Goal: Information Seeking & Learning: Learn about a topic

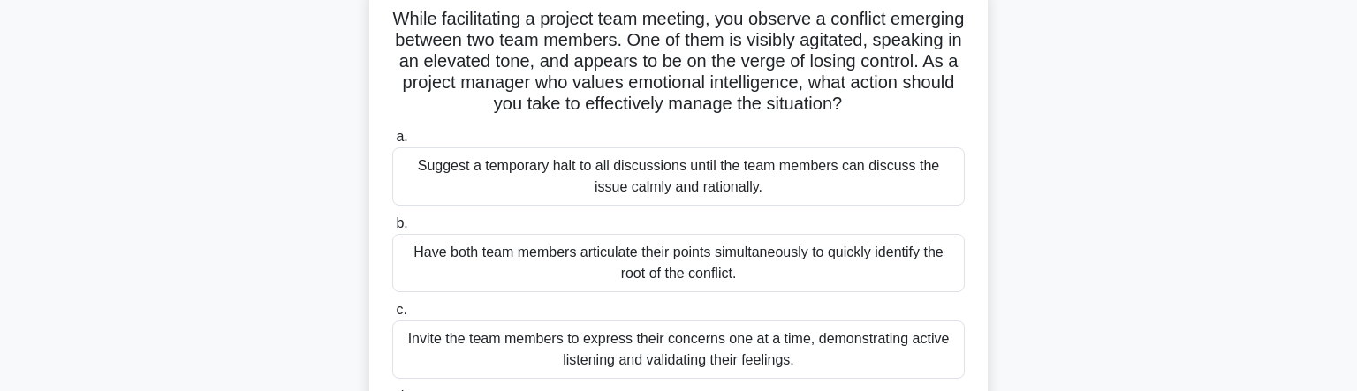
scroll to position [118, 0]
click at [776, 262] on div "Have both team members articulate their points simultaneously to quickly identi…" at bounding box center [678, 264] width 573 height 58
click at [392, 231] on input "b. Have both team members articulate their points simultaneously to quickly ide…" at bounding box center [392, 224] width 0 height 11
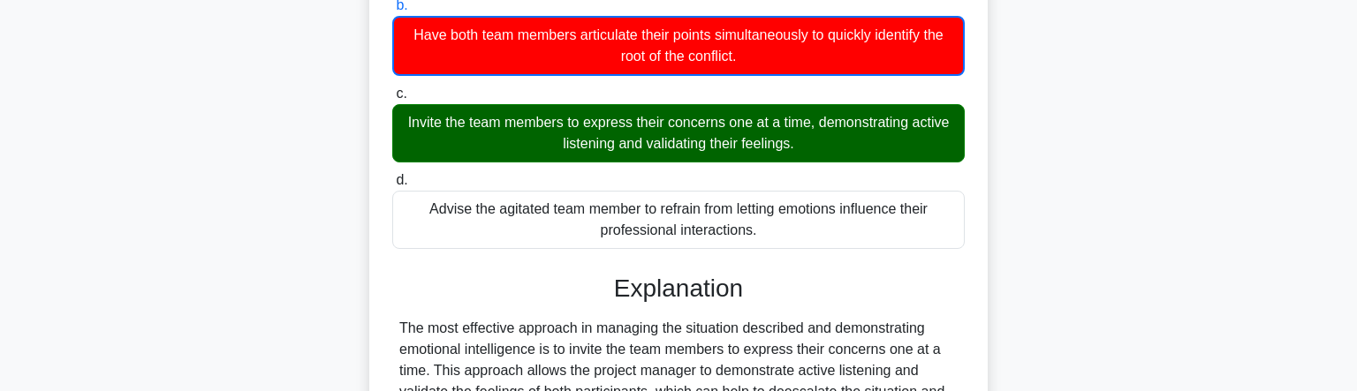
scroll to position [339, 0]
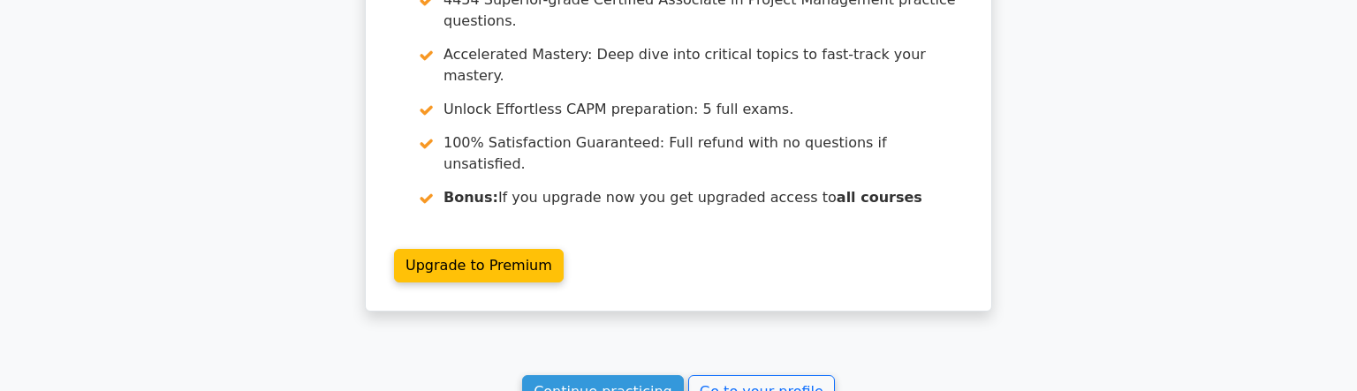
scroll to position [1820, 0]
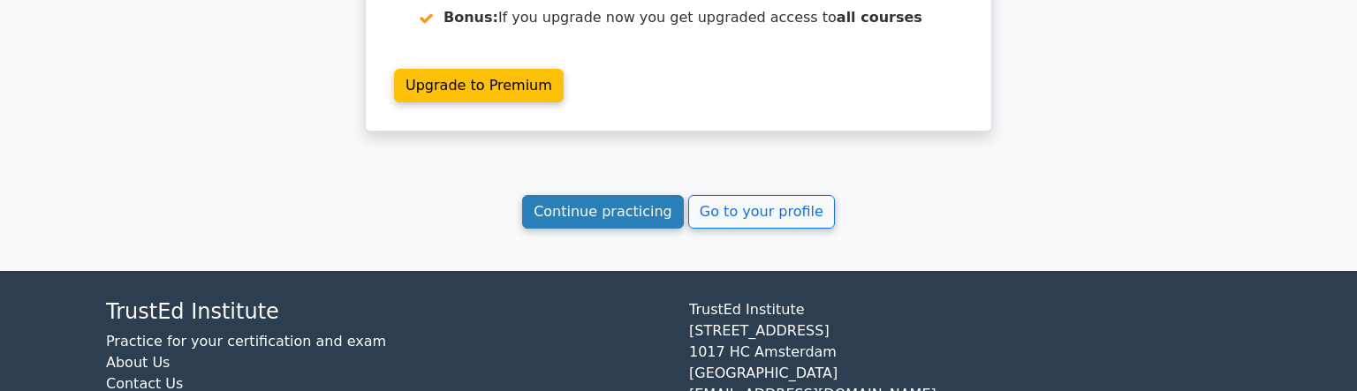
click at [596, 195] on link "Continue practicing" at bounding box center [603, 212] width 162 height 34
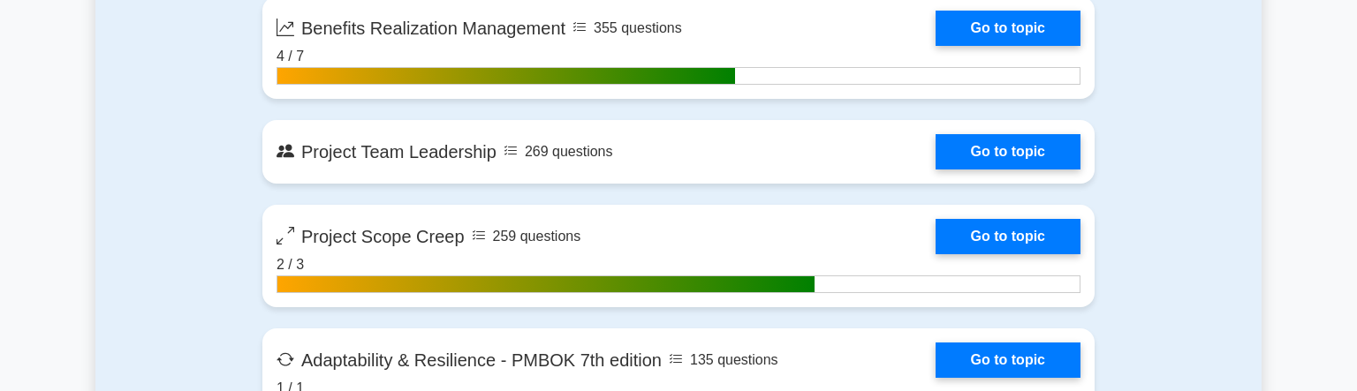
scroll to position [4636, 0]
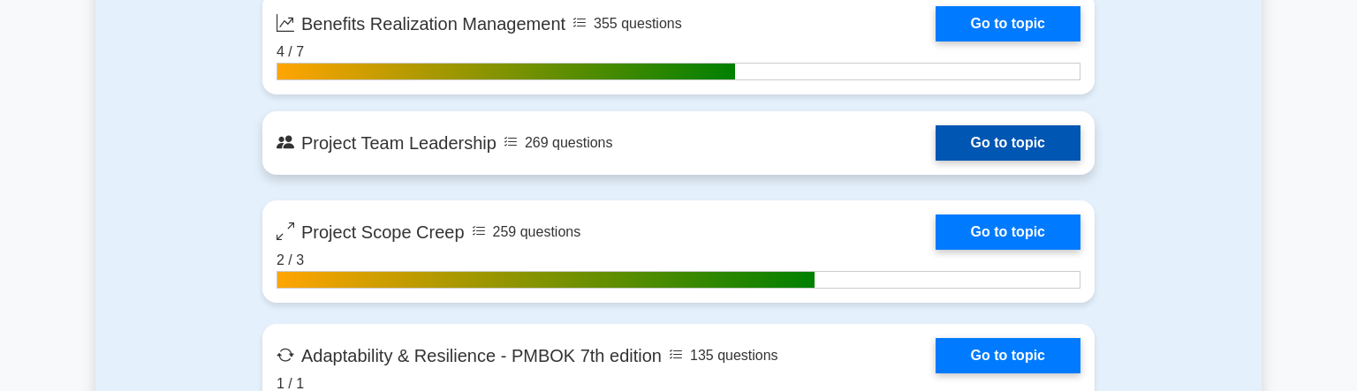
click at [936, 132] on link "Go to topic" at bounding box center [1008, 142] width 145 height 35
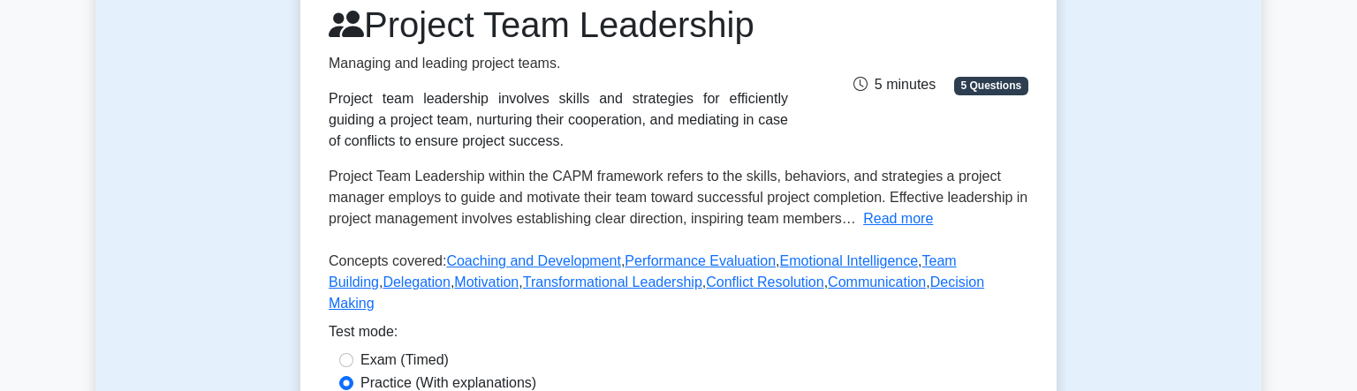
scroll to position [269, 0]
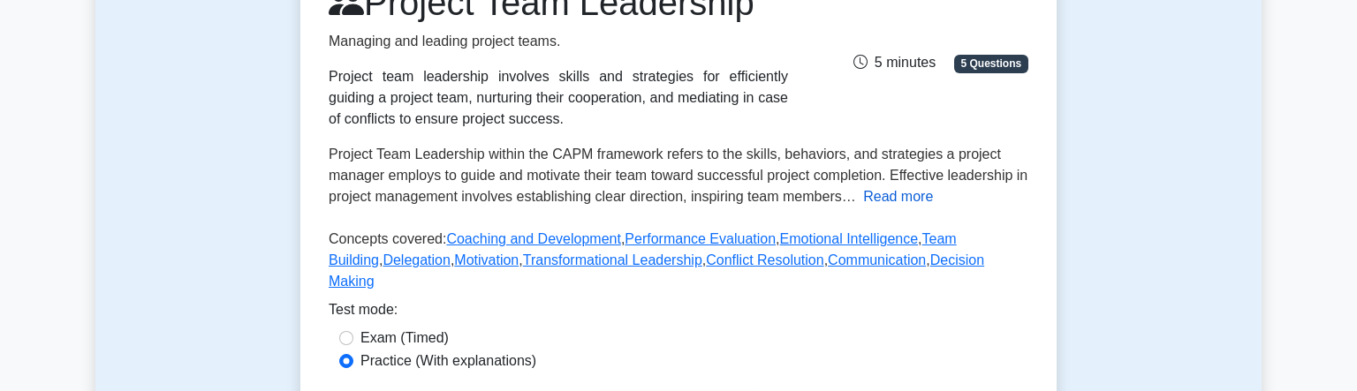
click at [899, 202] on button "Read more" at bounding box center [898, 196] width 70 height 21
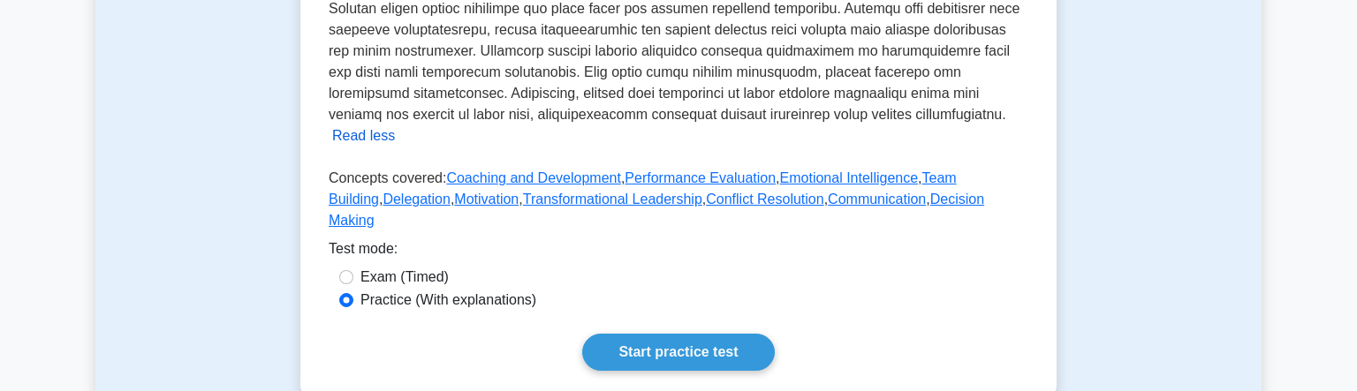
scroll to position [739, 0]
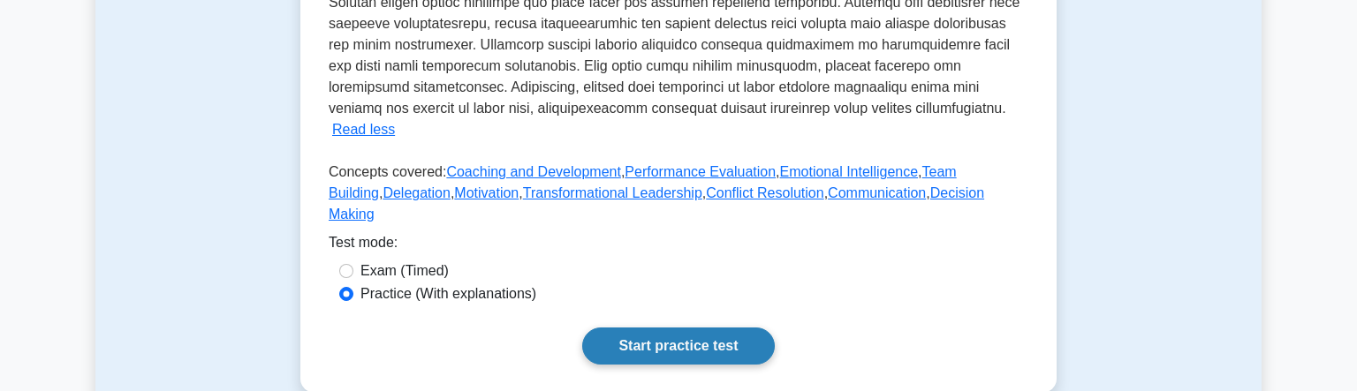
click at [738, 328] on link "Start practice test" at bounding box center [678, 346] width 192 height 37
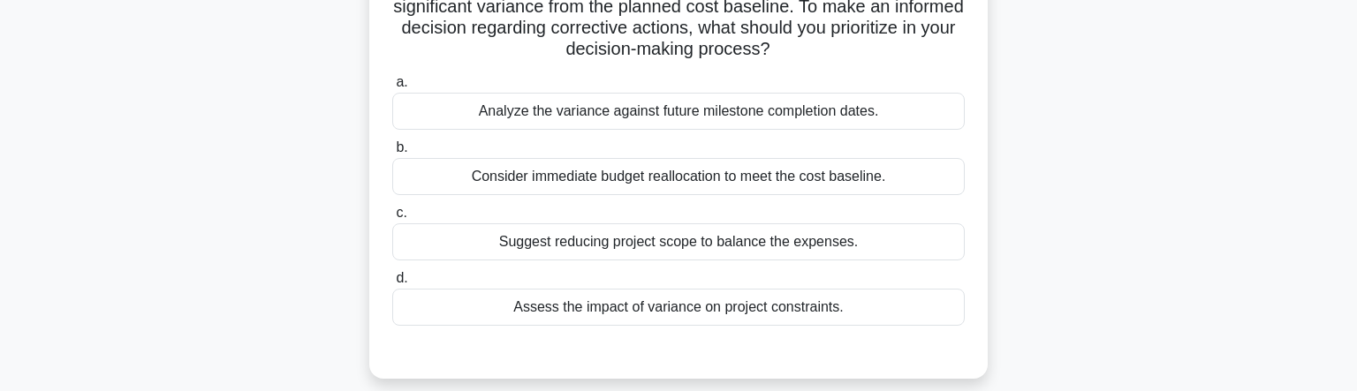
scroll to position [161, 0]
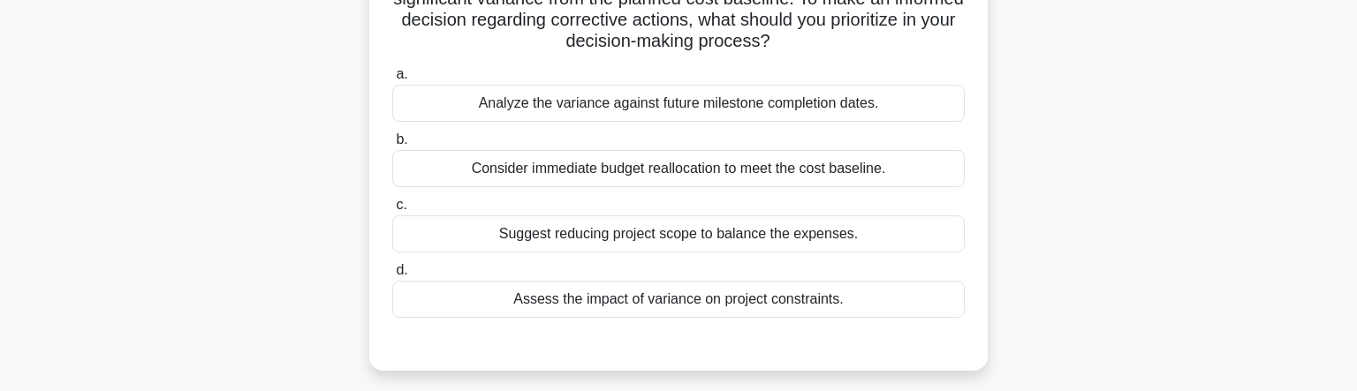
click at [777, 288] on div "Assess the impact of variance on project constraints." at bounding box center [678, 299] width 573 height 37
click at [392, 277] on input "d. Assess the impact of variance on project constraints." at bounding box center [392, 270] width 0 height 11
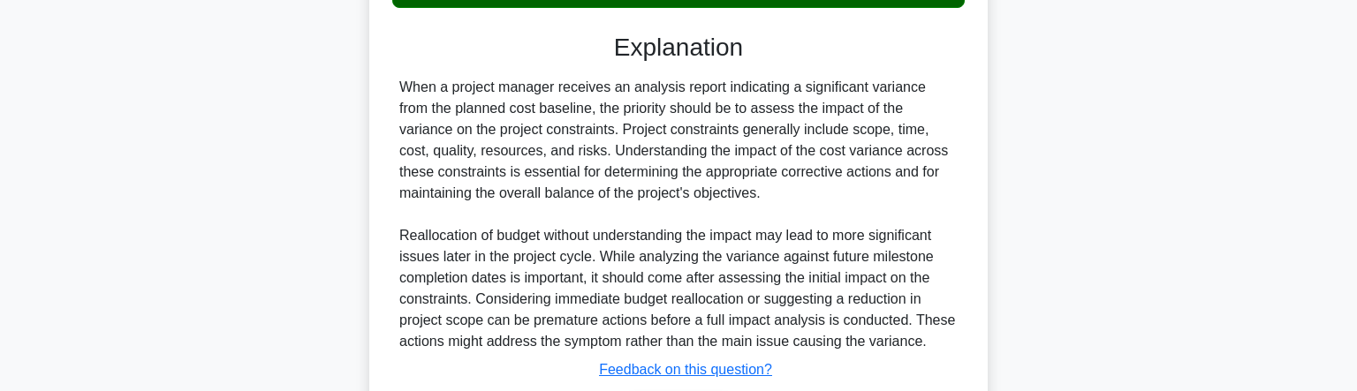
scroll to position [475, 0]
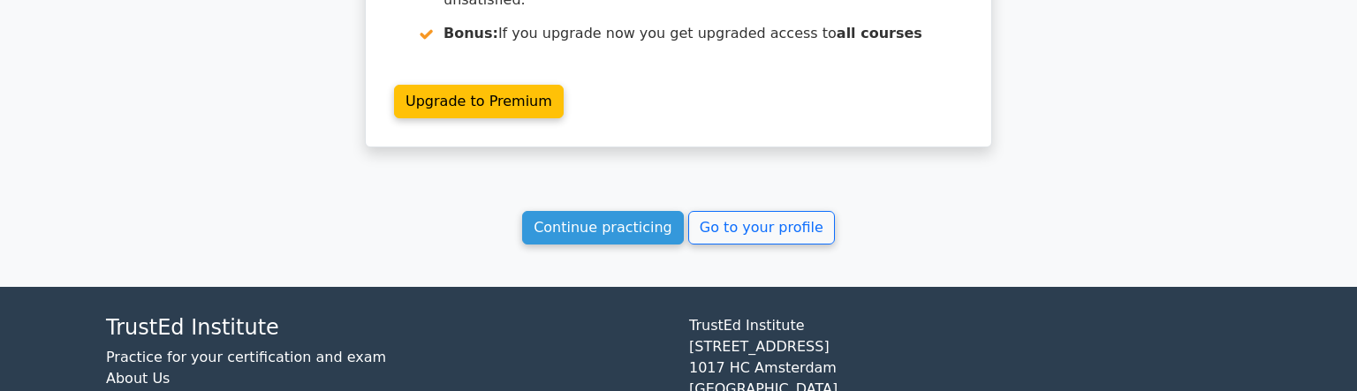
scroll to position [1807, 0]
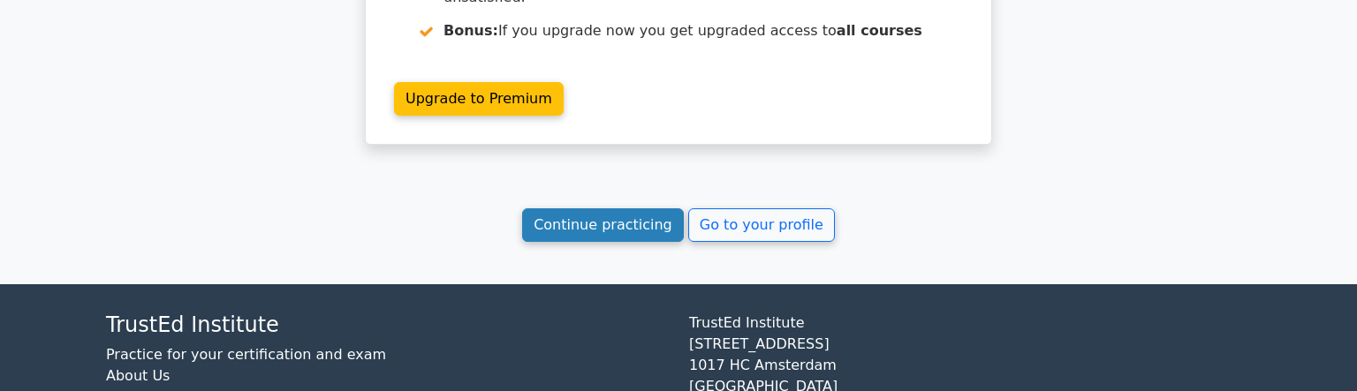
click at [599, 209] on link "Continue practicing" at bounding box center [603, 226] width 162 height 34
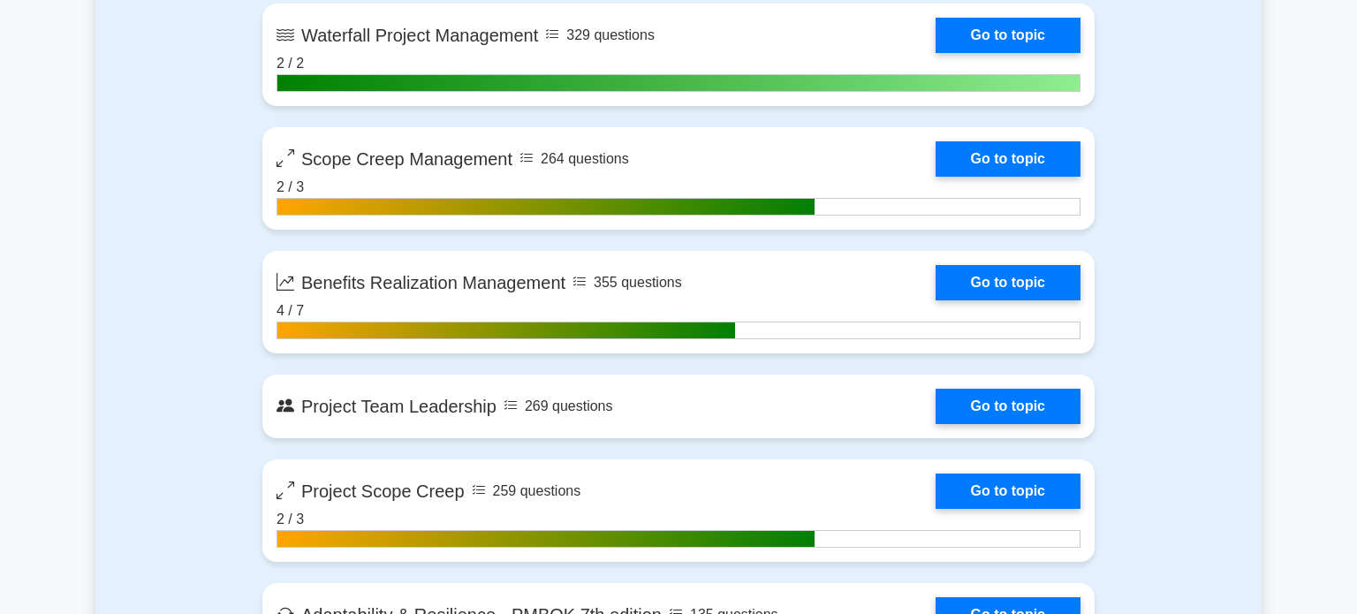
scroll to position [4383, 0]
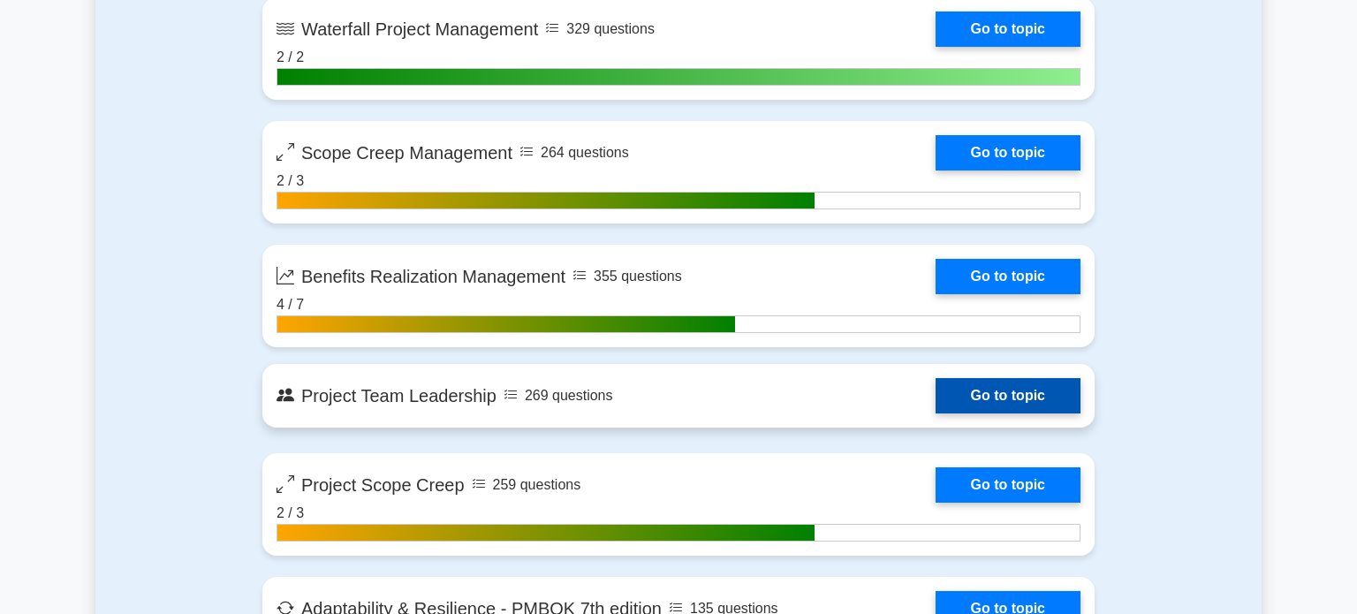
click at [936, 391] on link "Go to topic" at bounding box center [1008, 395] width 145 height 35
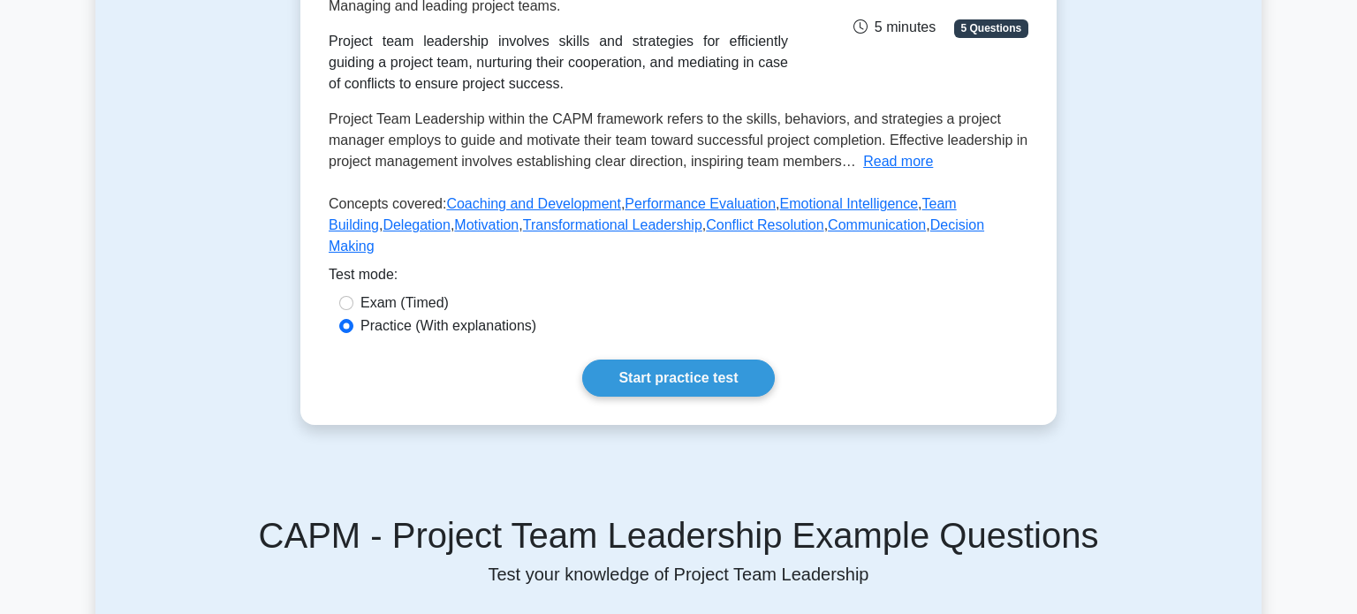
scroll to position [305, 0]
click at [698, 359] on link "Start practice test" at bounding box center [678, 377] width 192 height 37
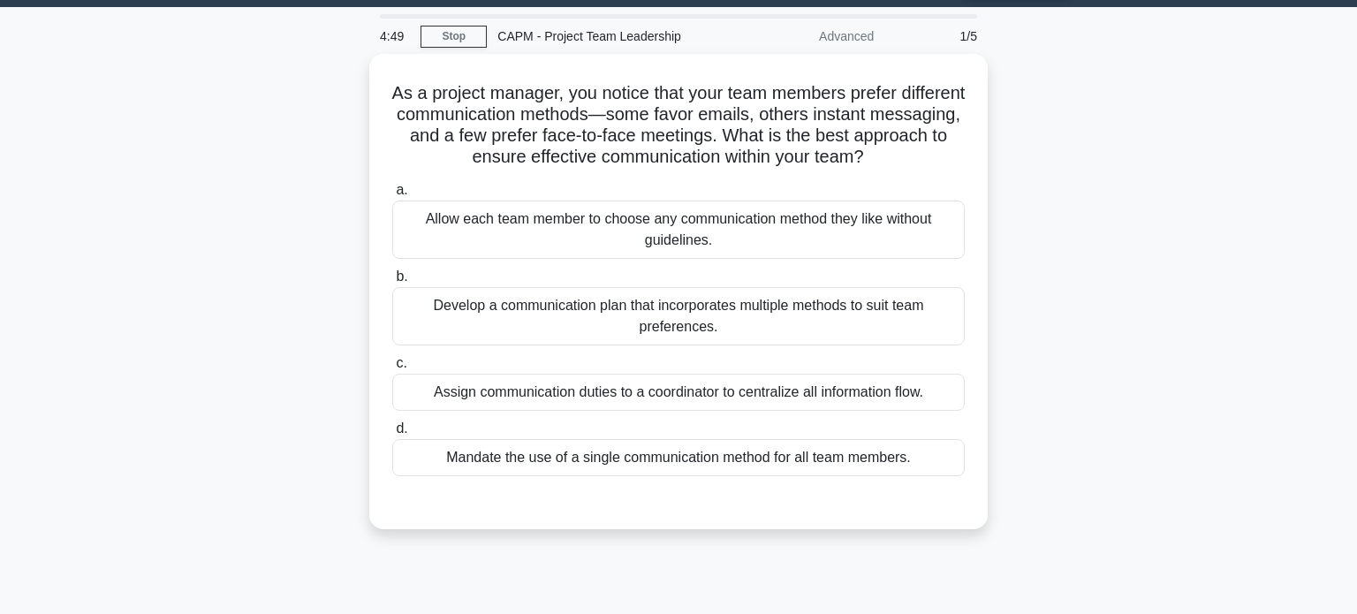
scroll to position [50, 0]
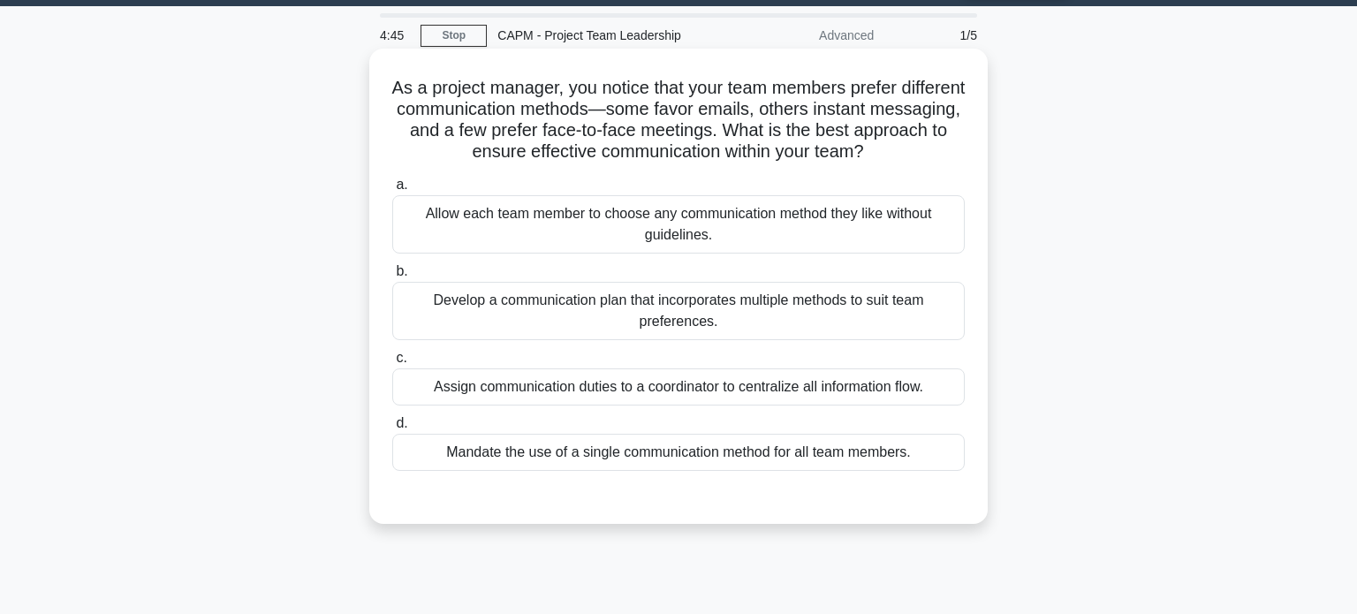
click at [695, 326] on div "Develop a communication plan that incorporates multiple methods to suit team pr…" at bounding box center [678, 311] width 573 height 58
click at [392, 277] on input "b. Develop a communication plan that incorporates multiple methods to suit team…" at bounding box center [392, 271] width 0 height 11
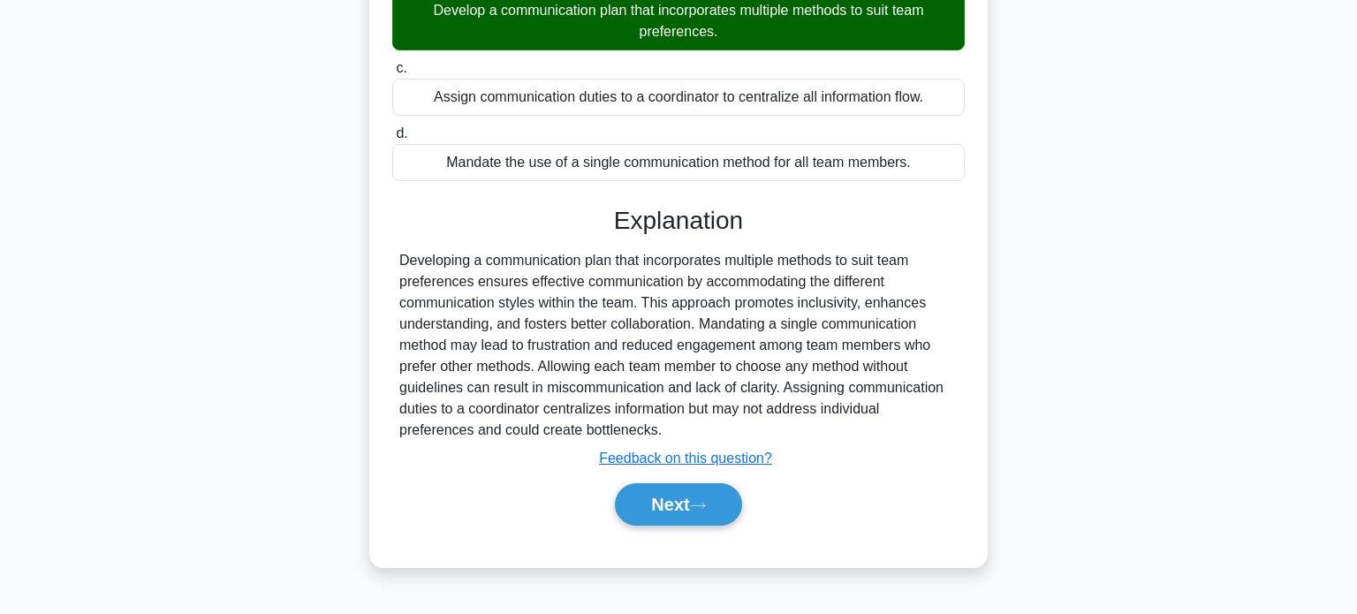
scroll to position [339, 0]
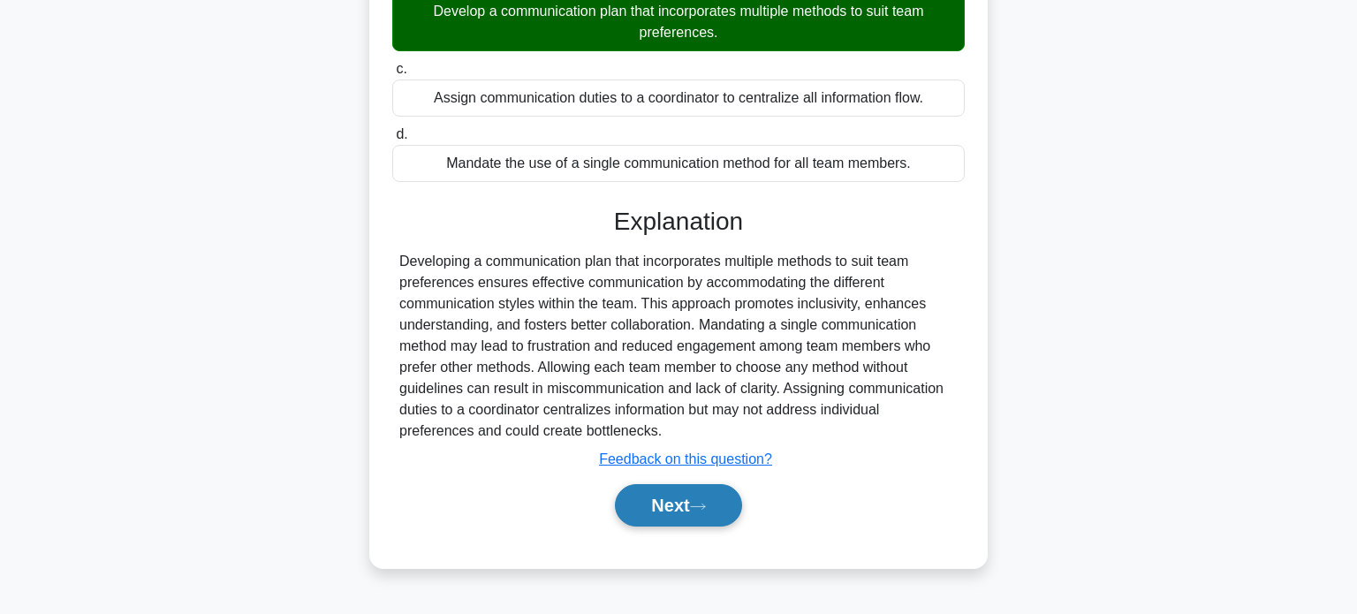
click at [706, 502] on icon at bounding box center [698, 507] width 16 height 10
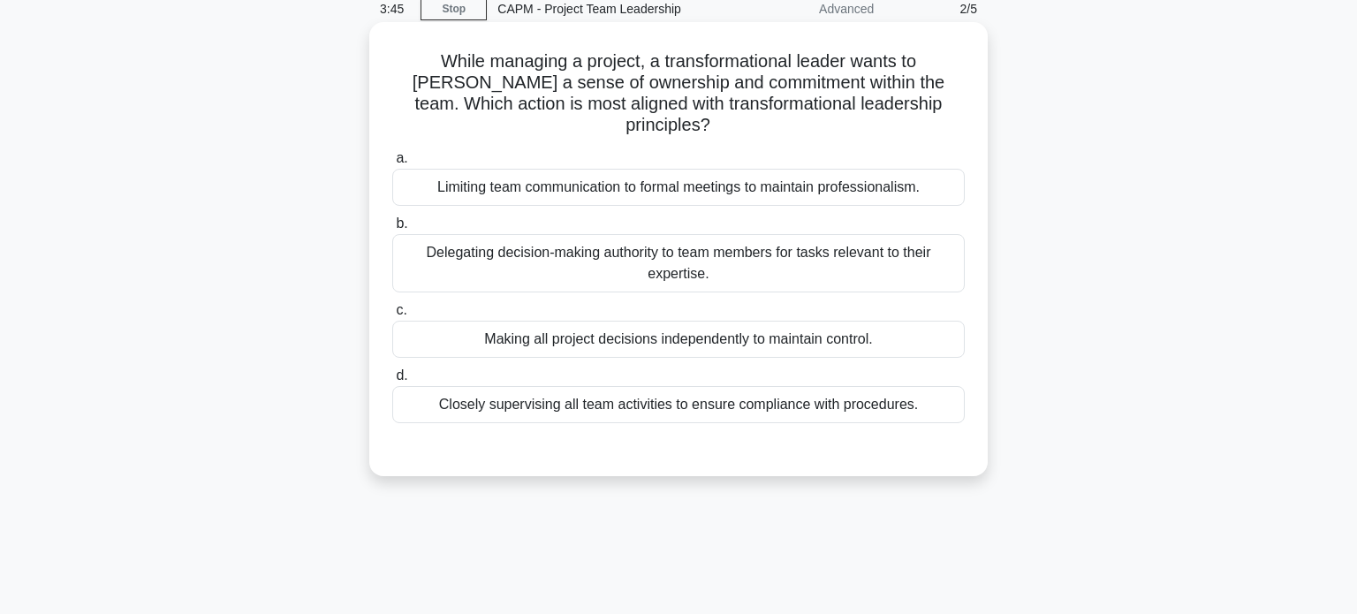
scroll to position [81, 0]
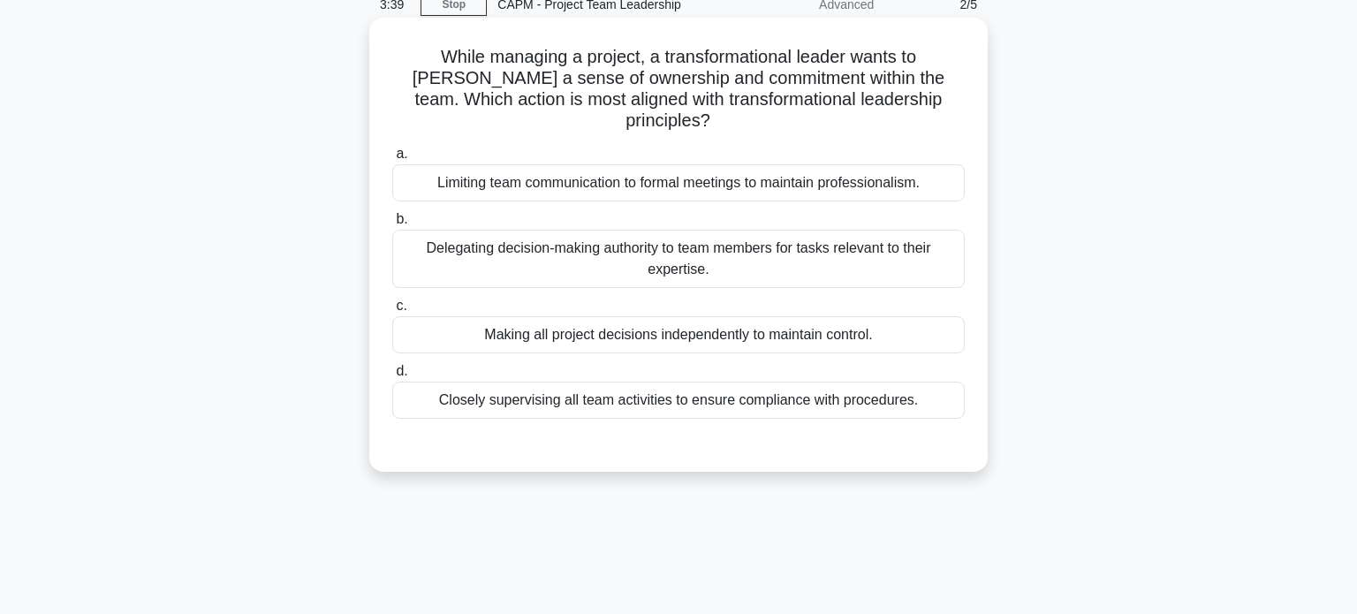
click at [769, 240] on div "Delegating decision-making authority to team members for tasks relevant to thei…" at bounding box center [678, 259] width 573 height 58
click at [392, 225] on input "b. Delegating decision-making authority to team members for tasks relevant to t…" at bounding box center [392, 219] width 0 height 11
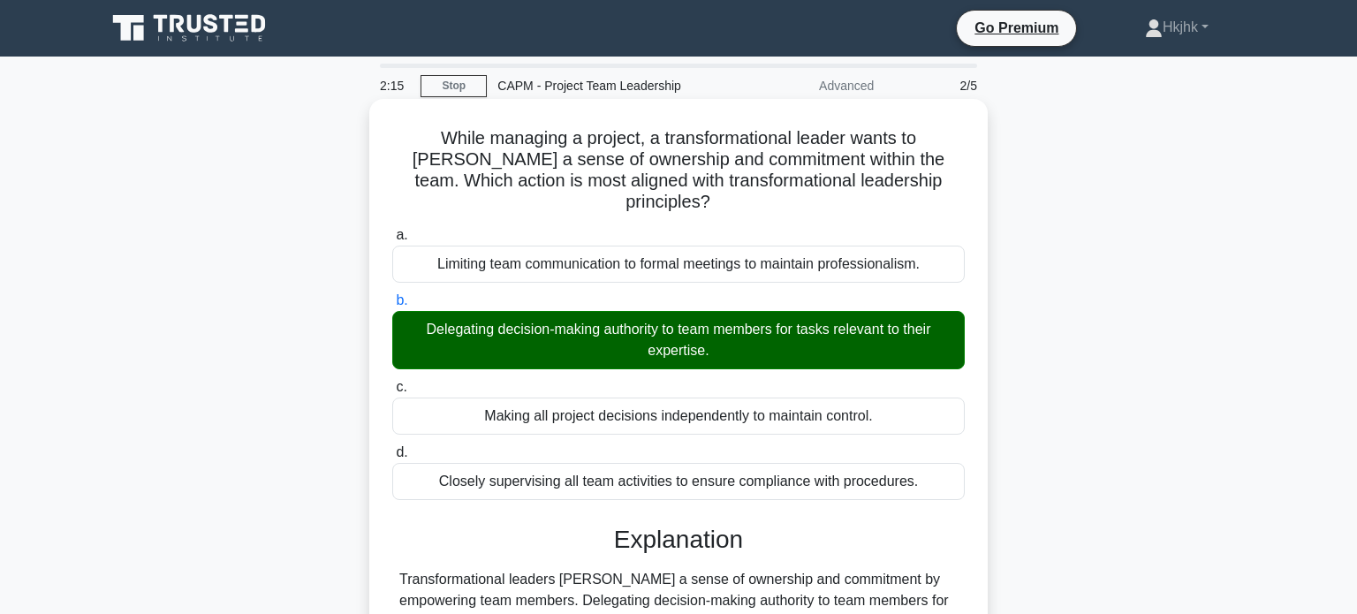
scroll to position [340, 0]
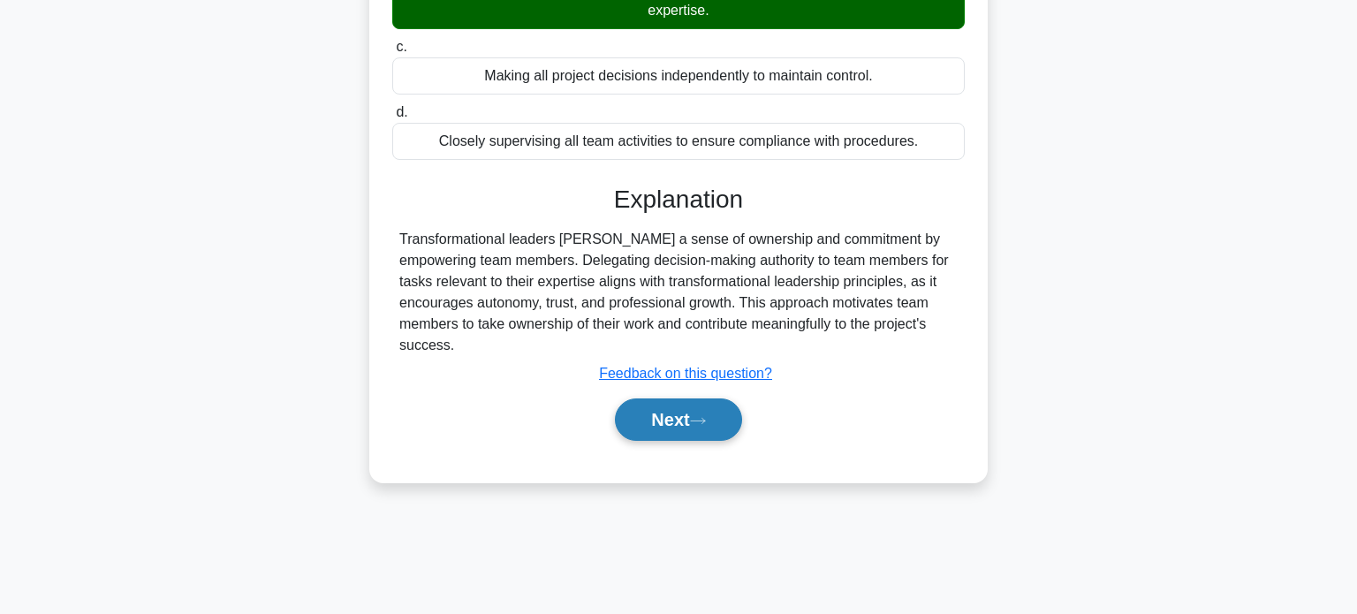
click at [675, 406] on button "Next" at bounding box center [678, 420] width 126 height 42
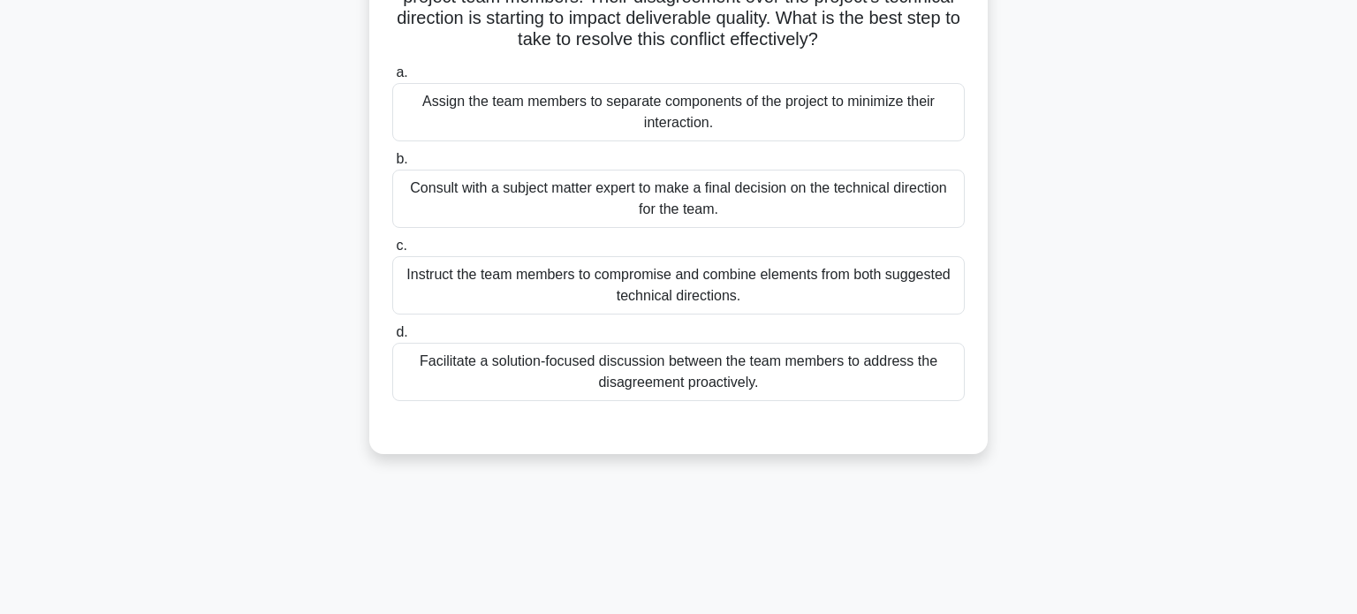
scroll to position [167, 0]
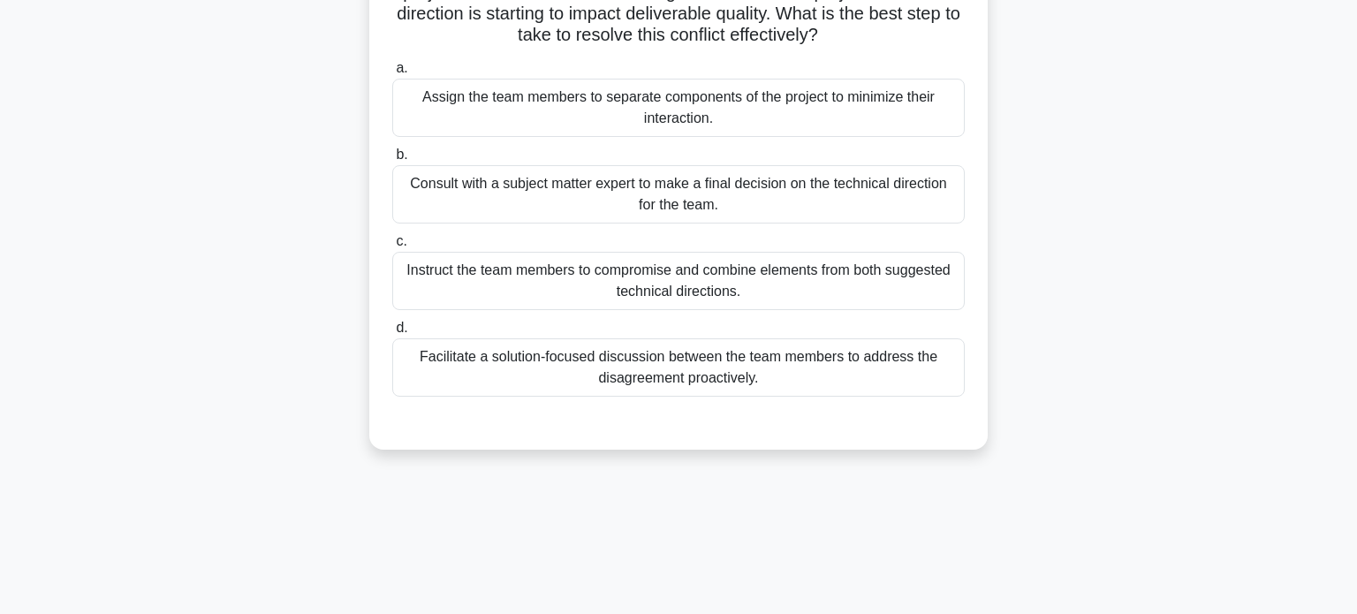
click at [635, 366] on div "Facilitate a solution-focused discussion between the team members to address th…" at bounding box center [678, 367] width 573 height 58
click at [392, 334] on input "d. Facilitate a solution-focused discussion between the team members to address…" at bounding box center [392, 328] width 0 height 11
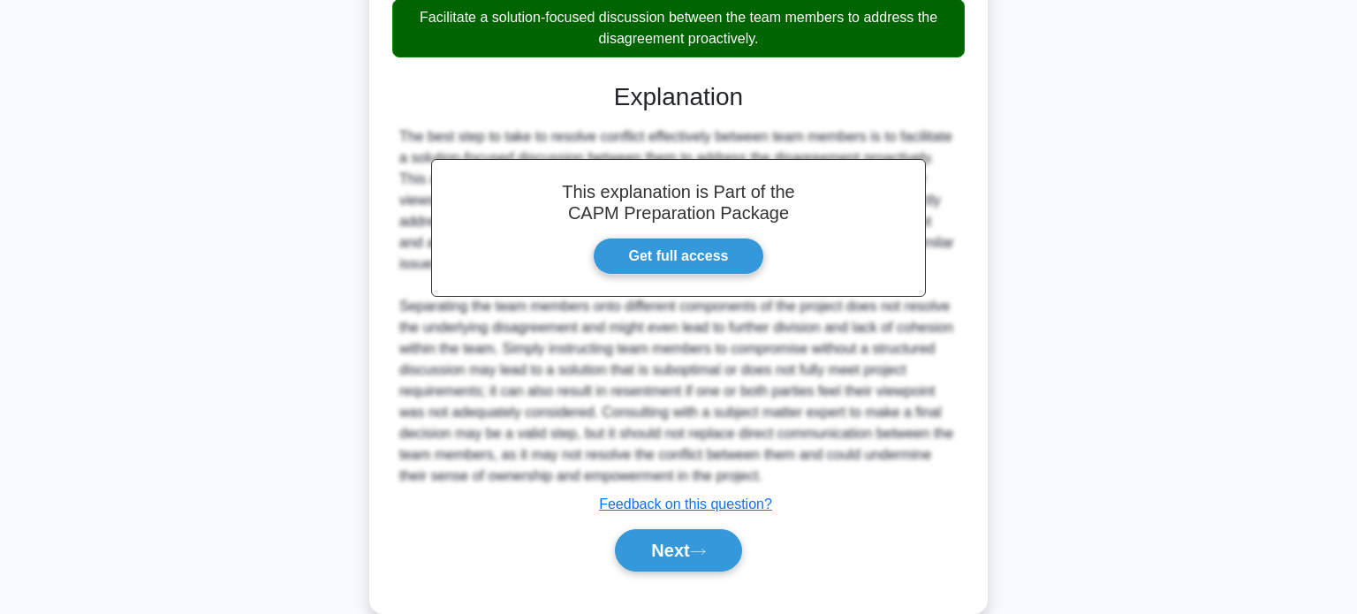
scroll to position [537, 0]
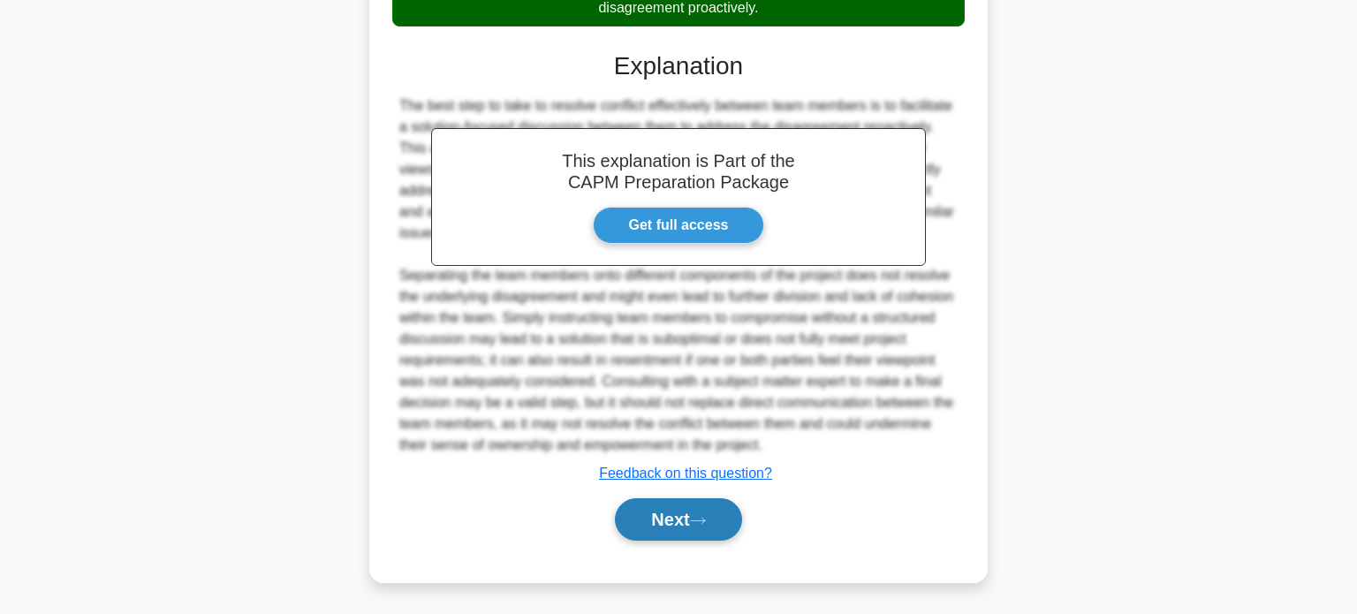
click at [659, 523] on button "Next" at bounding box center [678, 519] width 126 height 42
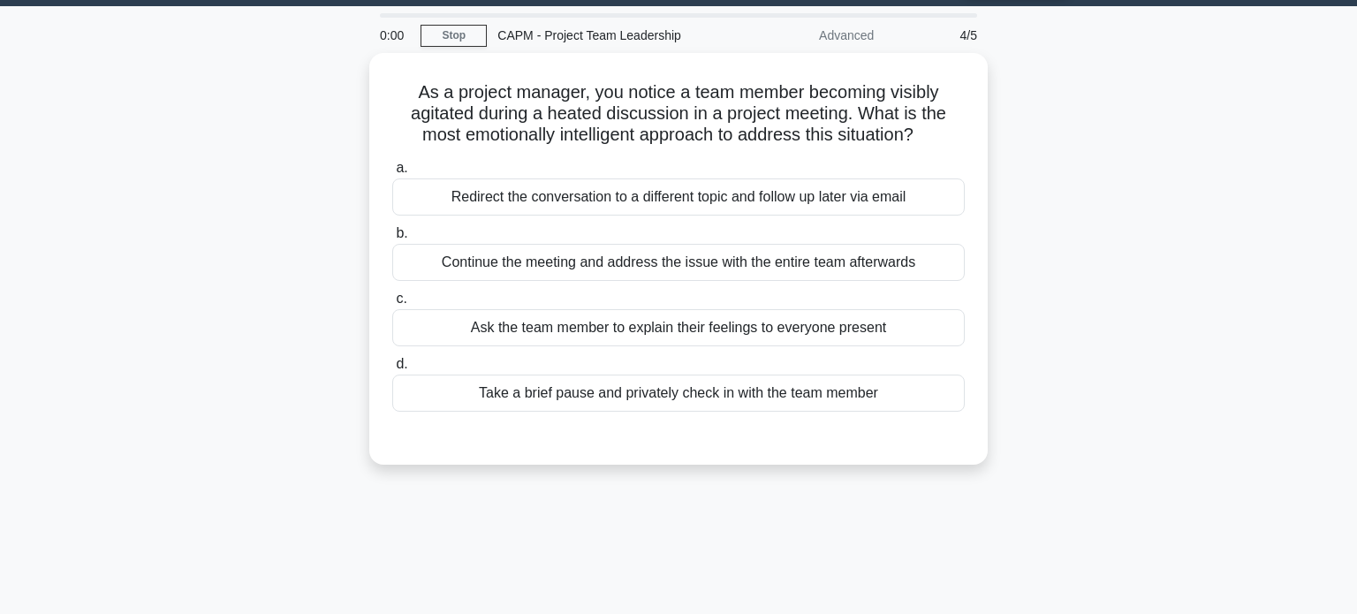
scroll to position [0, 0]
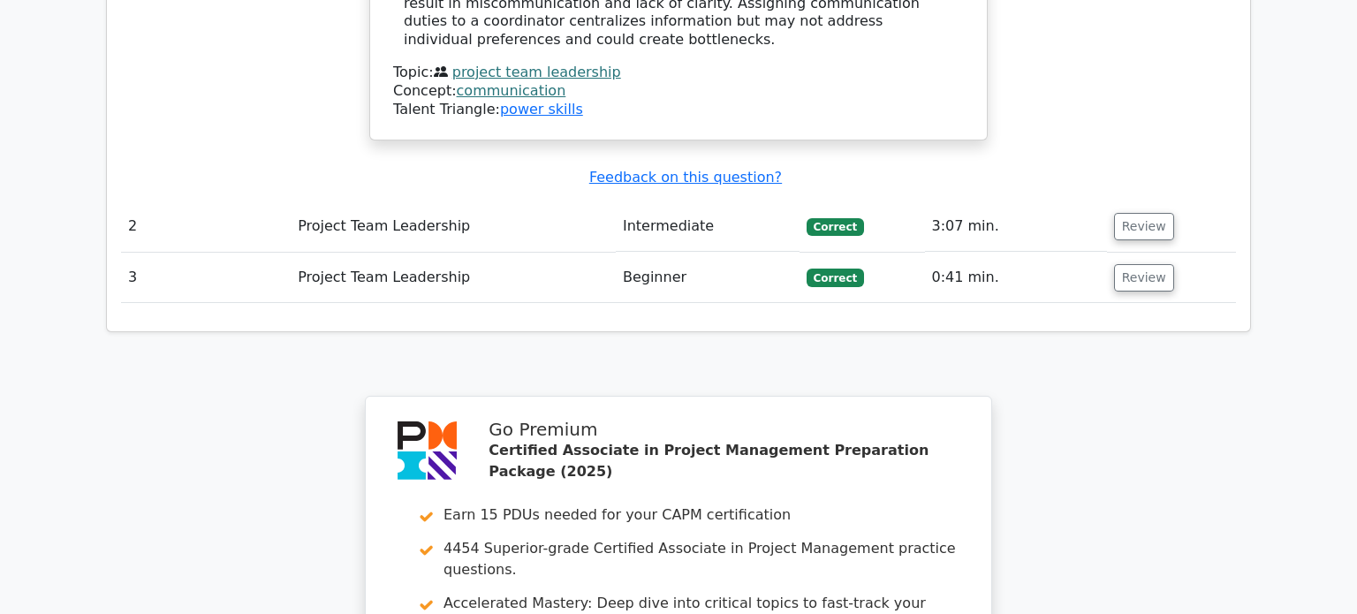
scroll to position [2526, 0]
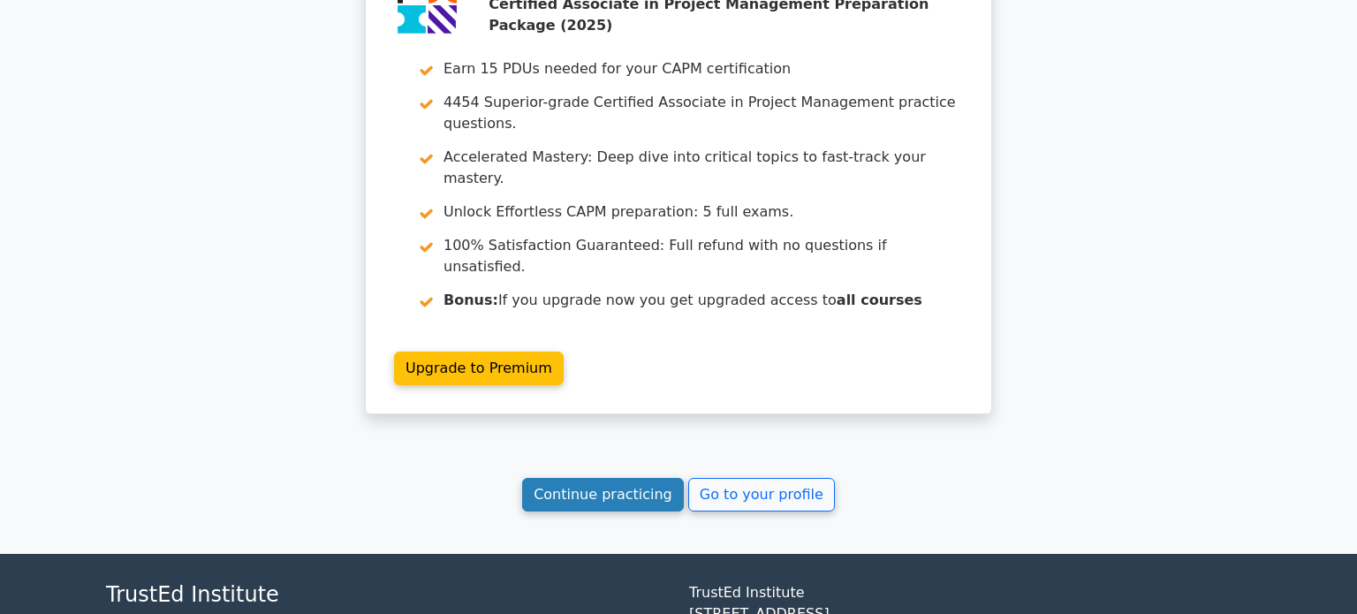
click at [646, 478] on link "Continue practicing" at bounding box center [603, 495] width 162 height 34
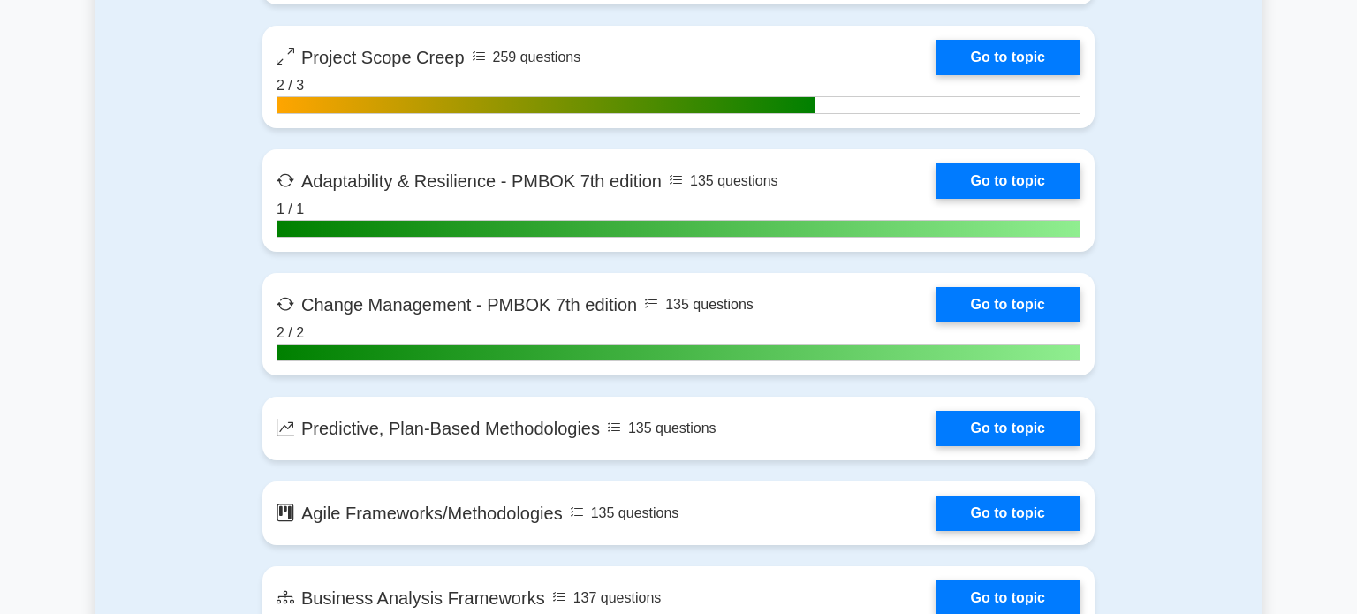
scroll to position [4849, 0]
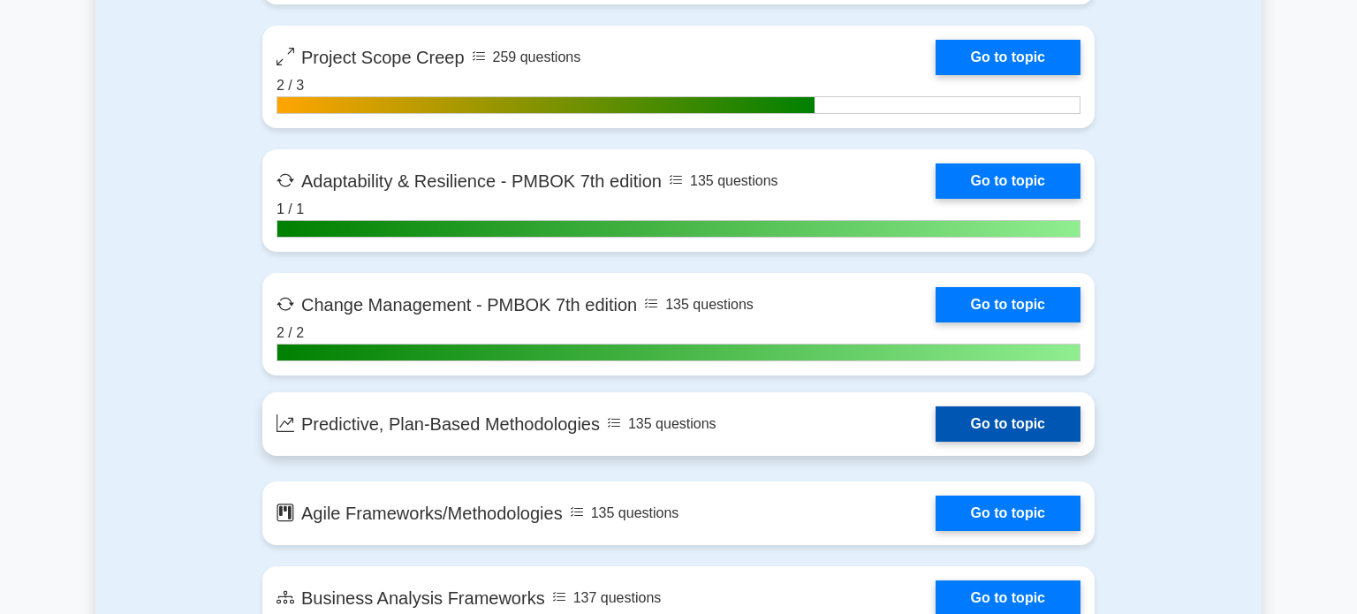
click at [936, 429] on link "Go to topic" at bounding box center [1008, 423] width 145 height 35
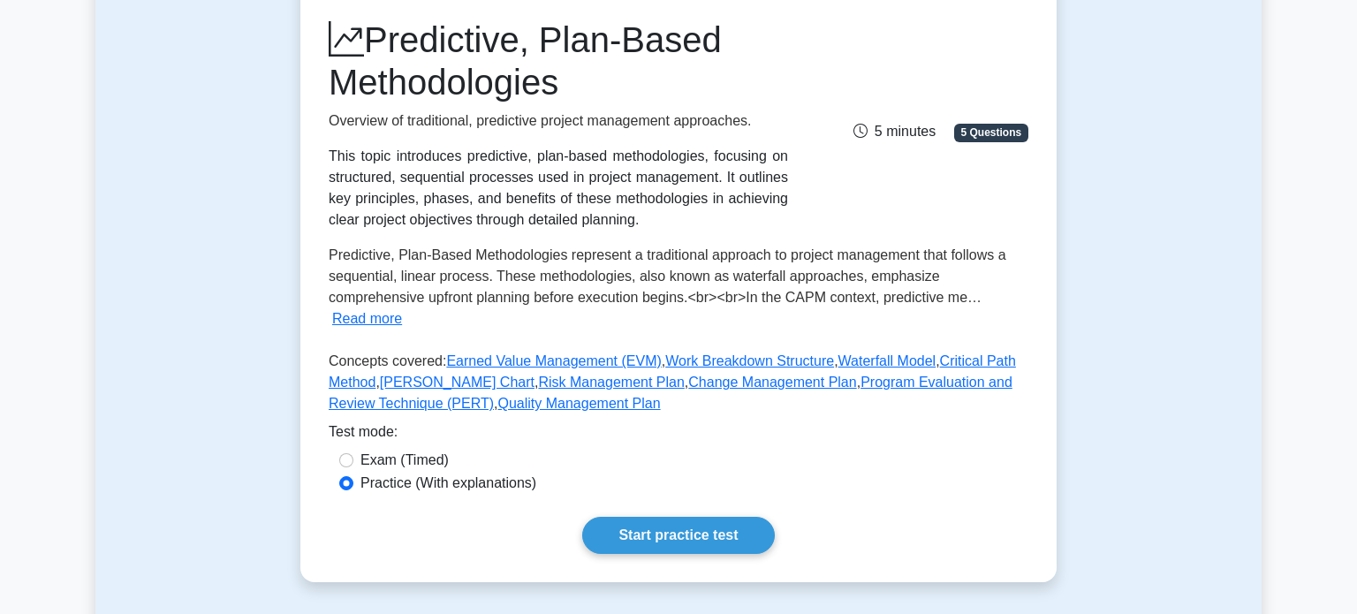
scroll to position [238, 0]
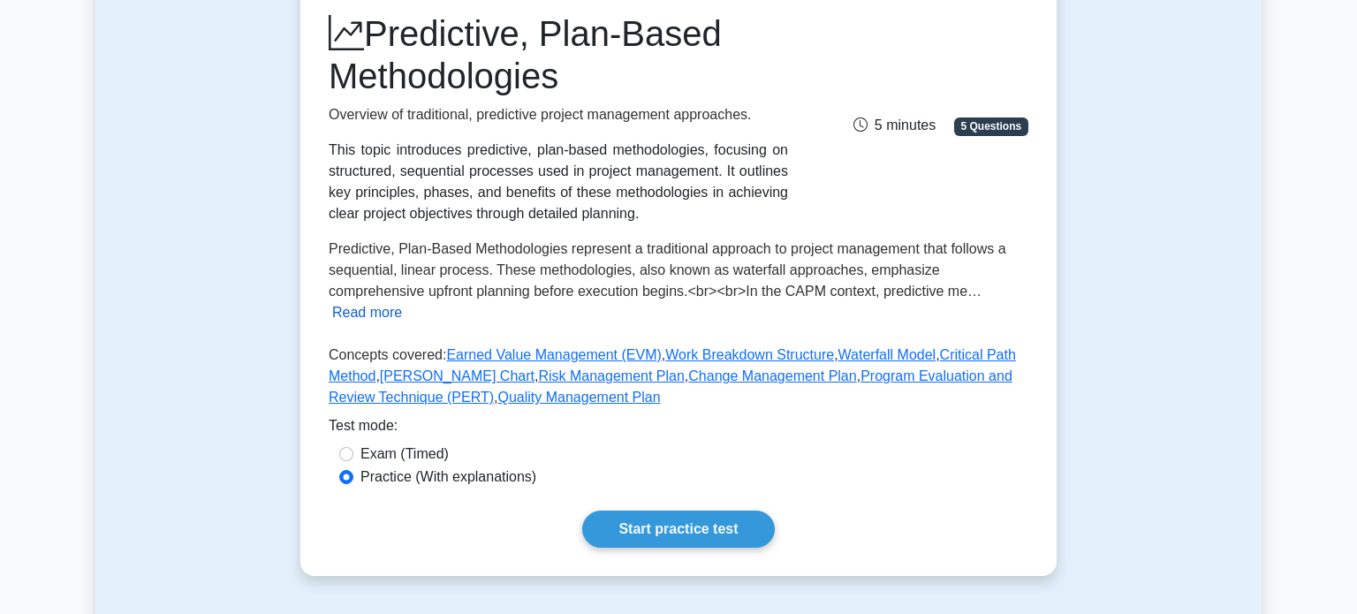
click at [381, 308] on button "Read more" at bounding box center [367, 312] width 70 height 21
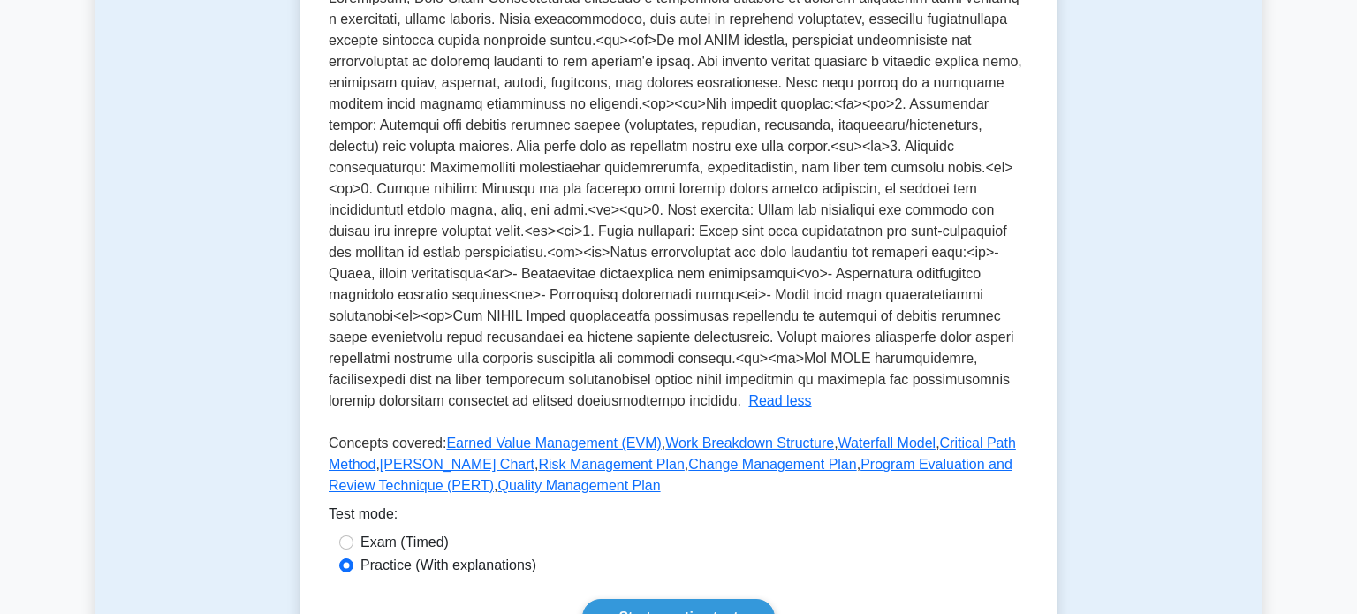
scroll to position [494, 0]
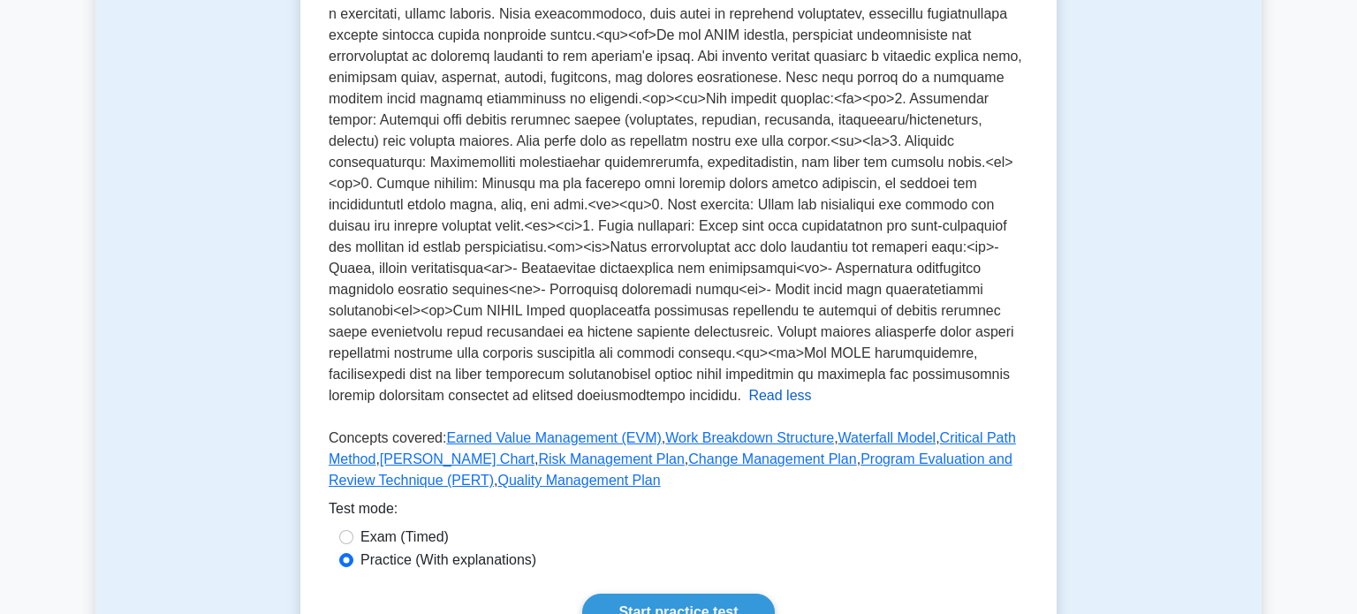
click at [811, 399] on button "Read less" at bounding box center [779, 395] width 63 height 21
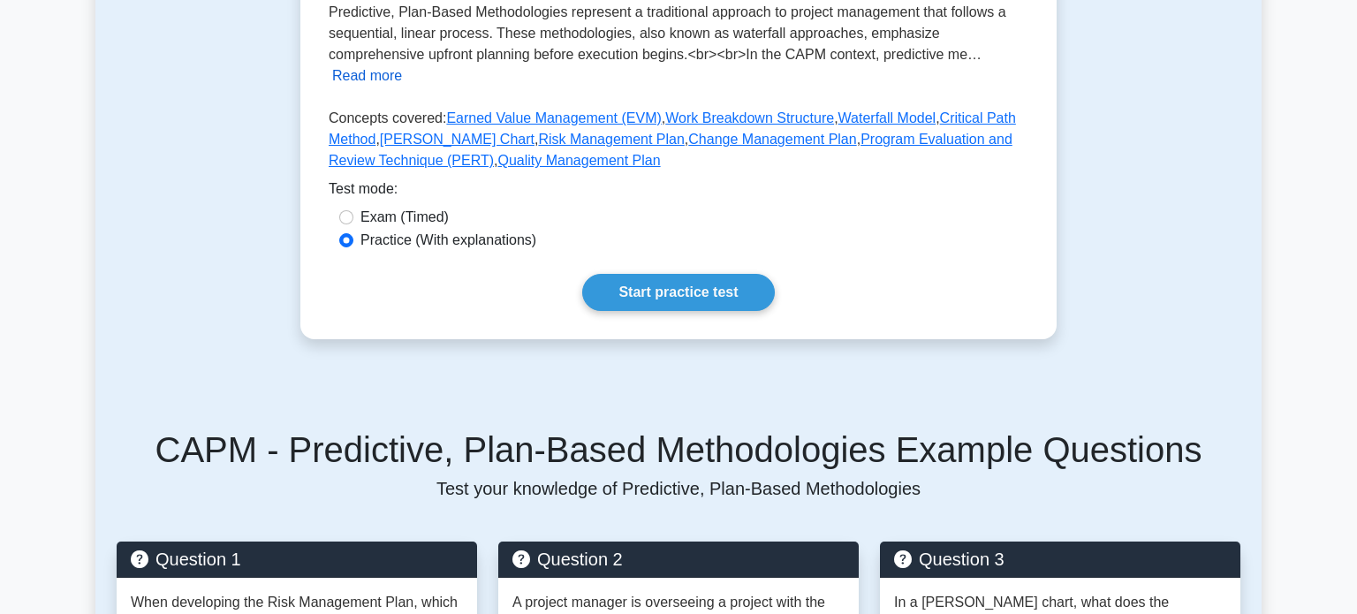
scroll to position [476, 0]
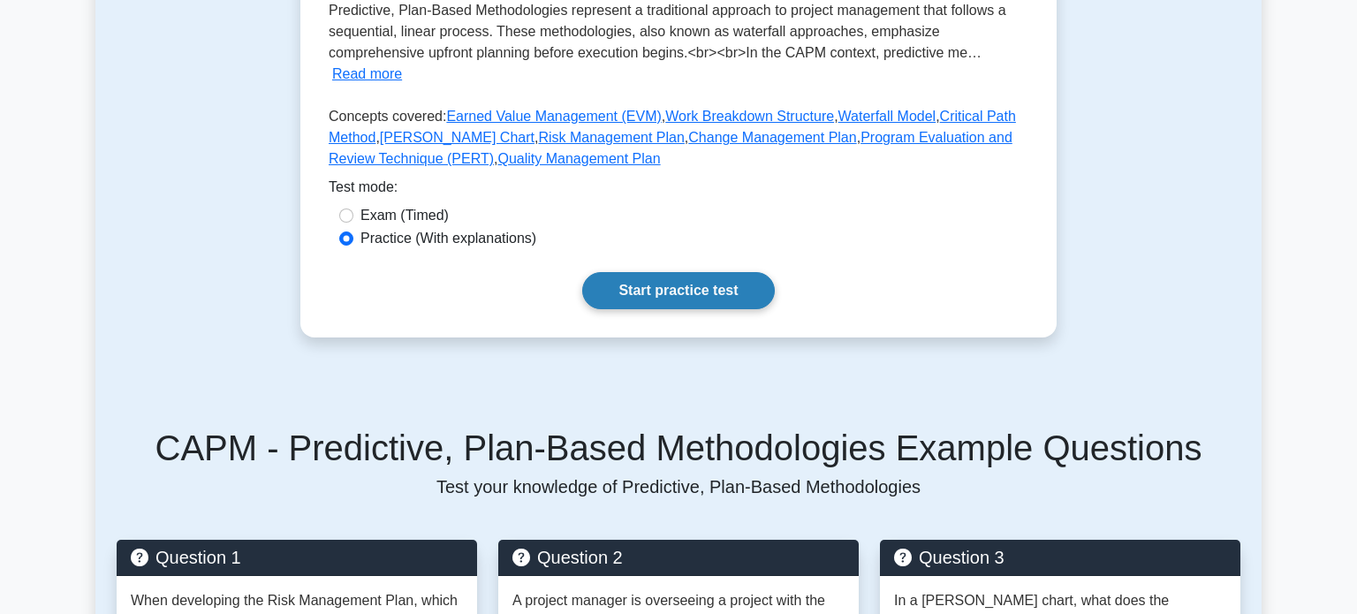
click at [727, 301] on link "Start practice test" at bounding box center [678, 290] width 192 height 37
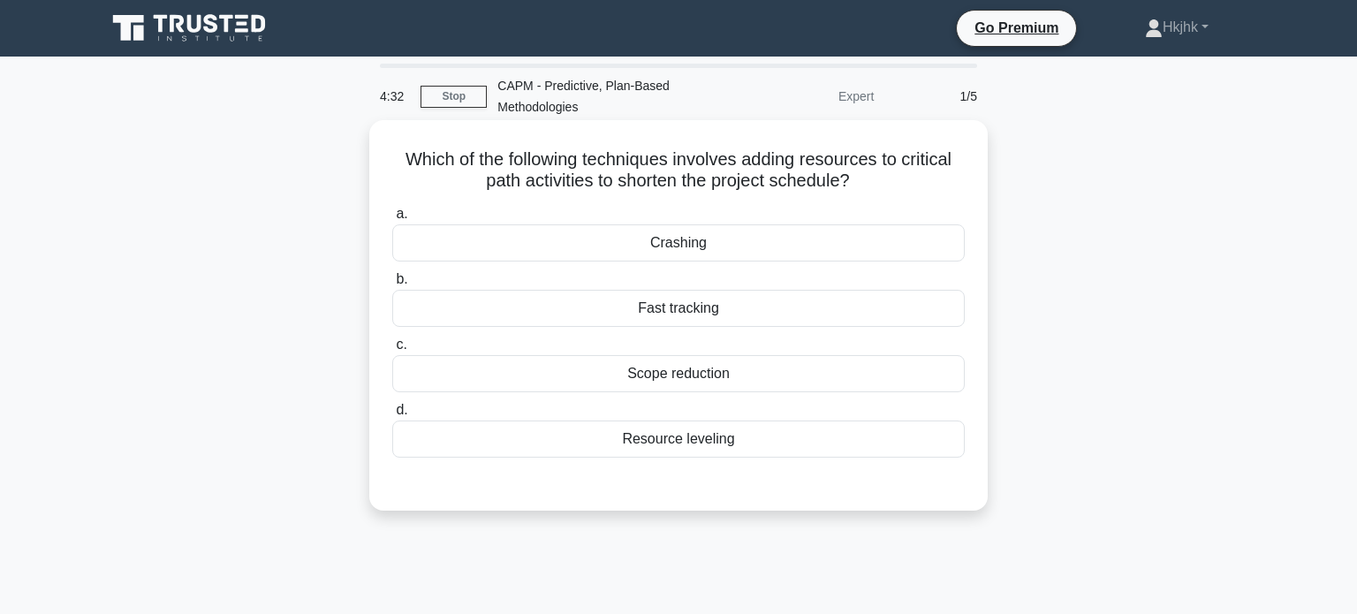
click at [725, 436] on div "Resource leveling" at bounding box center [678, 439] width 573 height 37
click at [392, 416] on input "d. Resource leveling" at bounding box center [392, 410] width 0 height 11
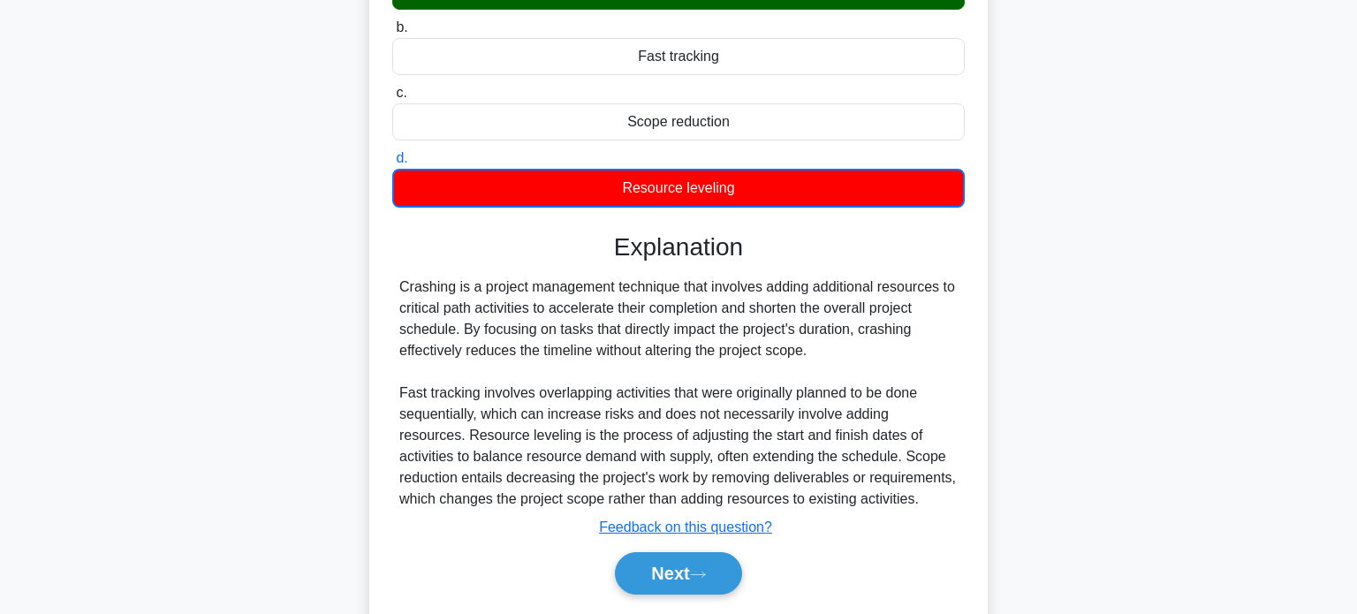
scroll to position [255, 0]
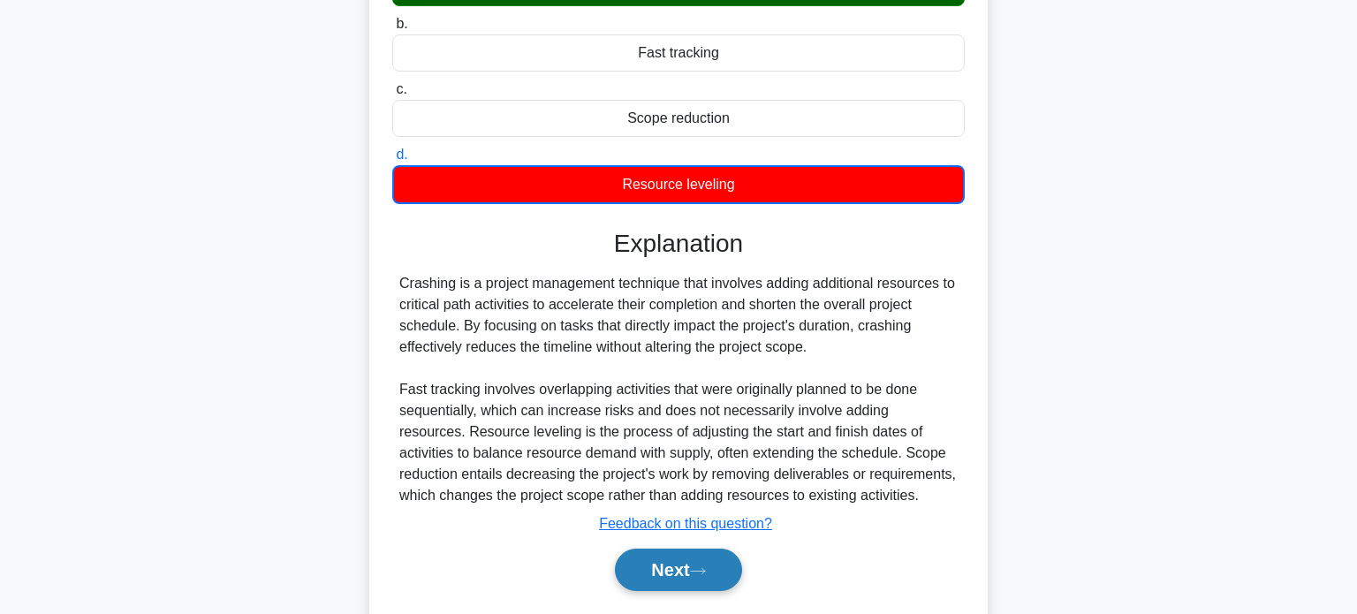
click at [680, 557] on button "Next" at bounding box center [678, 570] width 126 height 42
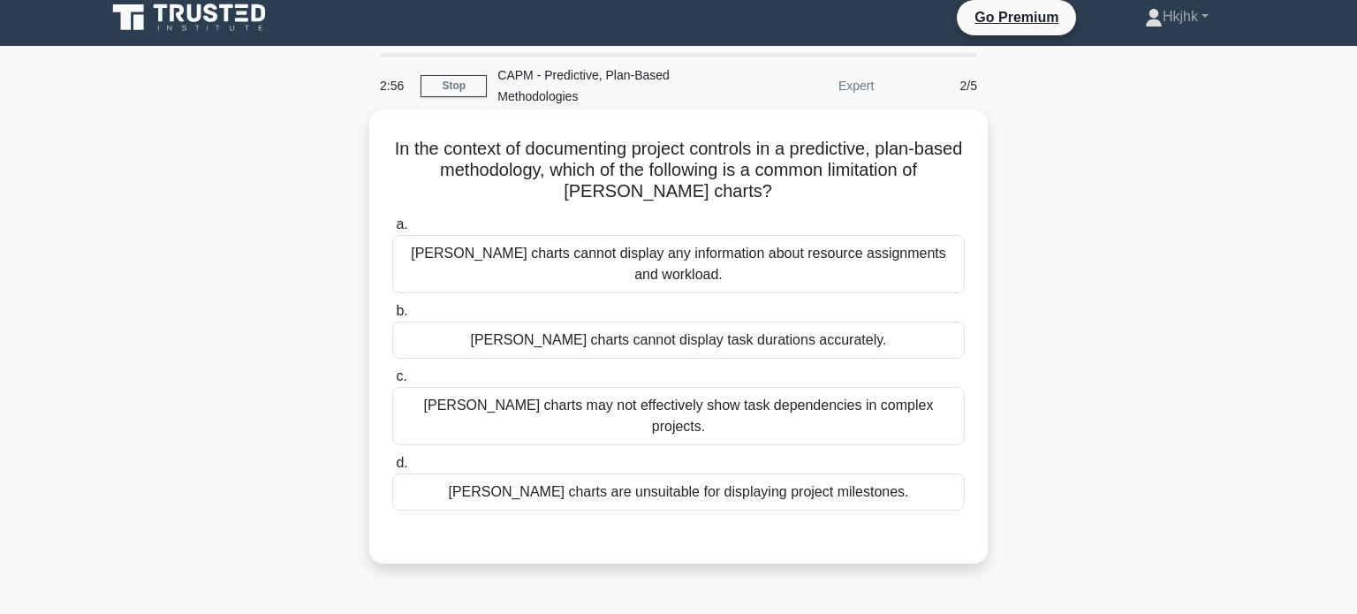
scroll to position [0, 0]
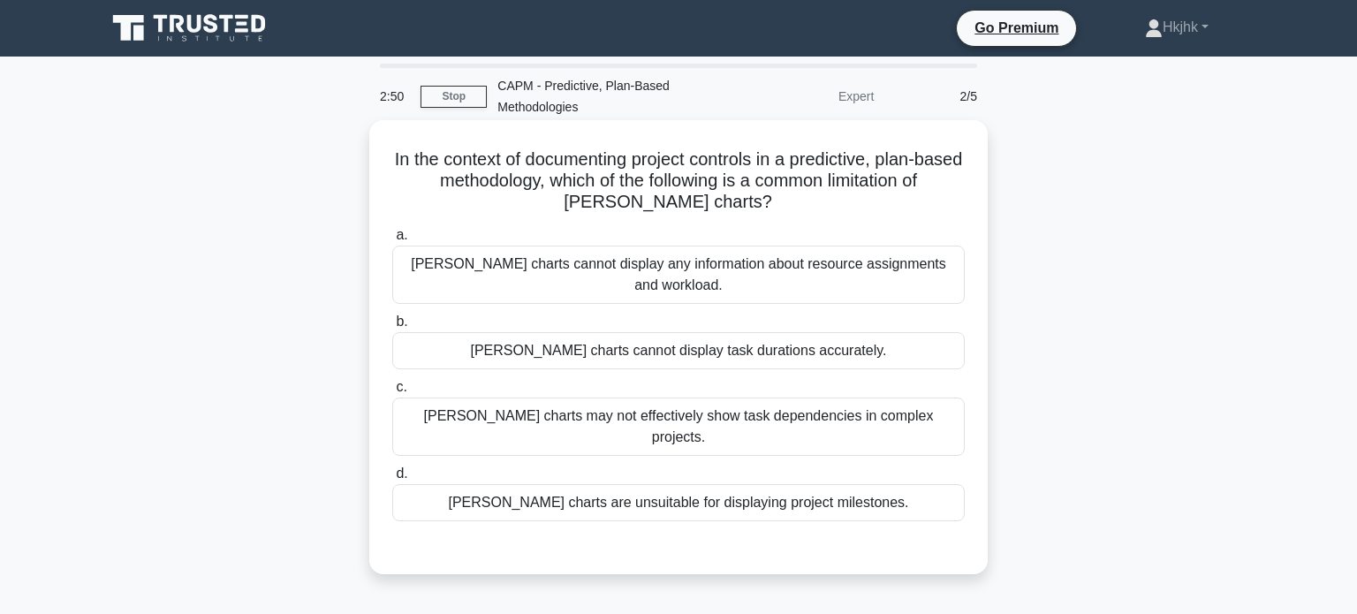
click at [614, 484] on div "Gantt charts are unsuitable for displaying project milestones." at bounding box center [678, 502] width 573 height 37
click at [392, 468] on input "d. Gantt charts are unsuitable for displaying project milestones." at bounding box center [392, 473] width 0 height 11
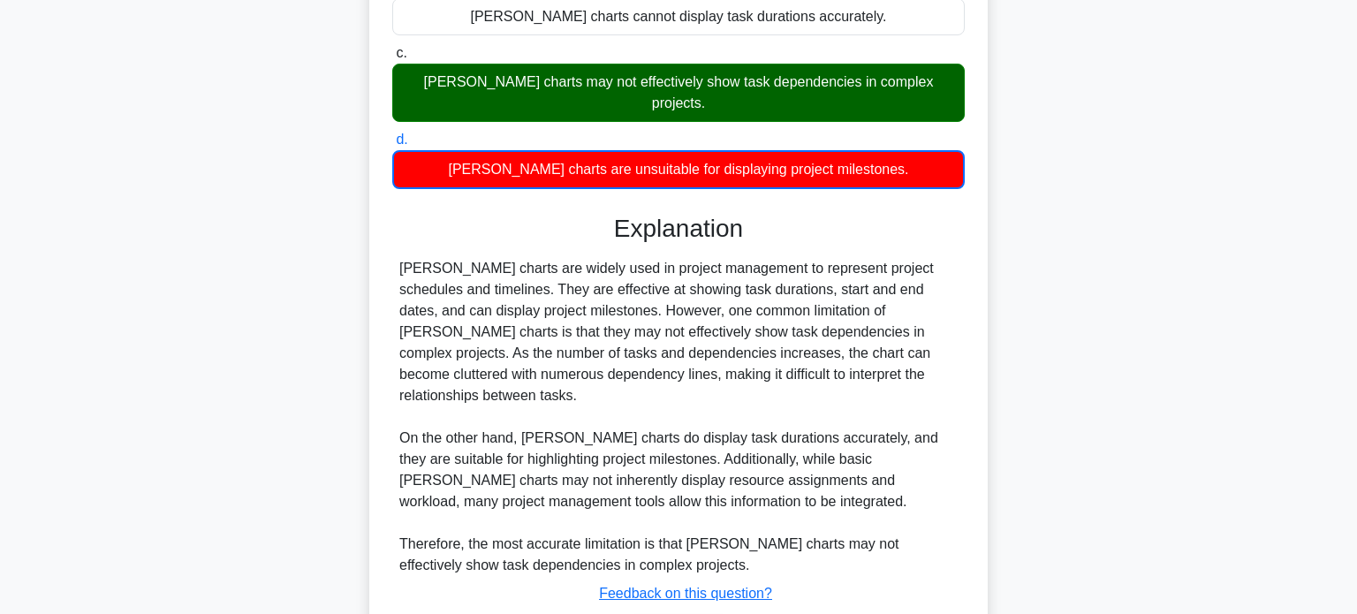
scroll to position [336, 0]
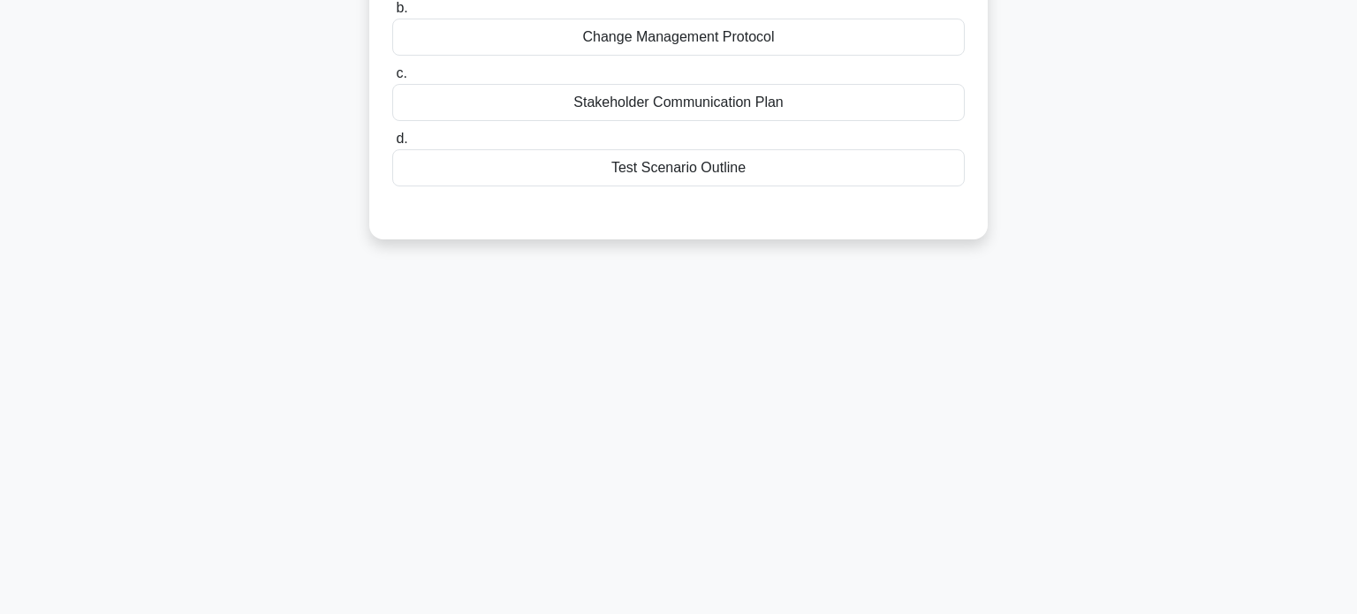
scroll to position [0, 0]
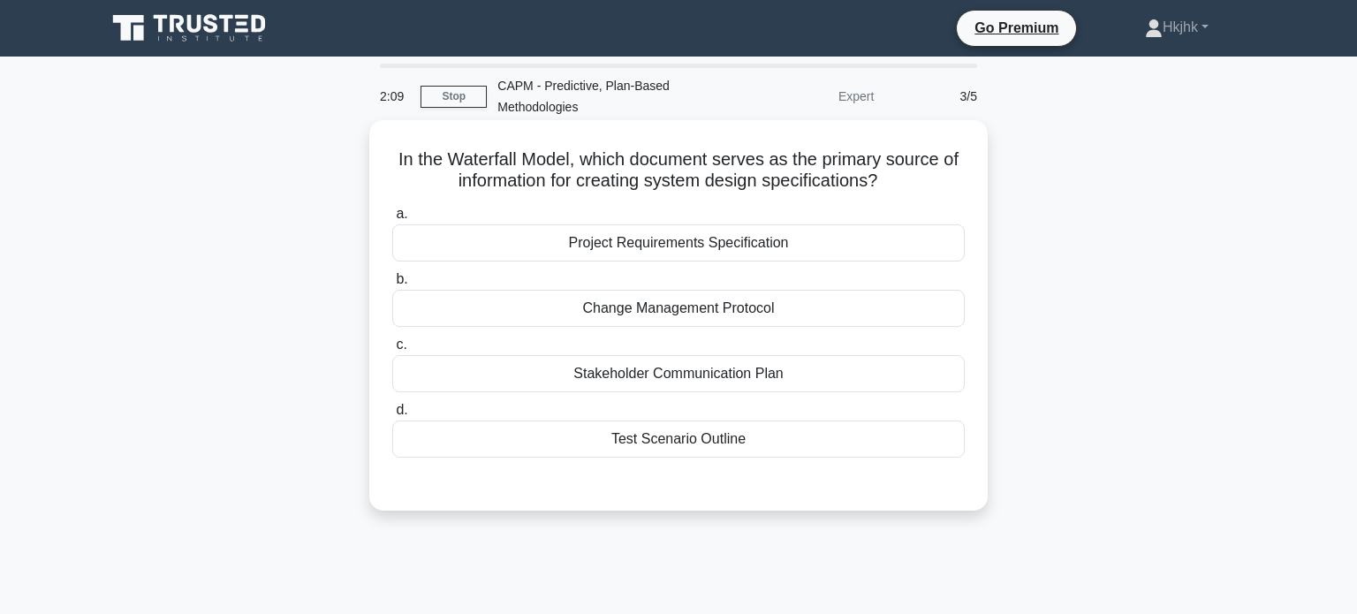
click at [712, 236] on div "Project Requirements Specification" at bounding box center [678, 242] width 573 height 37
click at [392, 220] on input "a. Project Requirements Specification" at bounding box center [392, 214] width 0 height 11
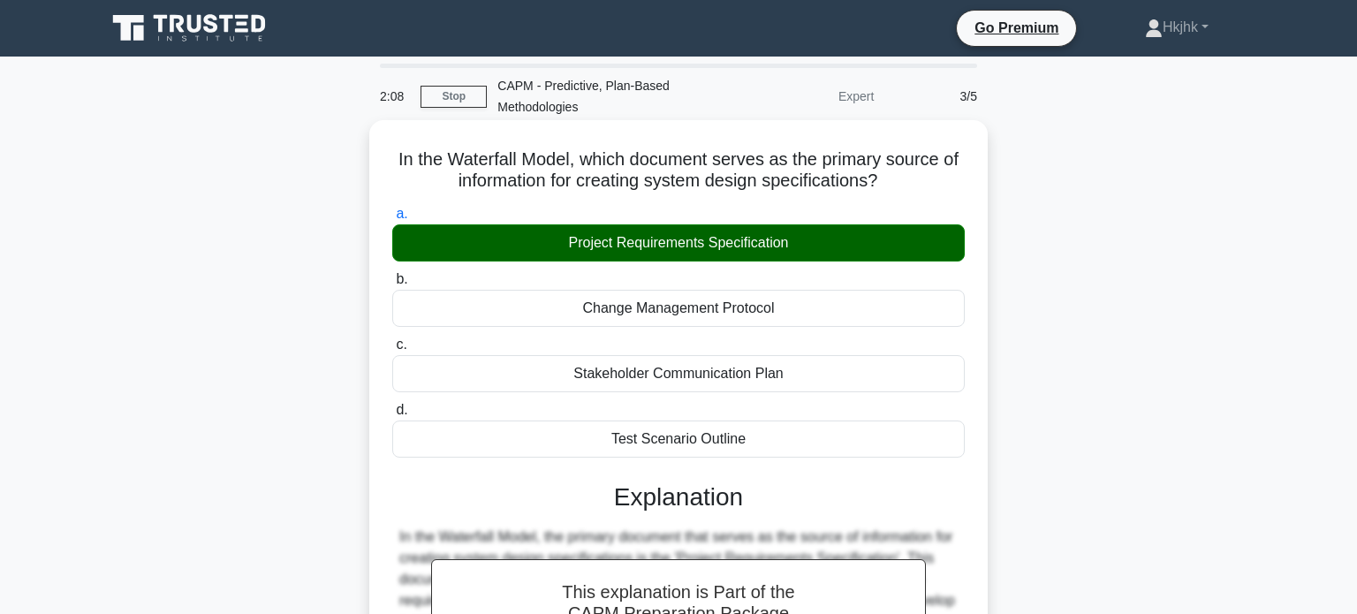
scroll to position [410, 0]
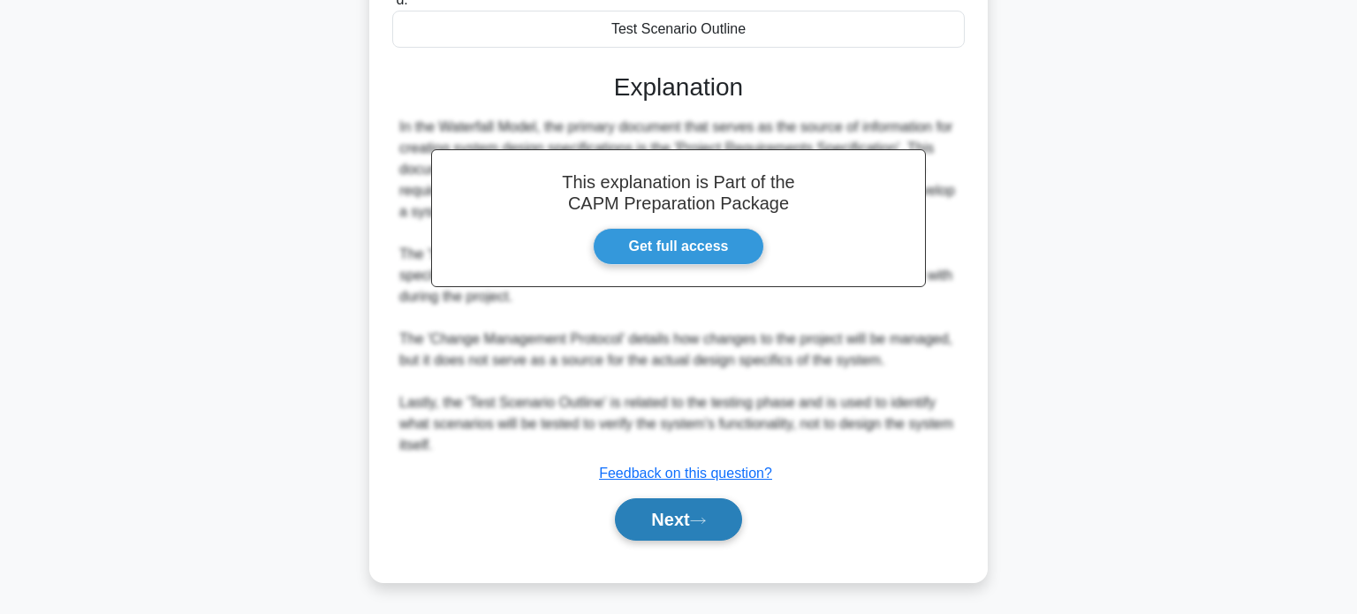
click at [681, 507] on button "Next" at bounding box center [678, 519] width 126 height 42
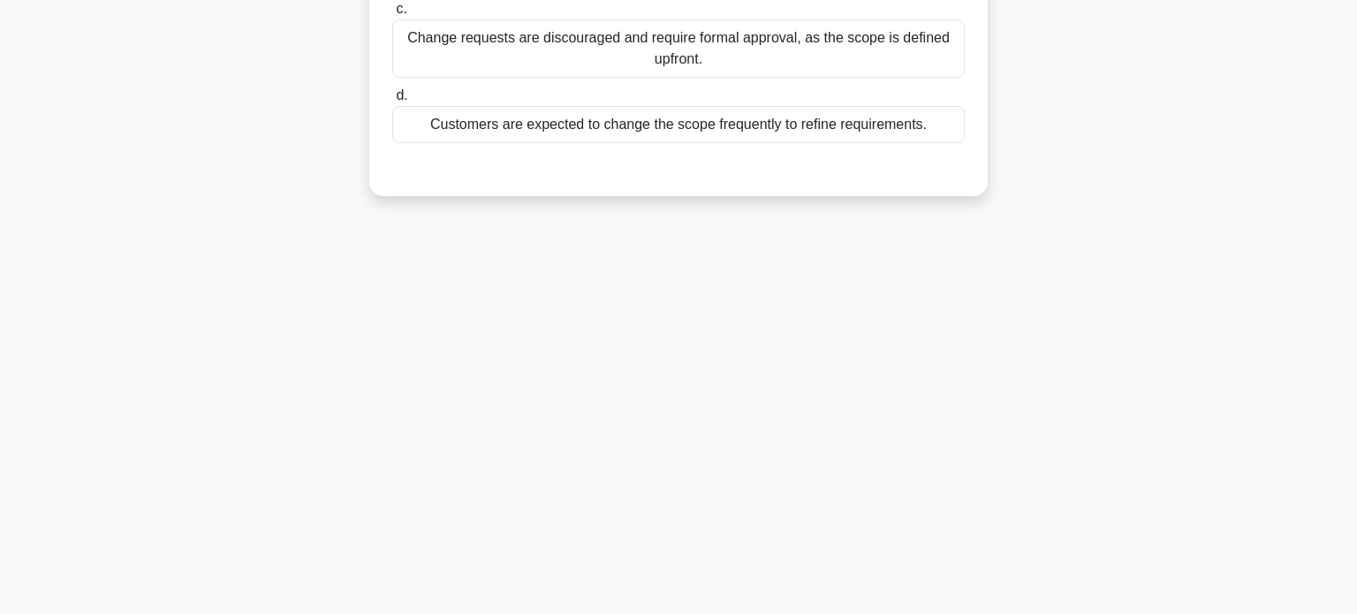
scroll to position [0, 0]
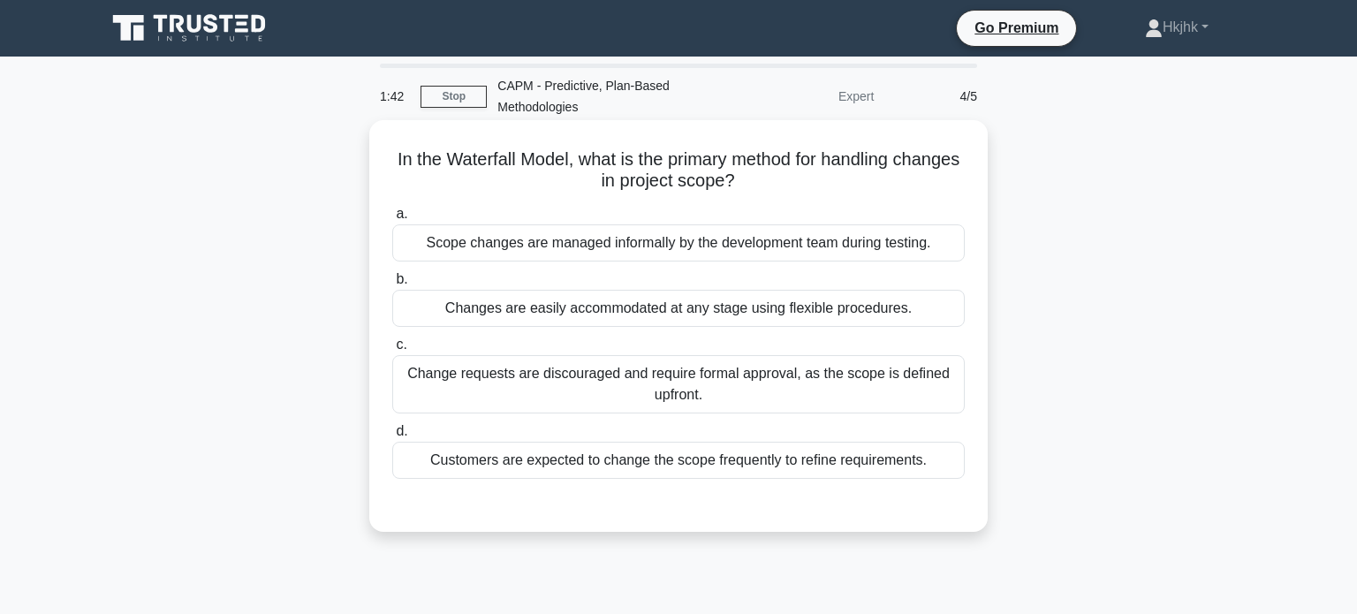
click at [690, 383] on div "Change requests are discouraged and require formal approval, as the scope is de…" at bounding box center [678, 384] width 573 height 58
click at [392, 351] on input "c. Change requests are discouraged and require formal approval, as the scope is…" at bounding box center [392, 344] width 0 height 11
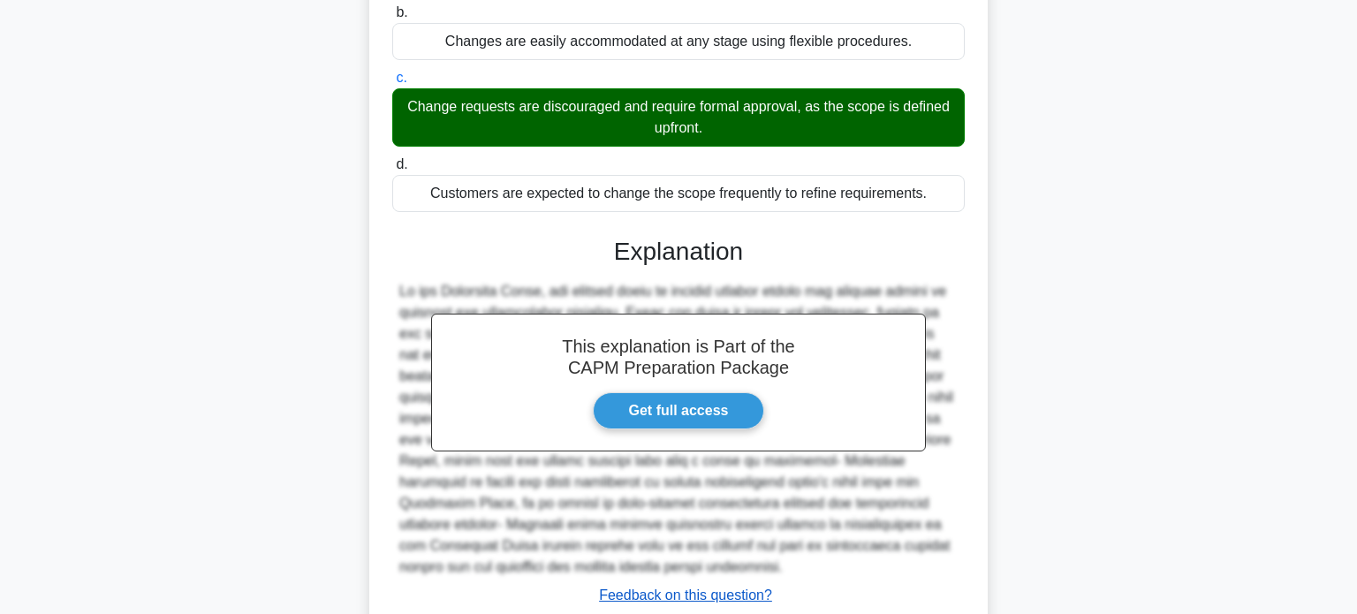
scroll to position [389, 0]
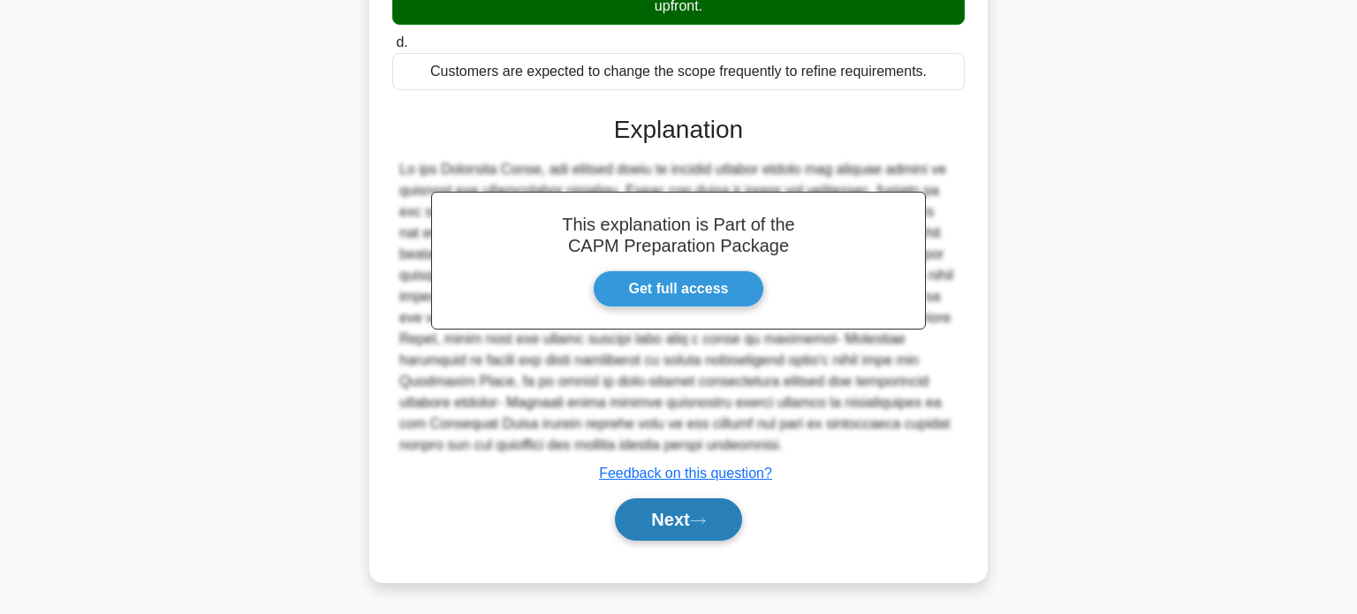
click at [690, 520] on button "Next" at bounding box center [678, 519] width 126 height 42
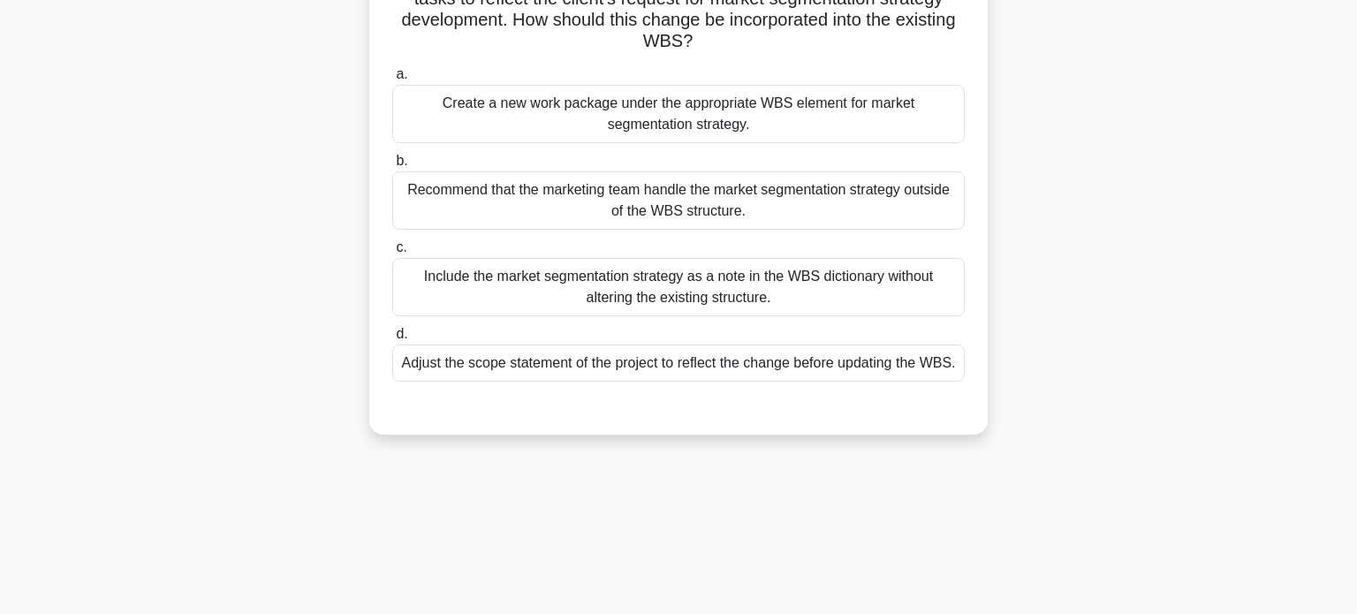
scroll to position [205, 0]
click at [749, 366] on div "Adjust the scope statement of the project to reflect the change before updating…" at bounding box center [678, 361] width 573 height 37
click at [392, 338] on input "d. Adjust the scope statement of the project to reflect the change before updat…" at bounding box center [392, 332] width 0 height 11
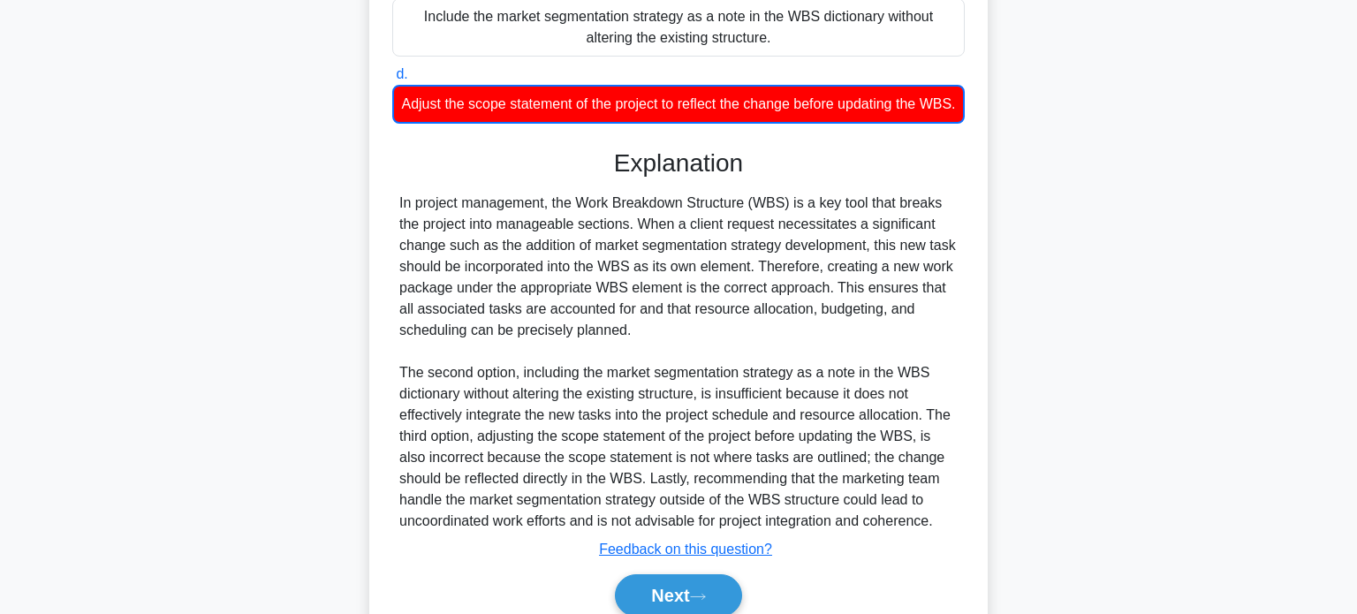
scroll to position [559, 0]
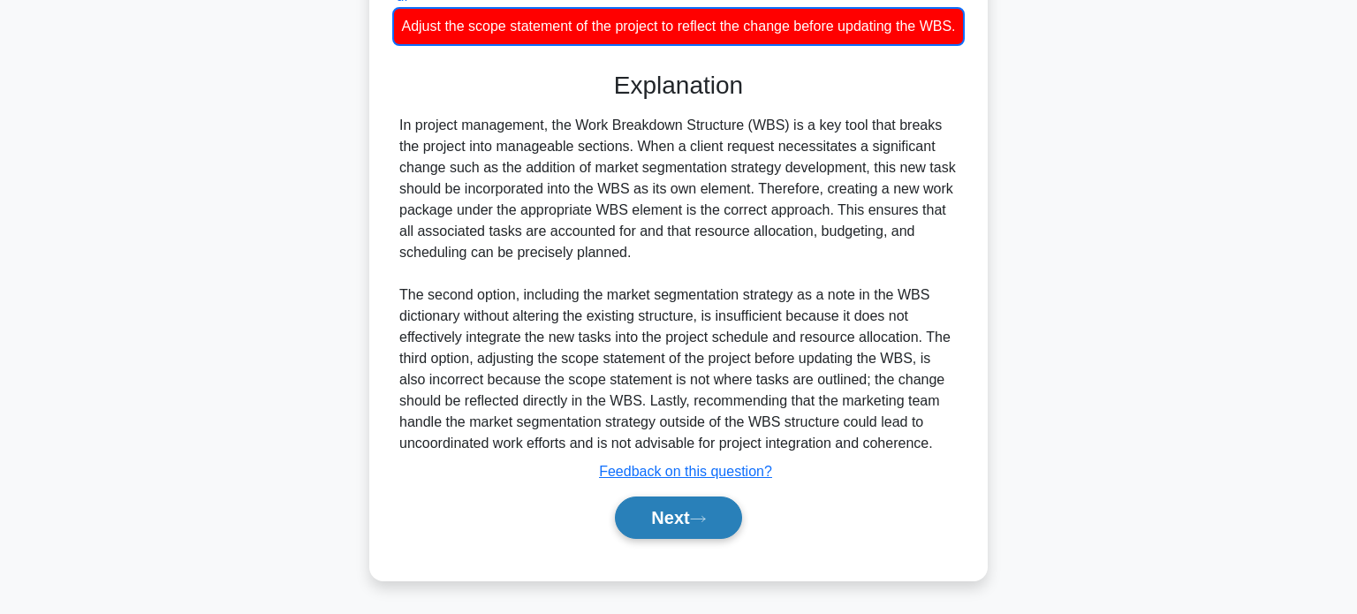
click at [682, 523] on button "Next" at bounding box center [678, 518] width 126 height 42
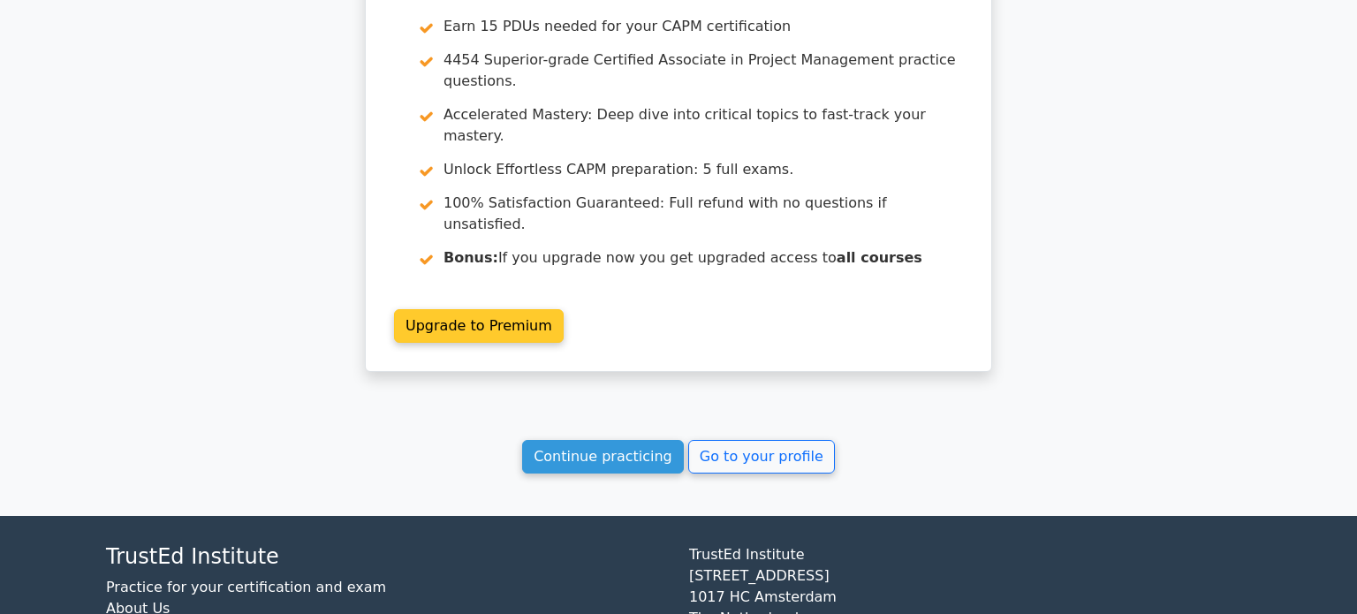
scroll to position [2585, 0]
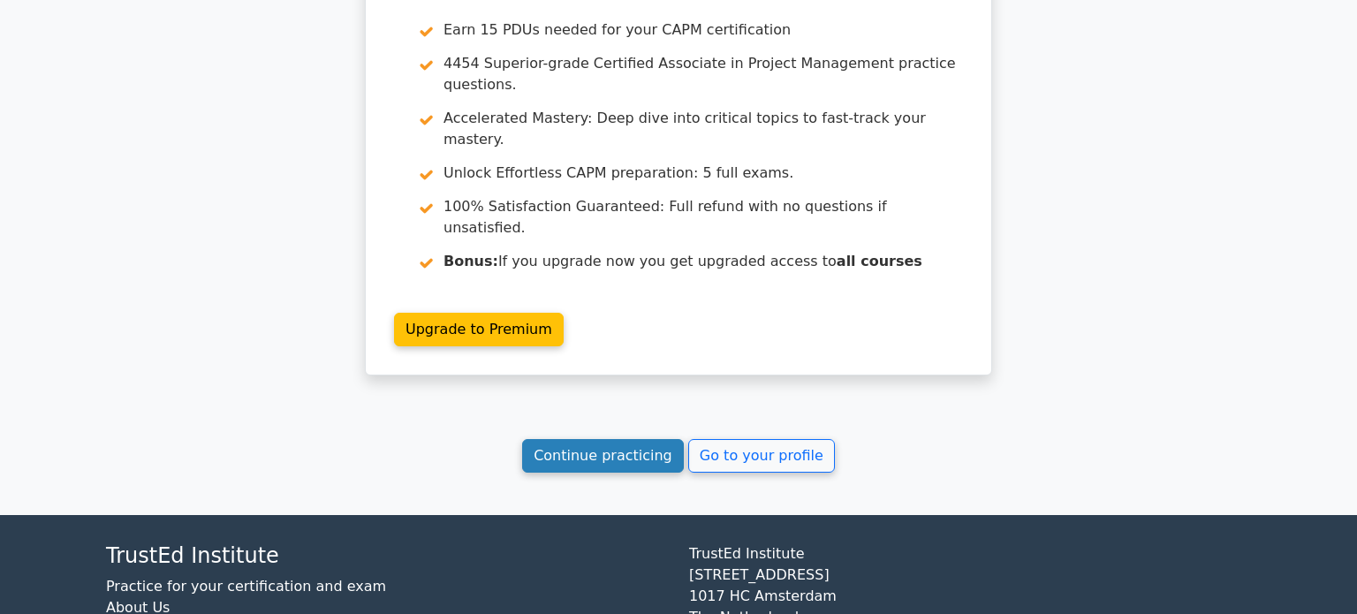
click at [633, 439] on link "Continue practicing" at bounding box center [603, 456] width 162 height 34
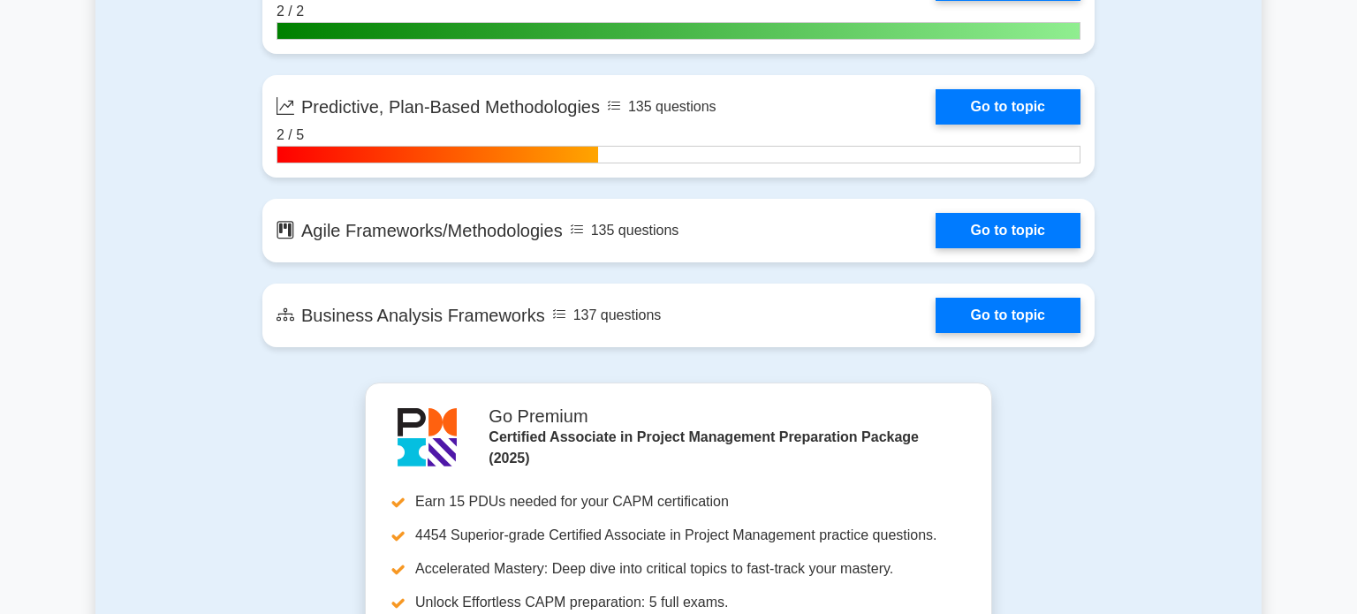
scroll to position [5170, 0]
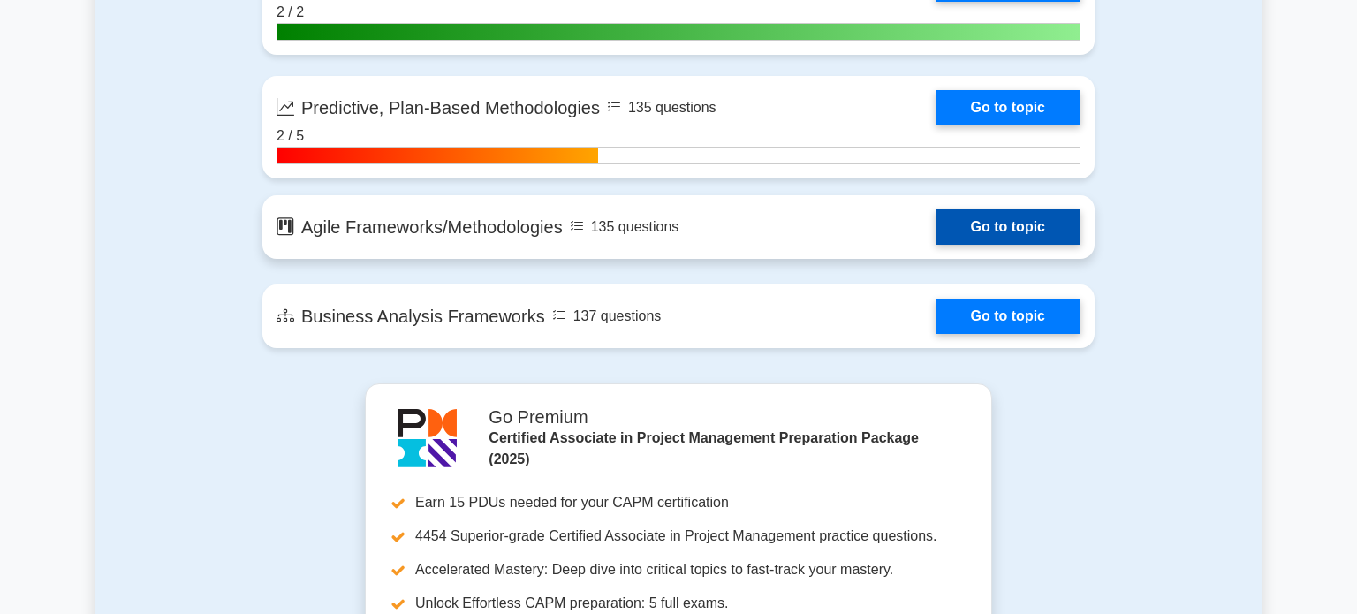
click at [936, 230] on link "Go to topic" at bounding box center [1008, 226] width 145 height 35
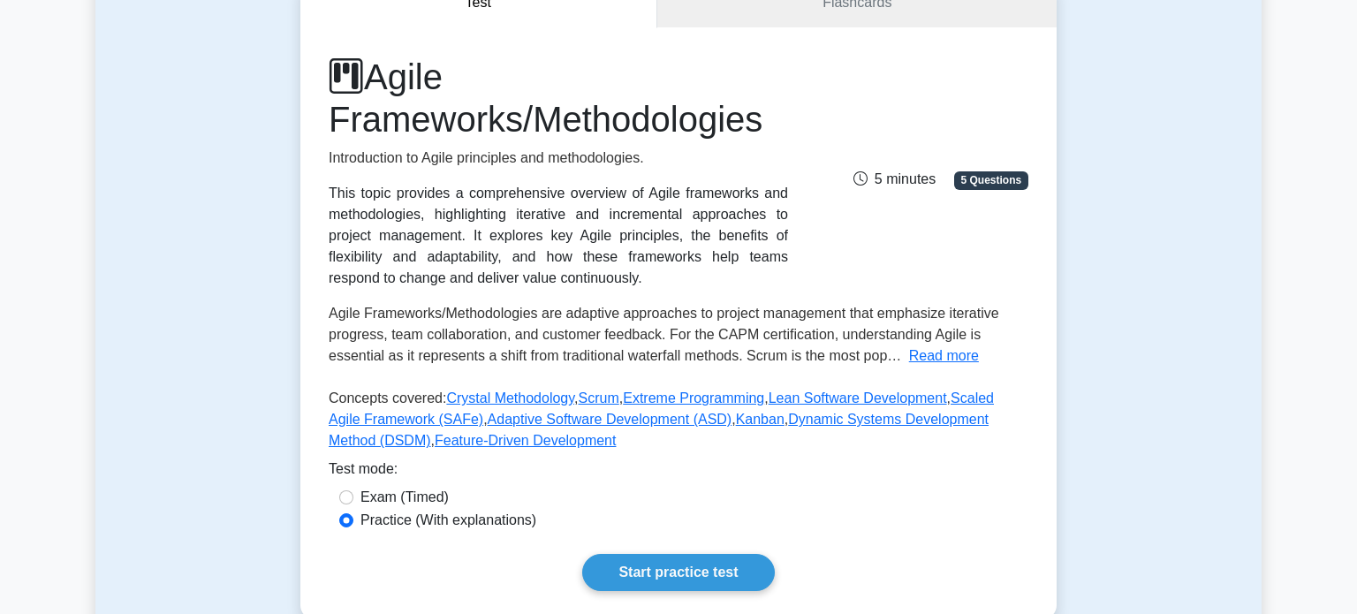
scroll to position [202, 0]
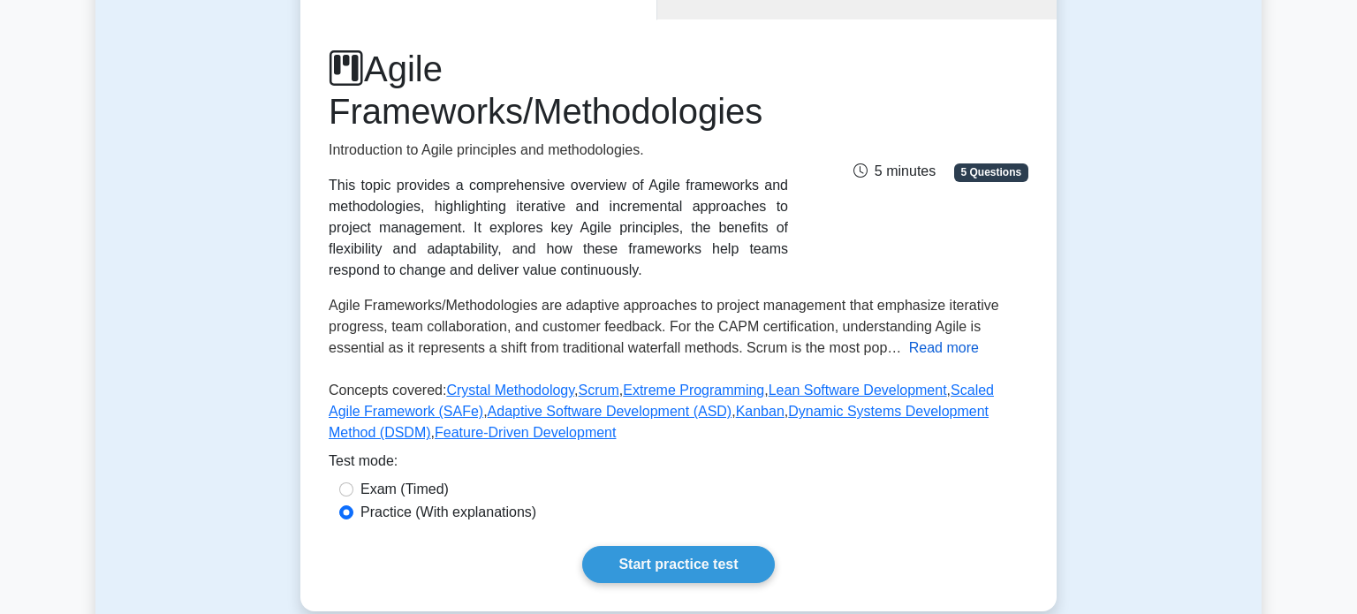
click at [922, 347] on button "Read more" at bounding box center [944, 348] width 70 height 21
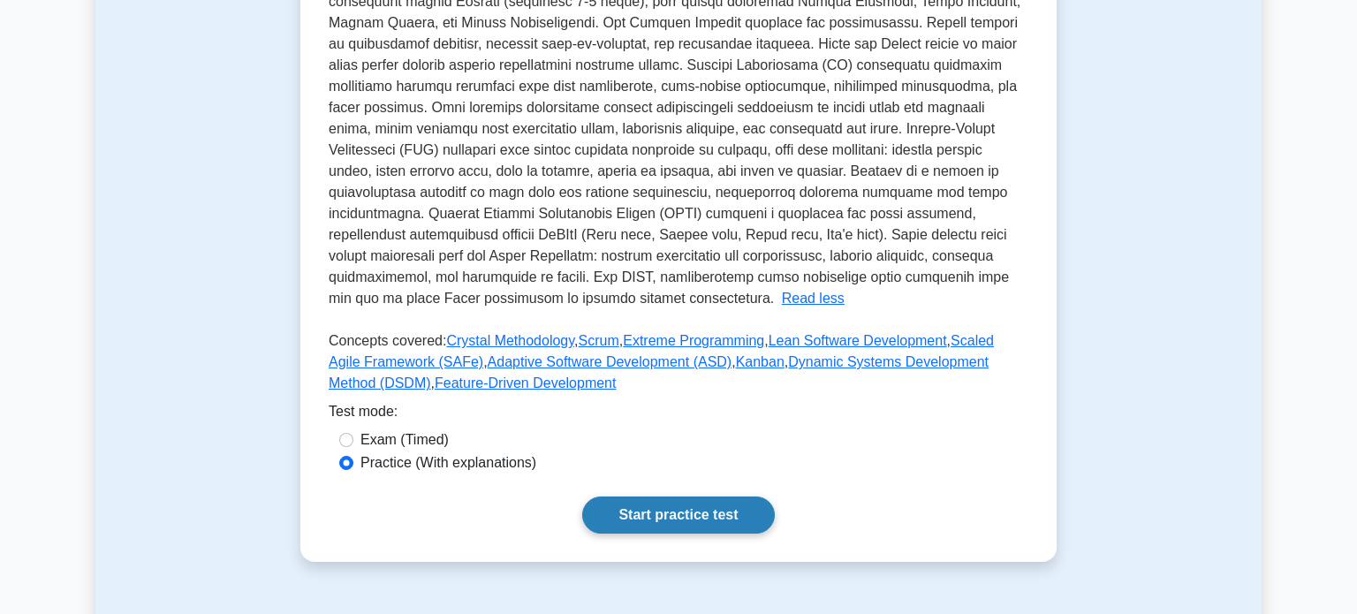
scroll to position [593, 0]
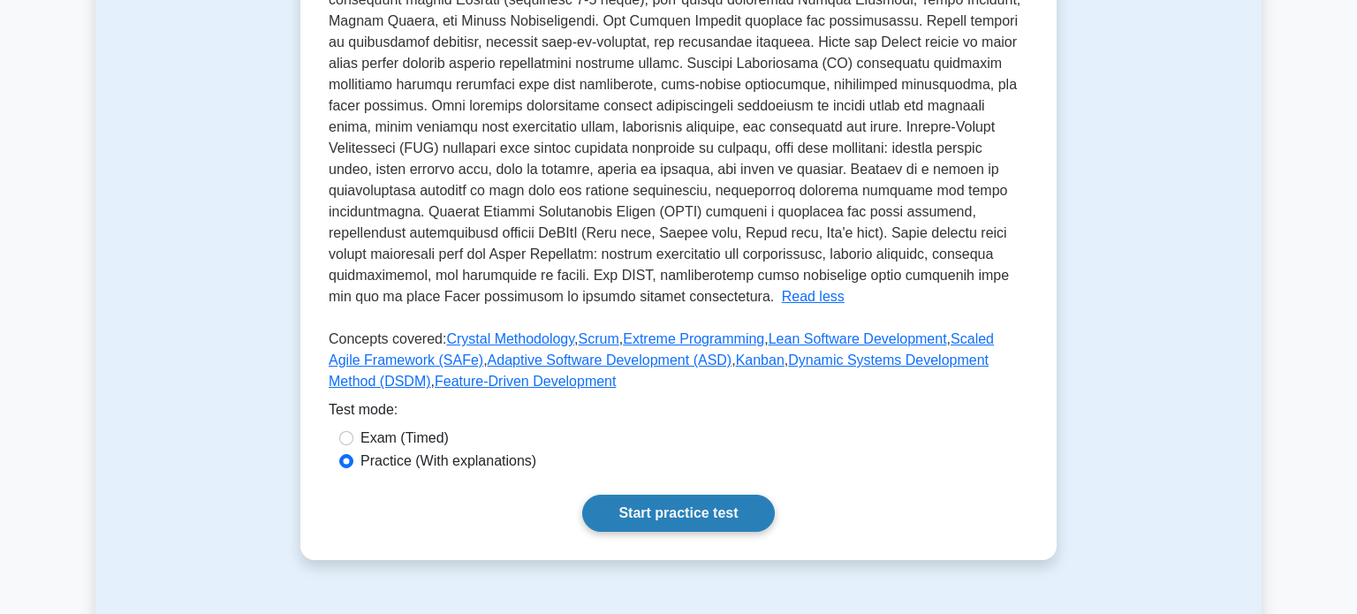
click at [735, 507] on link "Start practice test" at bounding box center [678, 513] width 192 height 37
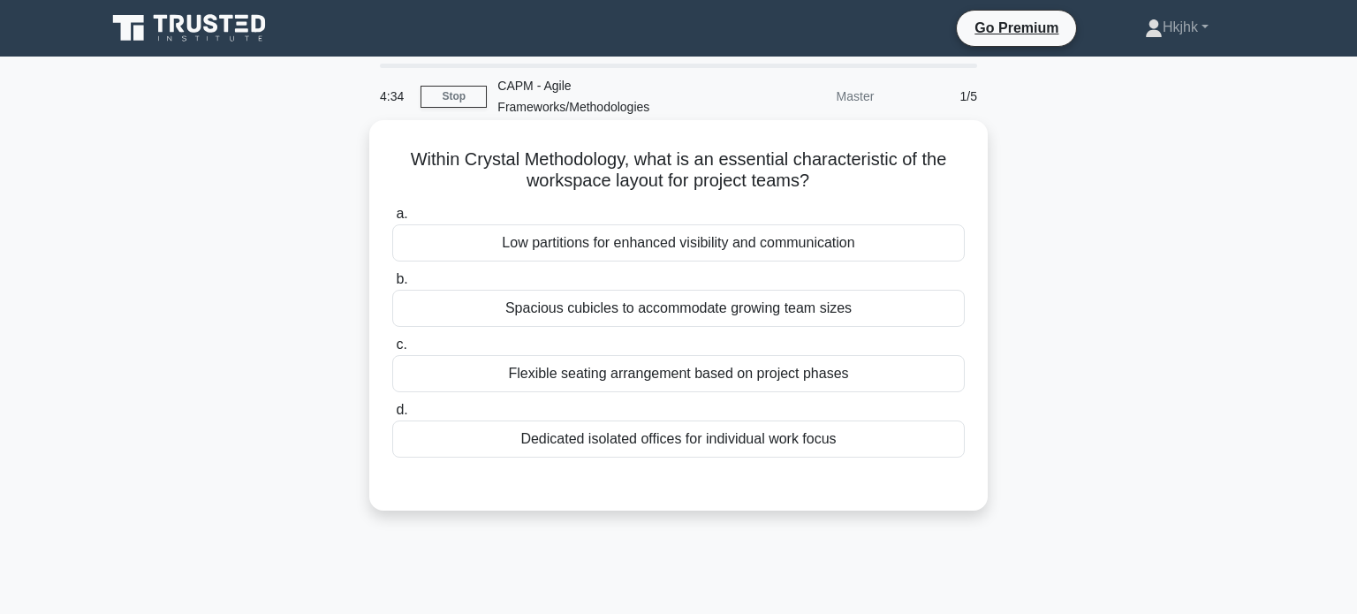
click at [761, 248] on div "Low partitions for enhanced visibility and communication" at bounding box center [678, 242] width 573 height 37
click at [392, 220] on input "a. Low partitions for enhanced visibility and communication" at bounding box center [392, 214] width 0 height 11
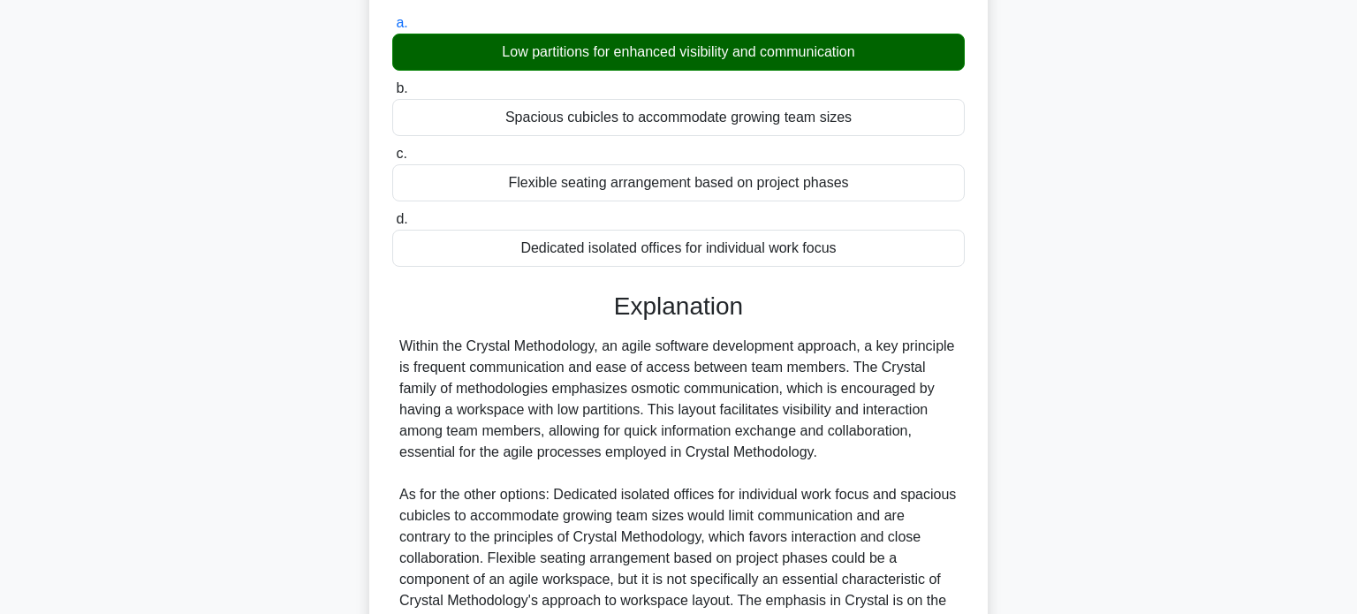
scroll to position [389, 0]
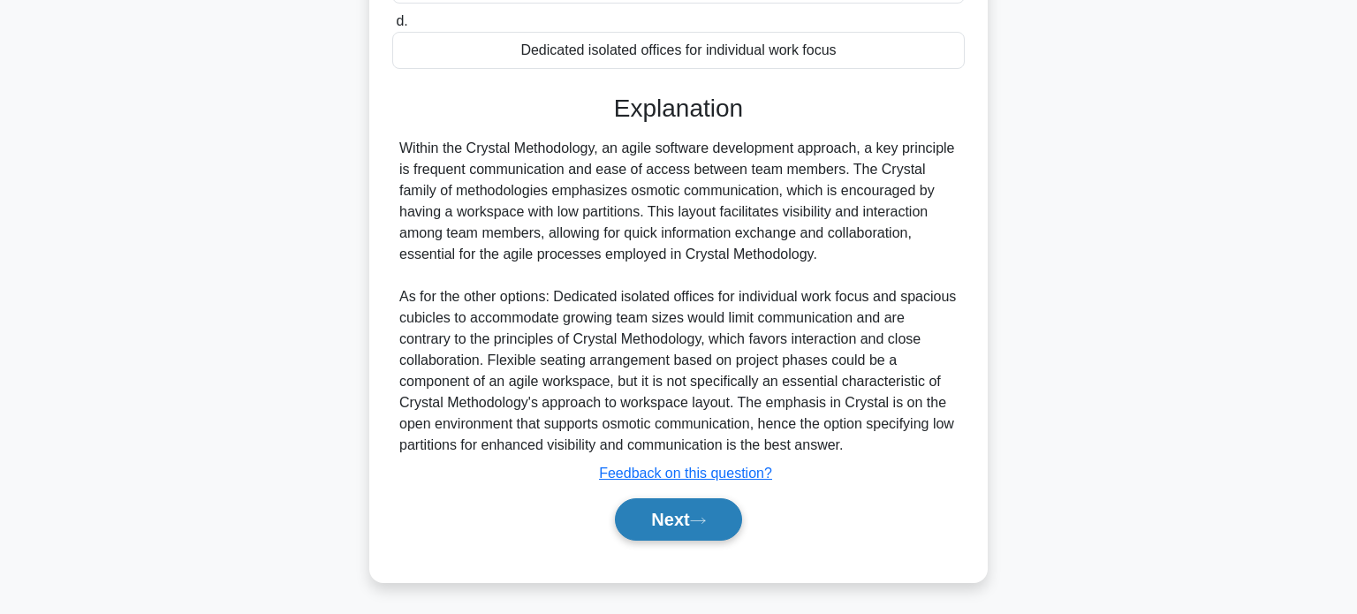
click at [698, 520] on icon at bounding box center [698, 521] width 16 height 10
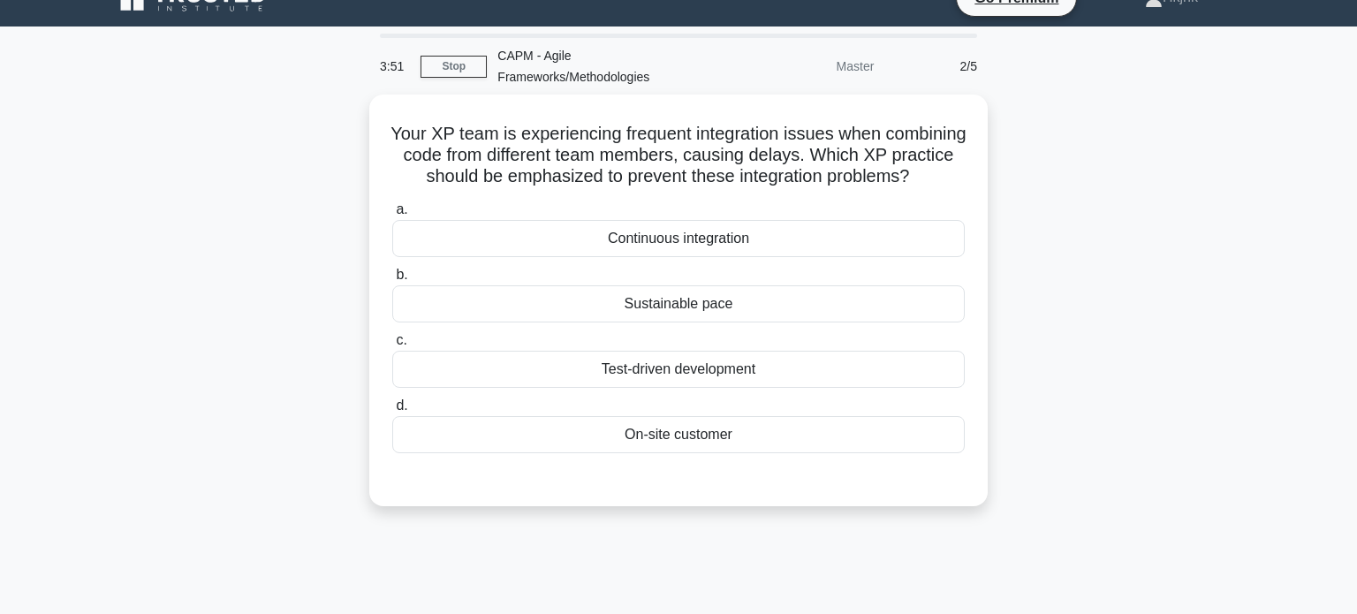
scroll to position [0, 0]
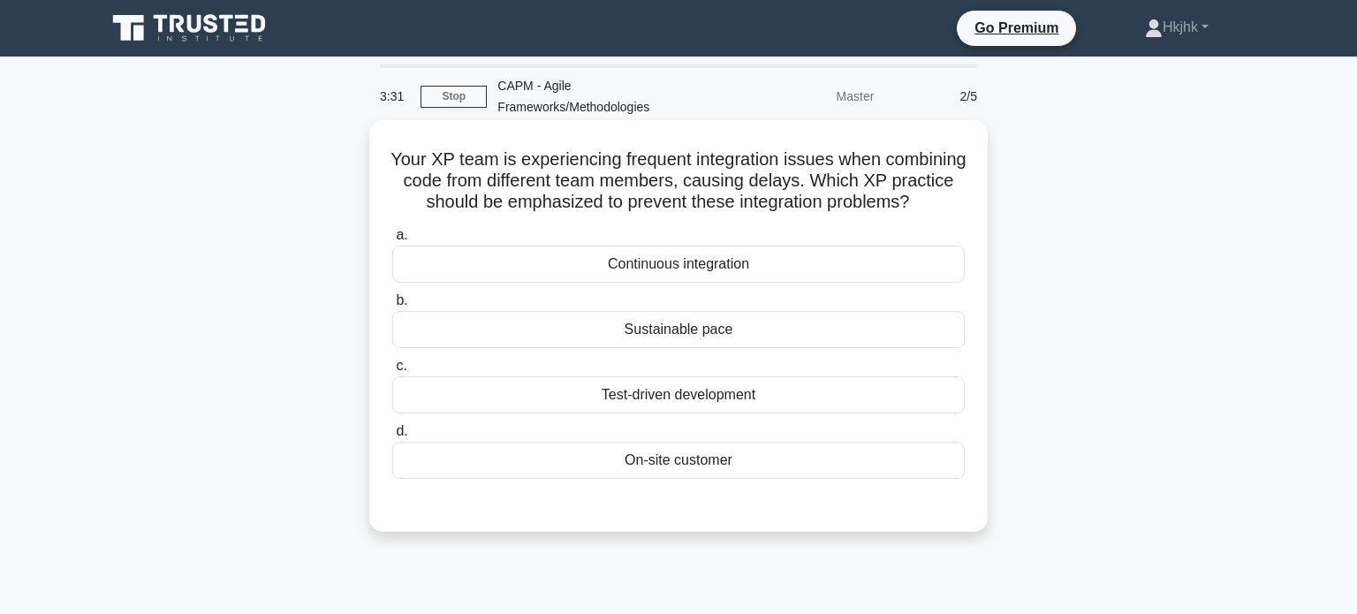
click at [693, 388] on div "Test-driven development" at bounding box center [678, 394] width 573 height 37
click at [392, 372] on input "c. Test-driven development" at bounding box center [392, 366] width 0 height 11
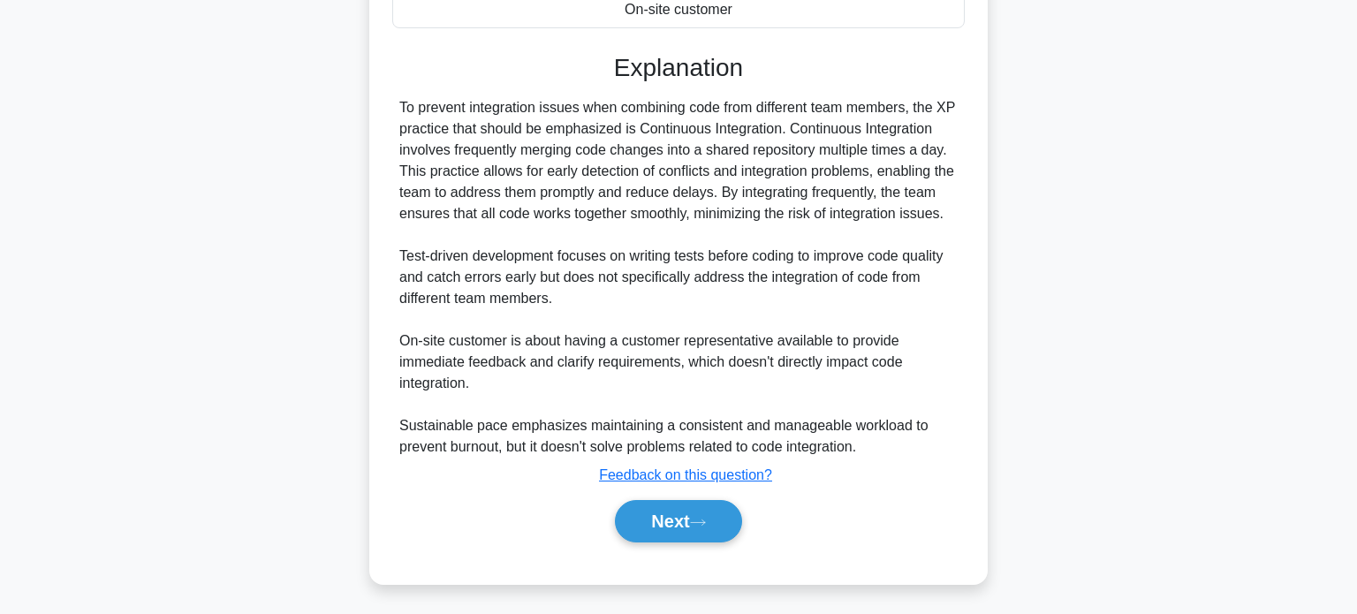
scroll to position [453, 0]
click at [706, 519] on icon at bounding box center [698, 522] width 16 height 10
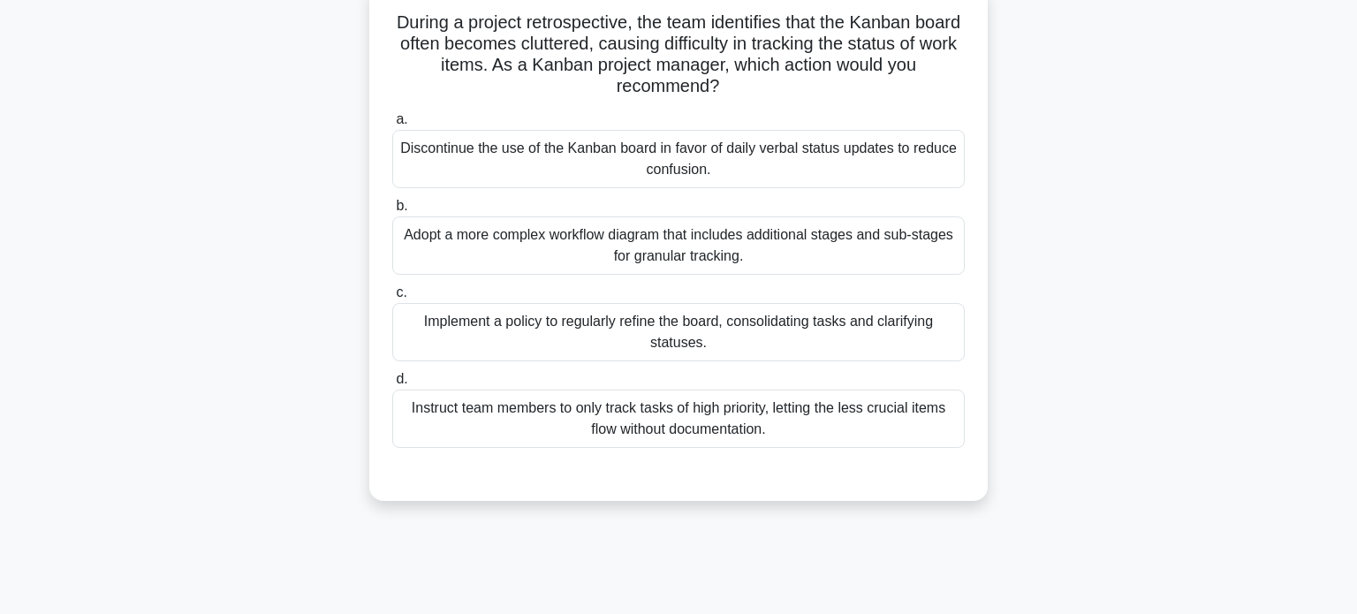
scroll to position [142, 0]
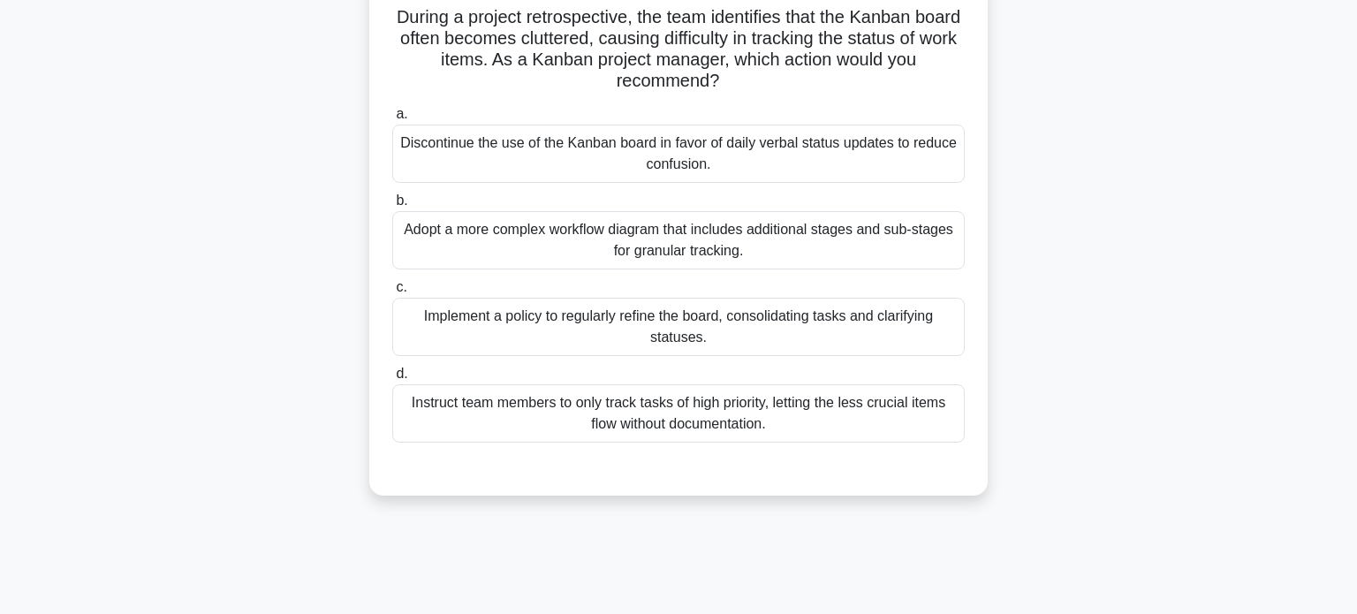
click at [728, 330] on div "Implement a policy to regularly refine the board, consolidating tasks and clari…" at bounding box center [678, 327] width 573 height 58
click at [392, 293] on input "c. Implement a policy to regularly refine the board, consolidating tasks and cl…" at bounding box center [392, 287] width 0 height 11
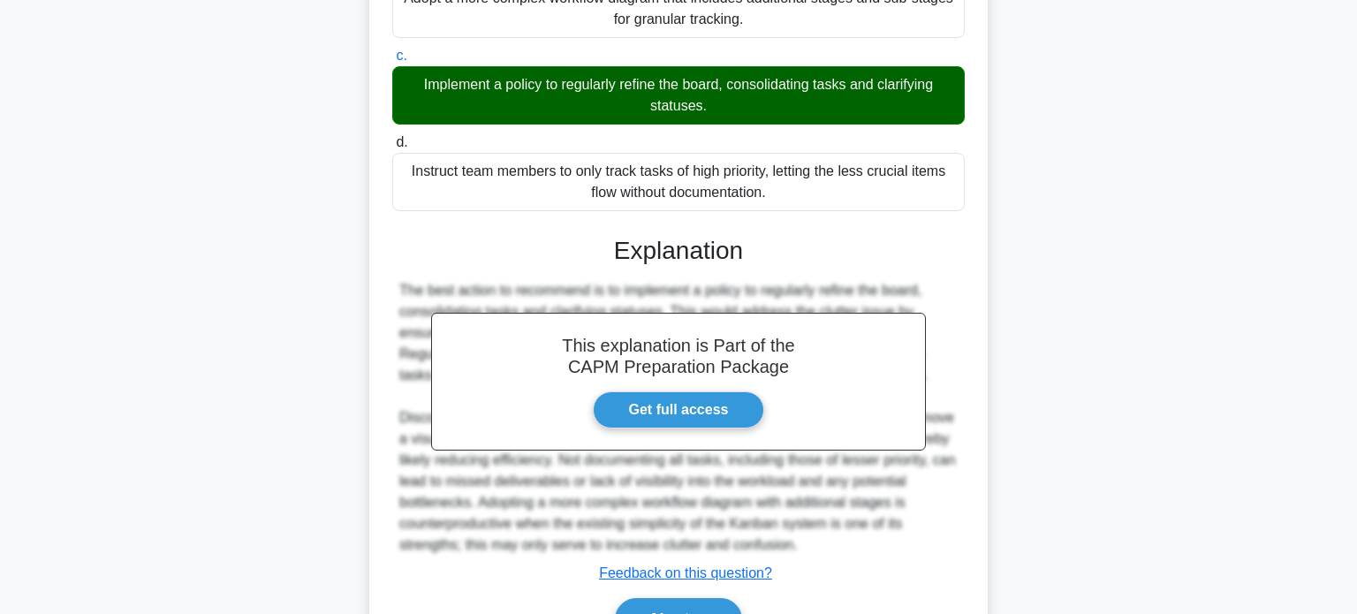
scroll to position [474, 0]
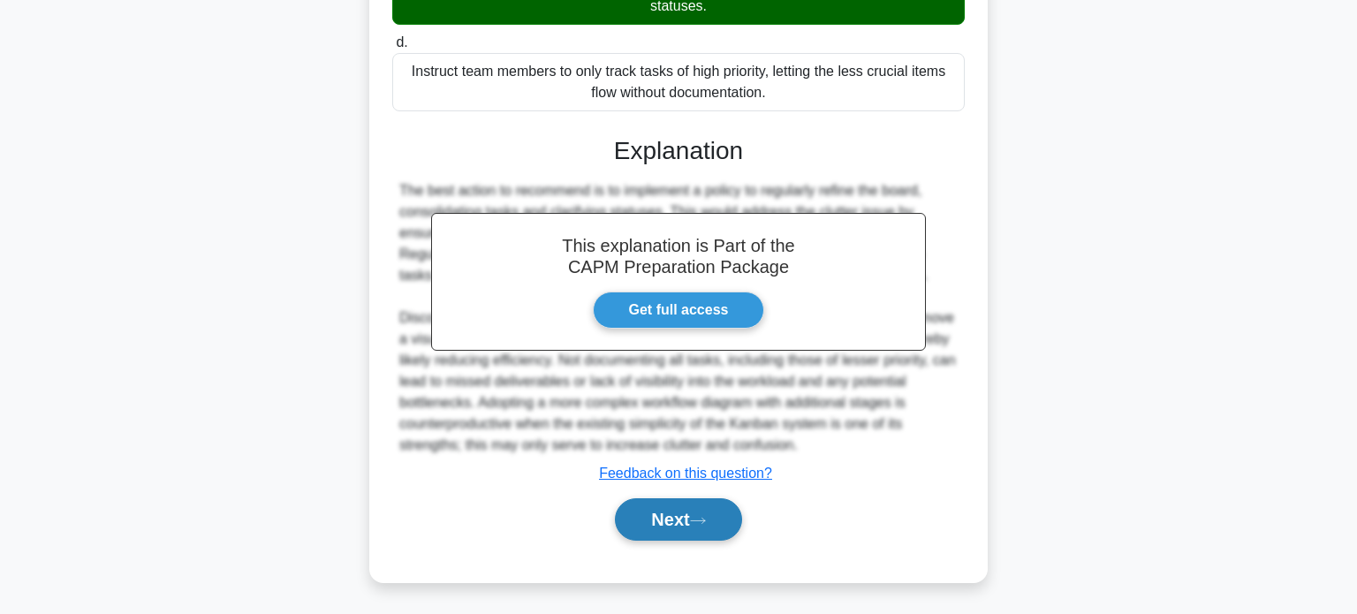
click at [692, 510] on button "Next" at bounding box center [678, 519] width 126 height 42
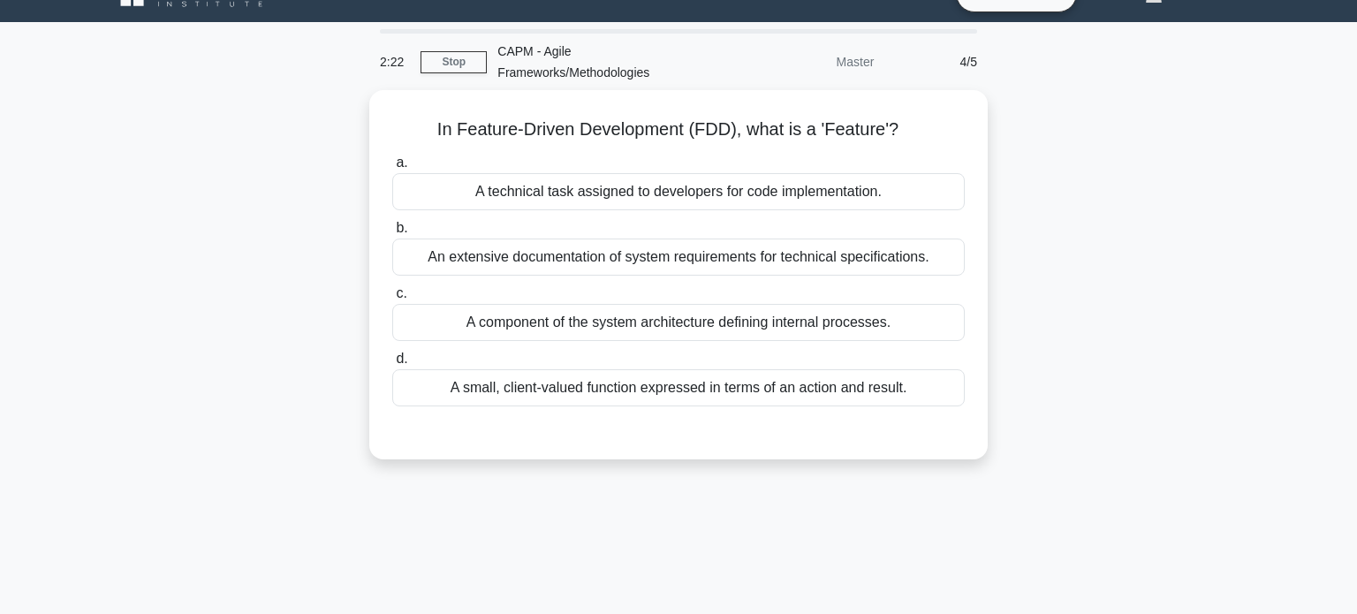
scroll to position [0, 0]
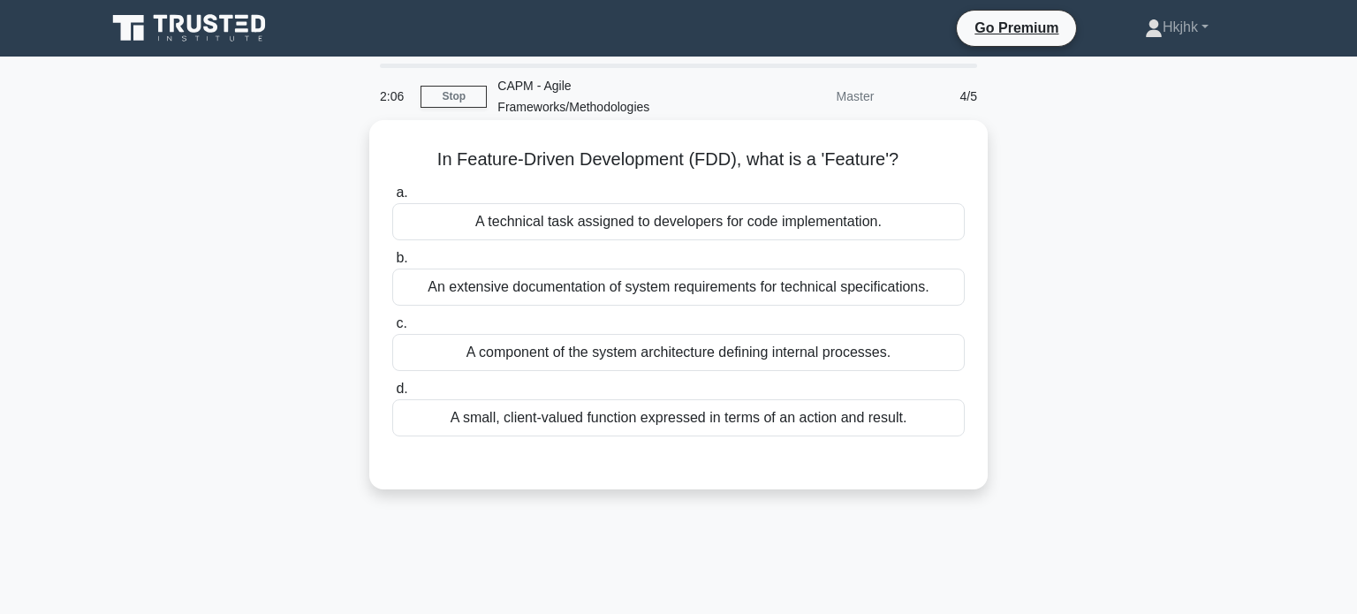
click at [623, 418] on div "A small, client-valued function expressed in terms of an action and result." at bounding box center [678, 417] width 573 height 37
click at [392, 395] on input "d. A small, client-valued function expressed in terms of an action and result." at bounding box center [392, 389] width 0 height 11
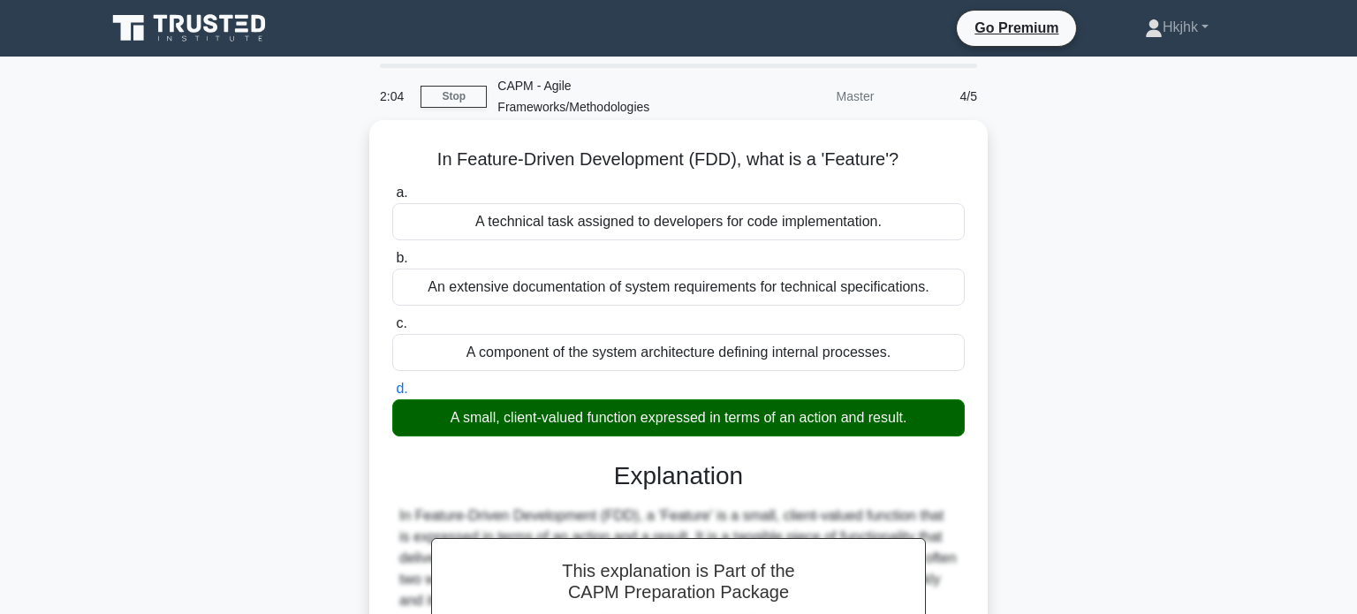
scroll to position [340, 0]
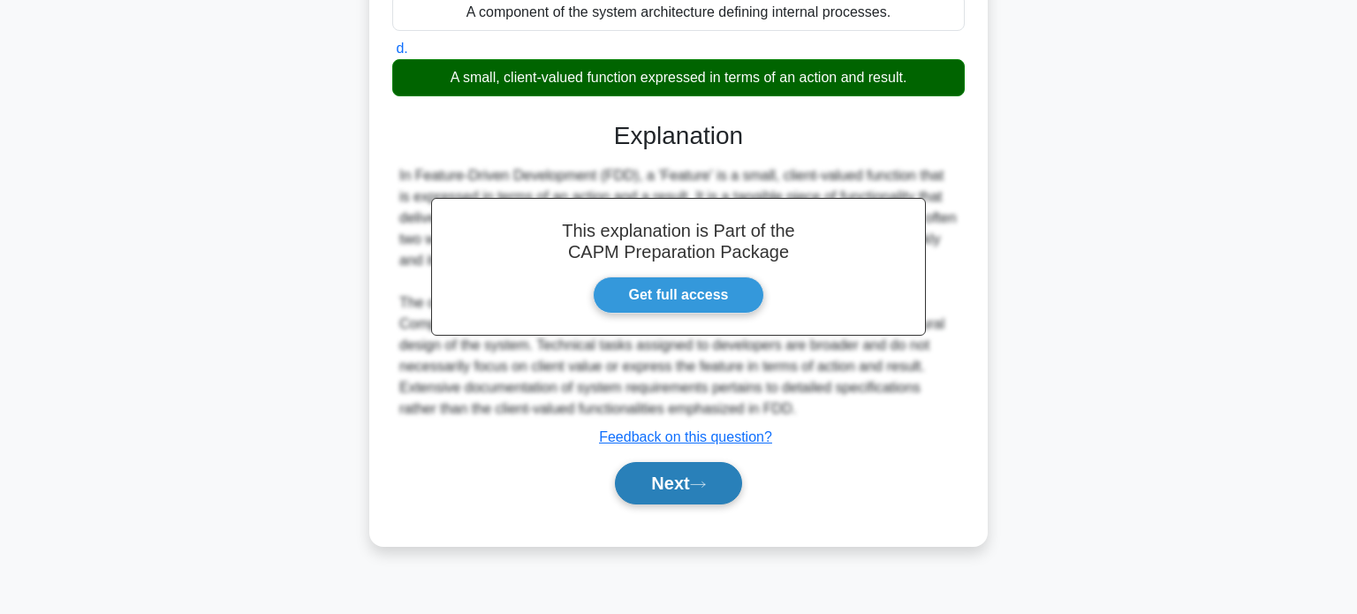
click at [672, 480] on button "Next" at bounding box center [678, 483] width 126 height 42
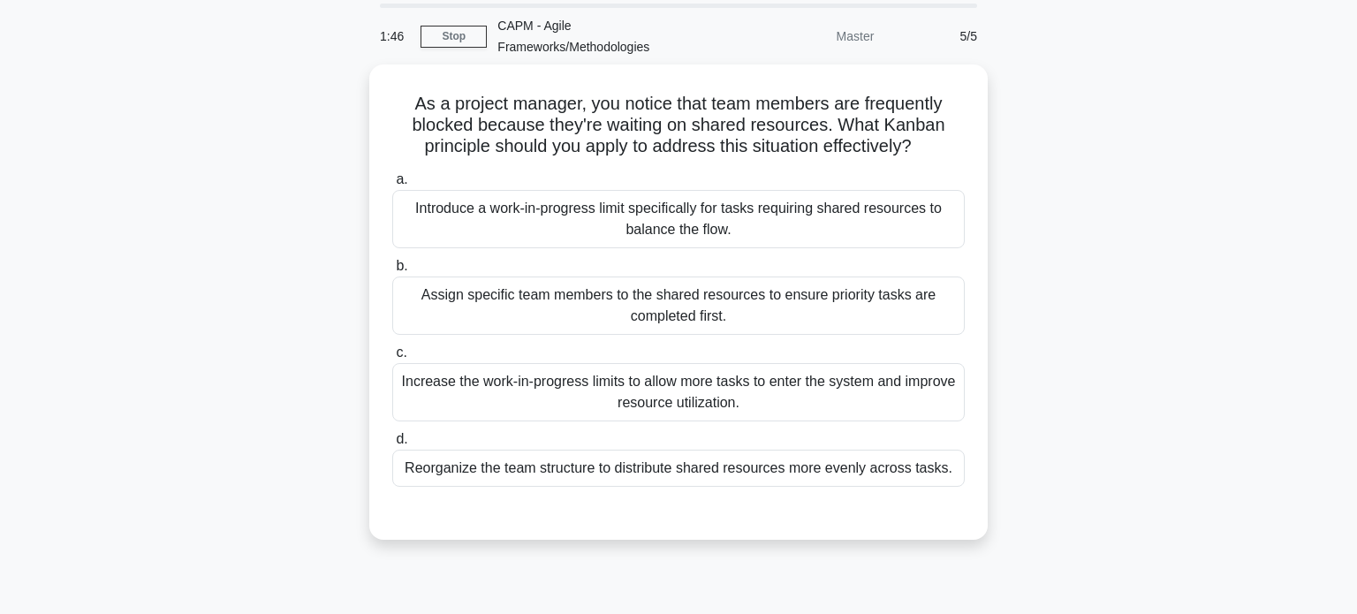
scroll to position [61, 0]
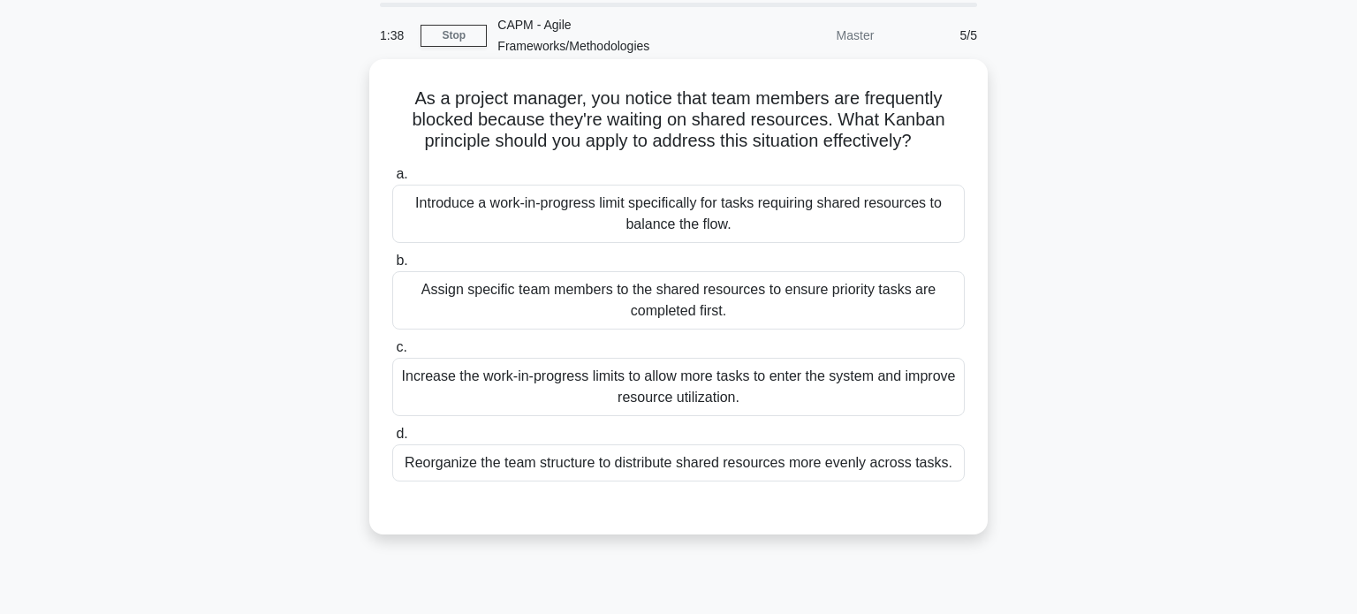
click at [673, 467] on div "Reorganize the team structure to distribute shared resources more evenly across…" at bounding box center [678, 462] width 573 height 37
click at [392, 440] on input "d. Reorganize the team structure to distribute shared resources more evenly acr…" at bounding box center [392, 434] width 0 height 11
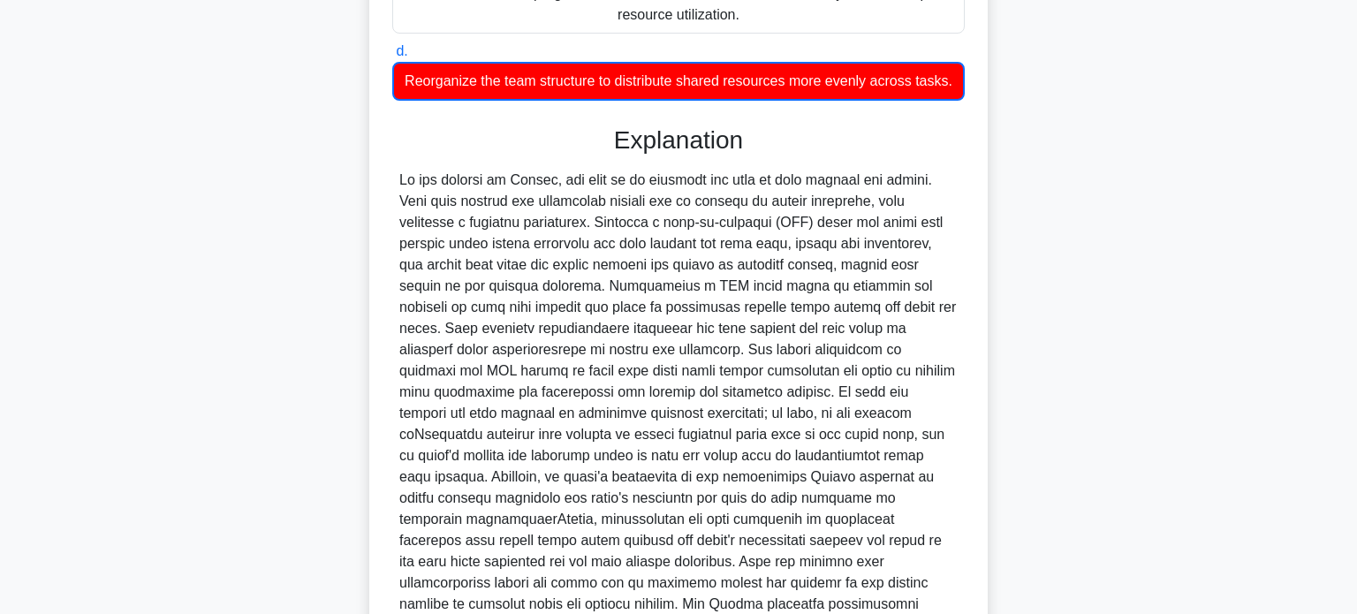
scroll to position [665, 0]
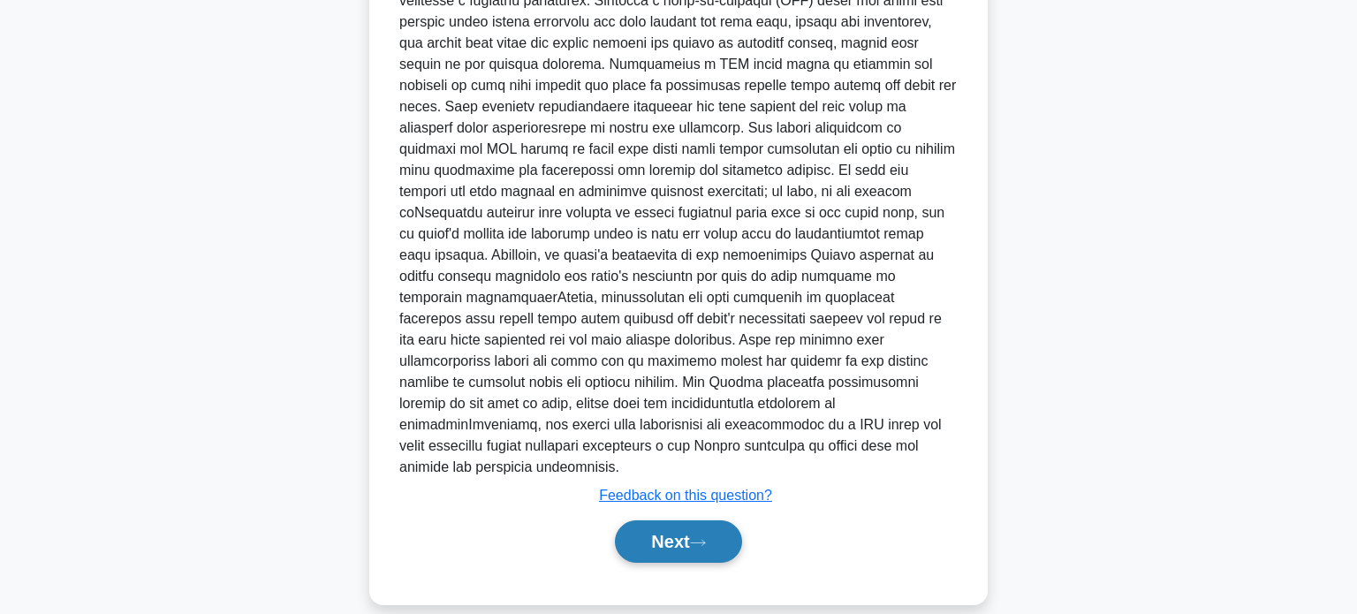
click at [687, 522] on button "Next" at bounding box center [678, 541] width 126 height 42
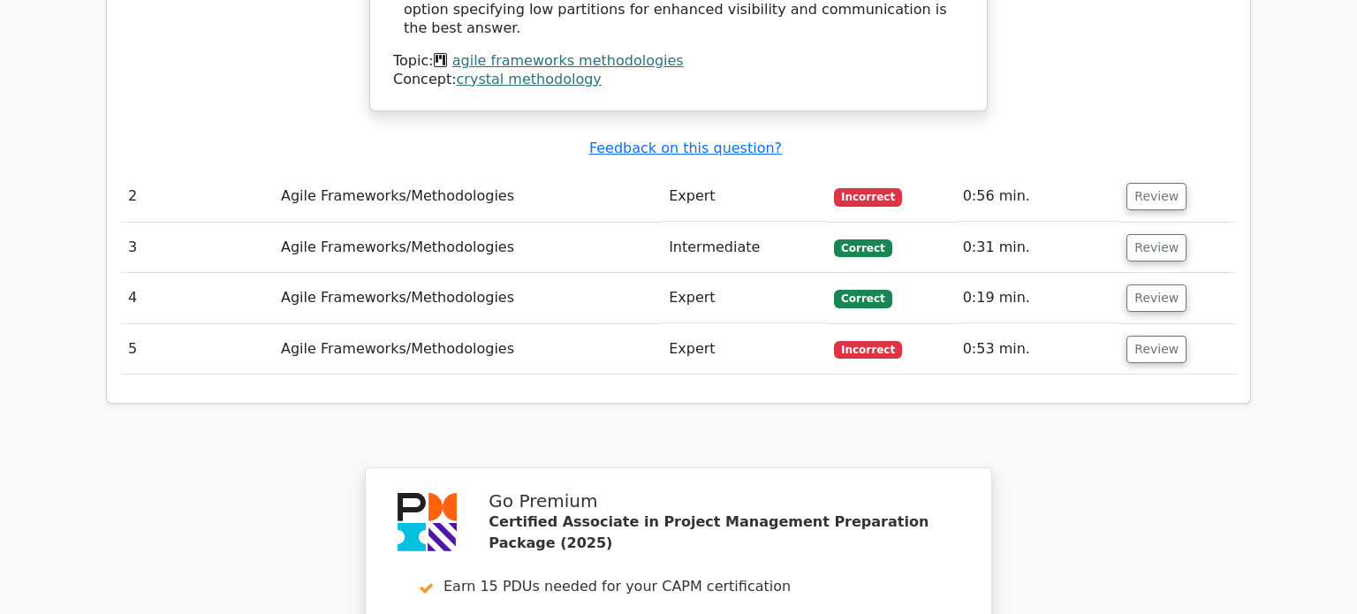
scroll to position [2640, 0]
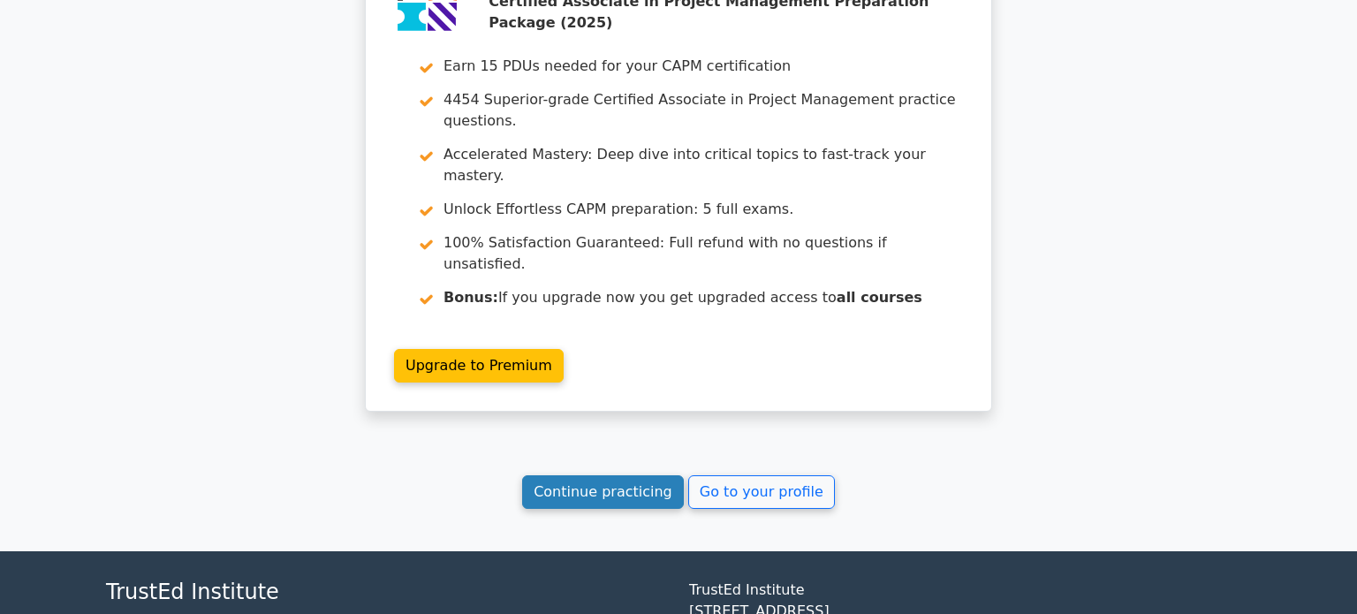
click at [612, 475] on link "Continue practicing" at bounding box center [603, 492] width 162 height 34
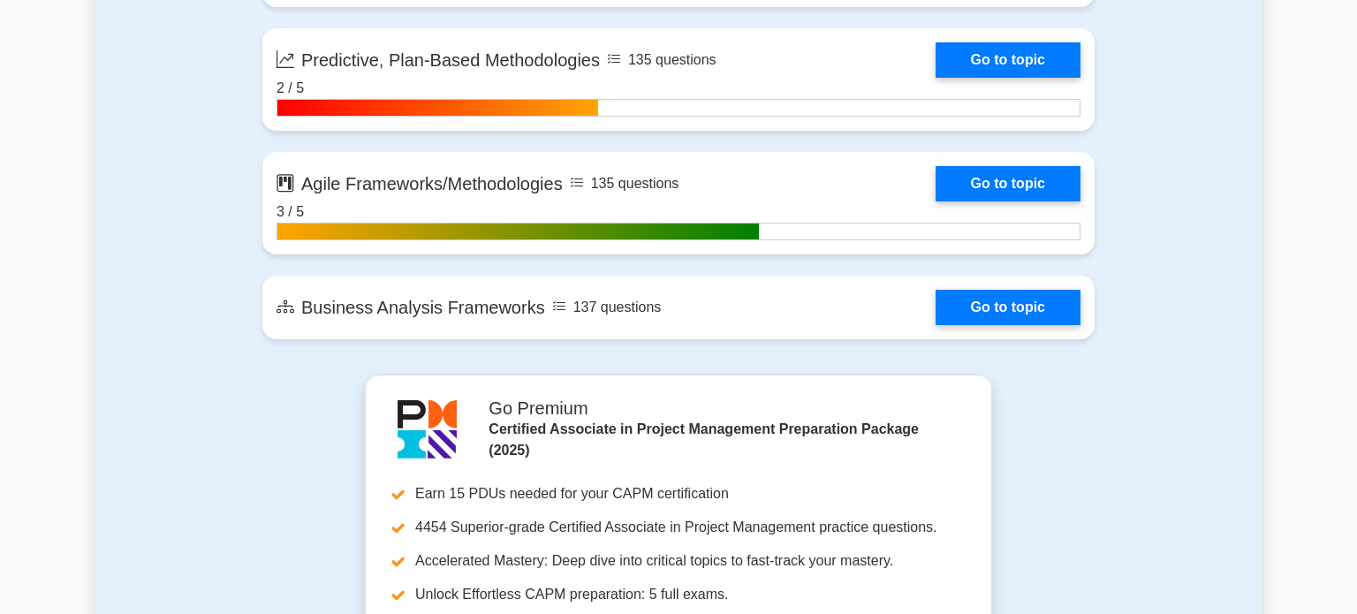
scroll to position [5221, 0]
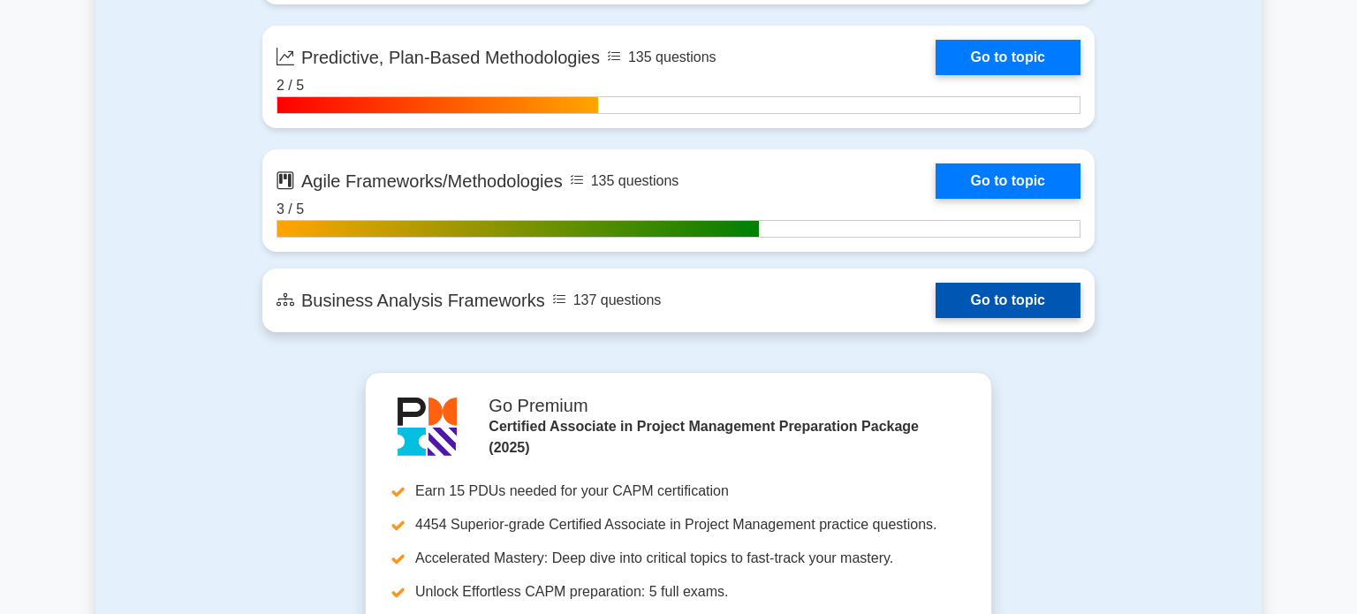
click at [936, 306] on link "Go to topic" at bounding box center [1008, 300] width 145 height 35
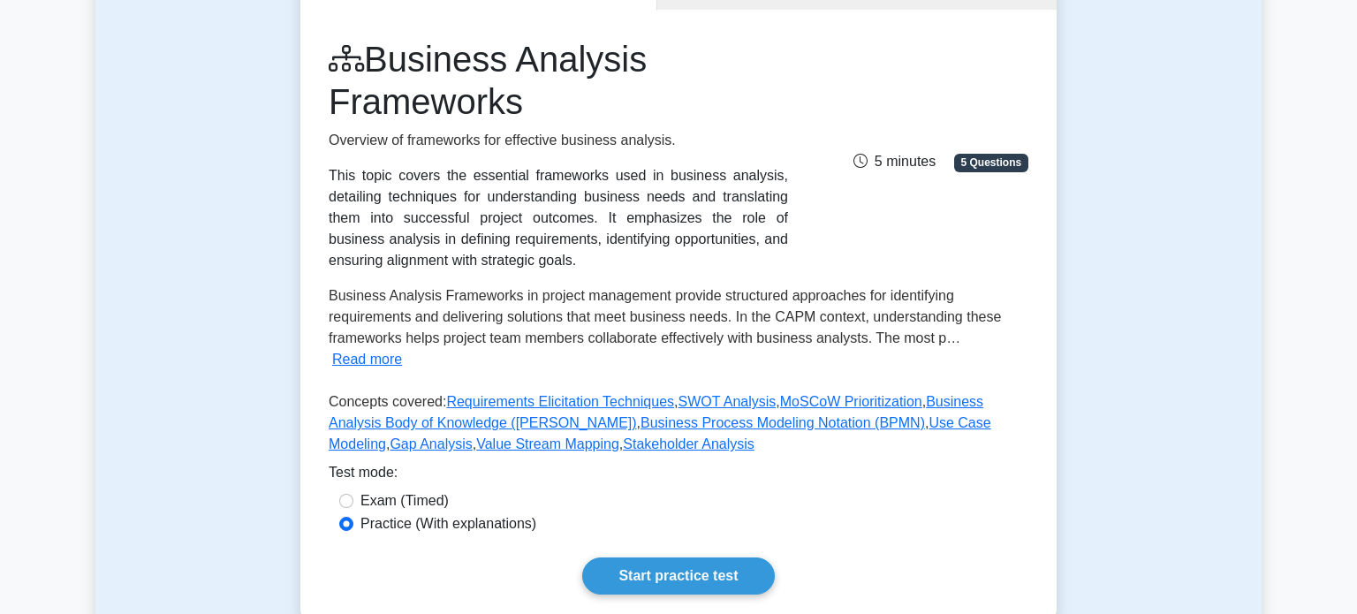
scroll to position [214, 0]
click at [393, 361] on button "Read more" at bounding box center [367, 357] width 70 height 21
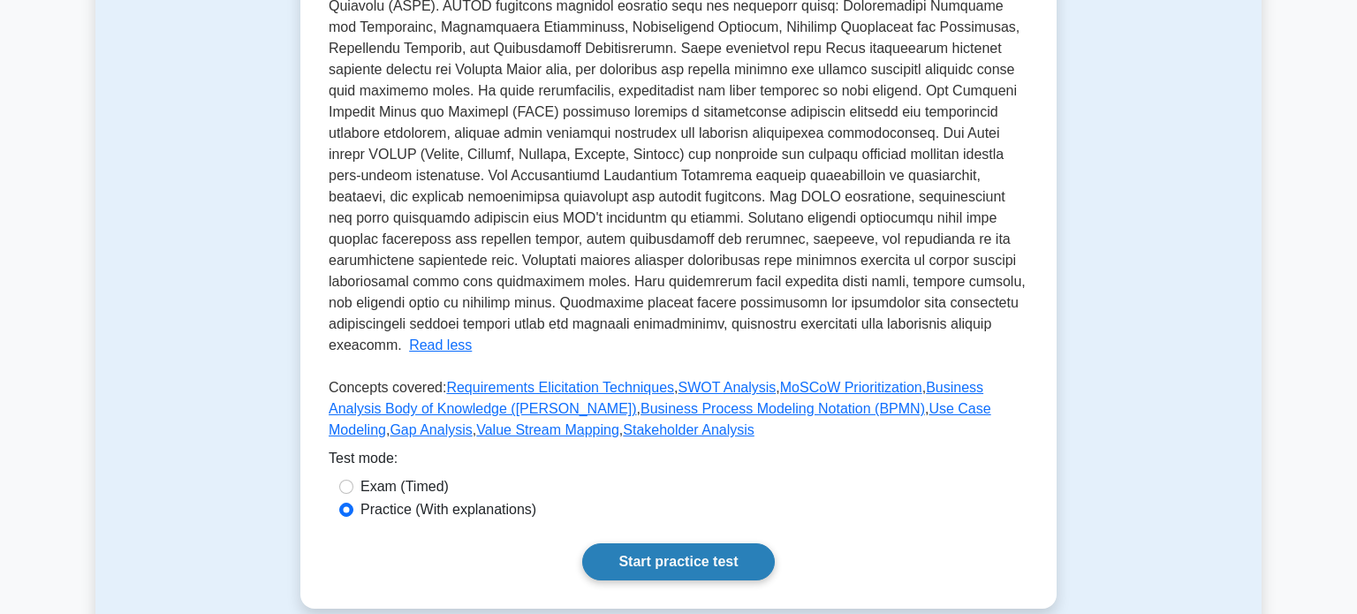
scroll to position [588, 0]
click at [688, 566] on link "Start practice test" at bounding box center [678, 561] width 192 height 37
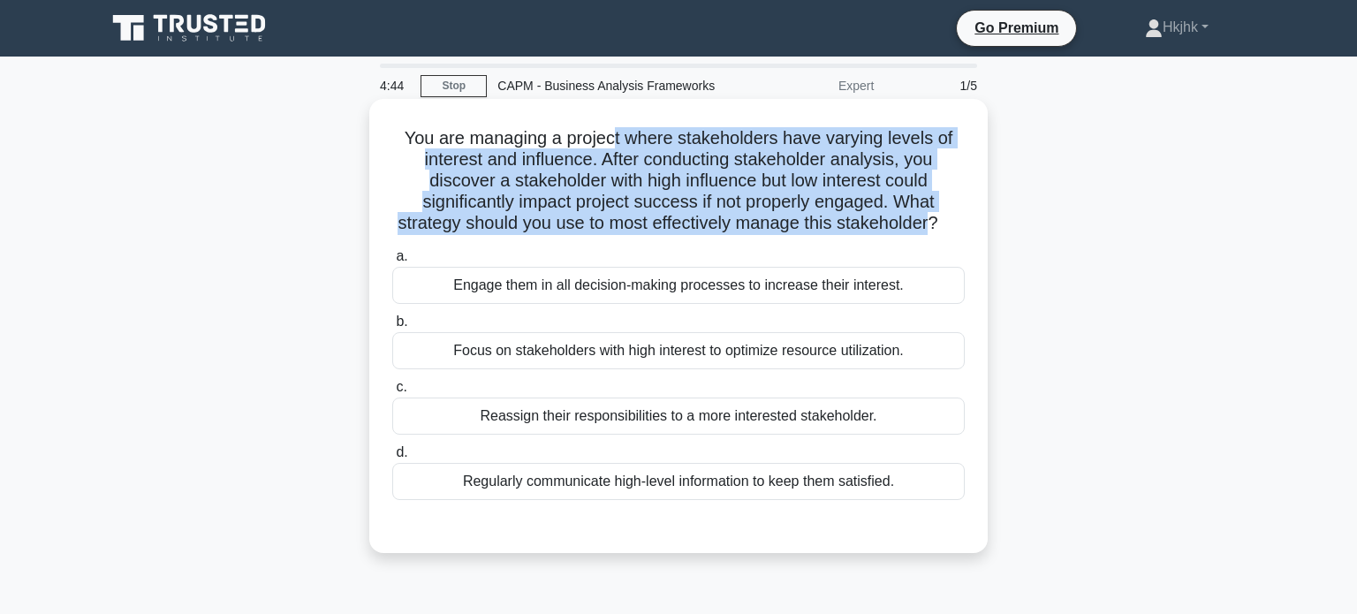
drag, startPoint x: 611, startPoint y: 147, endPoint x: 926, endPoint y: 234, distance: 326.5
click at [926, 234] on h5 "You are managing a project where stakeholders have varying levels of interest a…" at bounding box center [679, 181] width 576 height 108
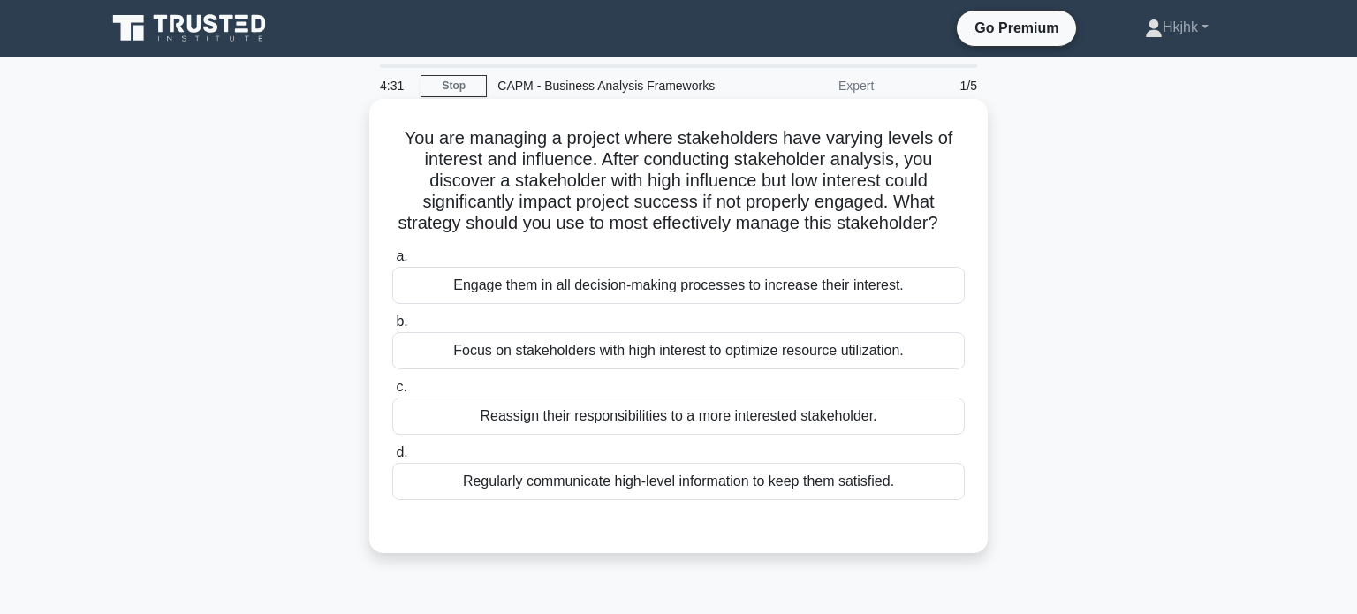
click at [634, 483] on div "Regularly communicate high-level information to keep them satisfied." at bounding box center [678, 481] width 573 height 37
click at [392, 459] on input "d. Regularly communicate high-level information to keep them satisfied." at bounding box center [392, 452] width 0 height 11
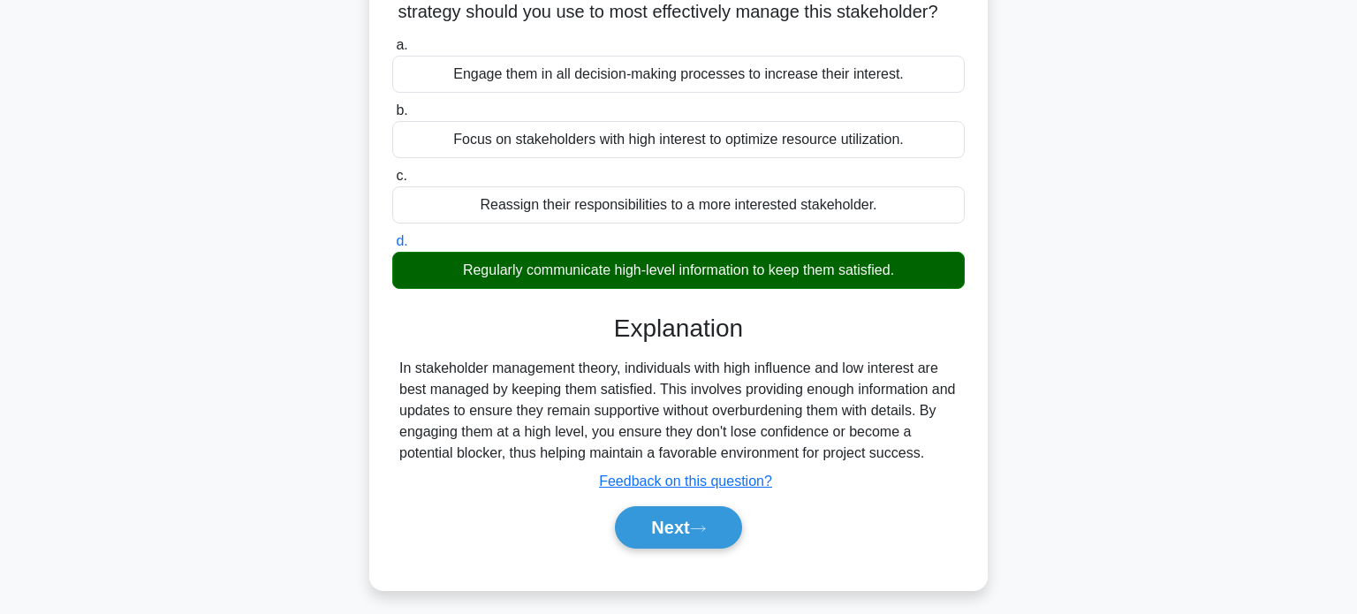
scroll to position [214, 0]
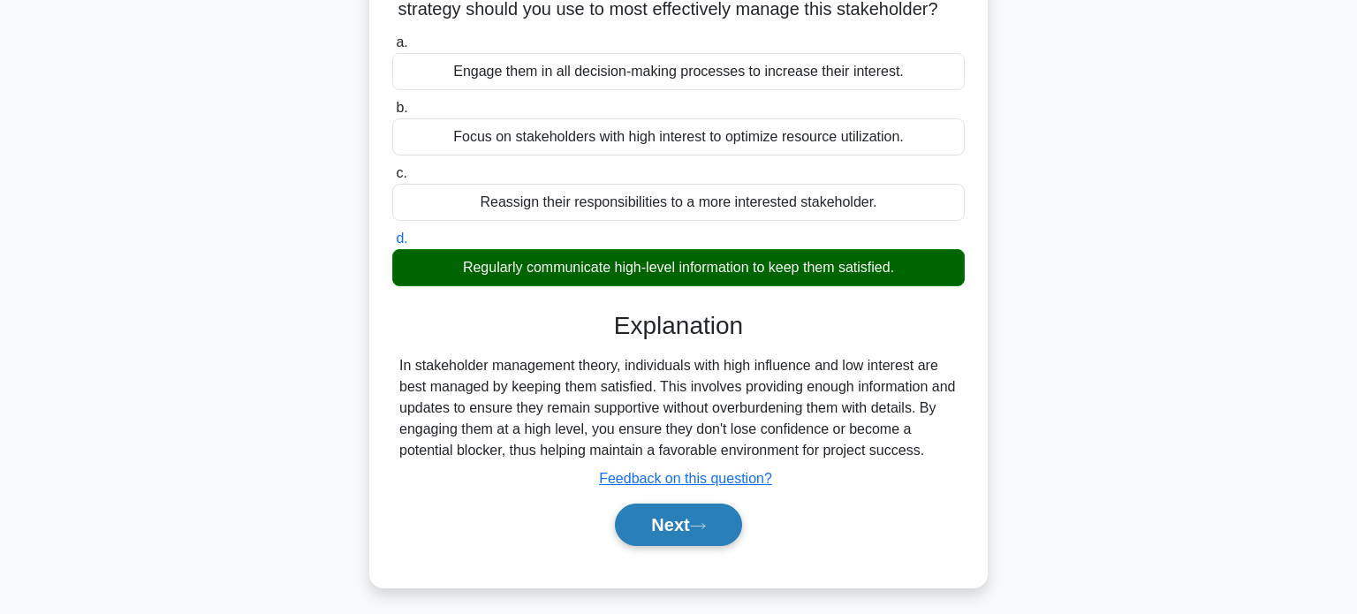
click at [654, 507] on button "Next" at bounding box center [678, 525] width 126 height 42
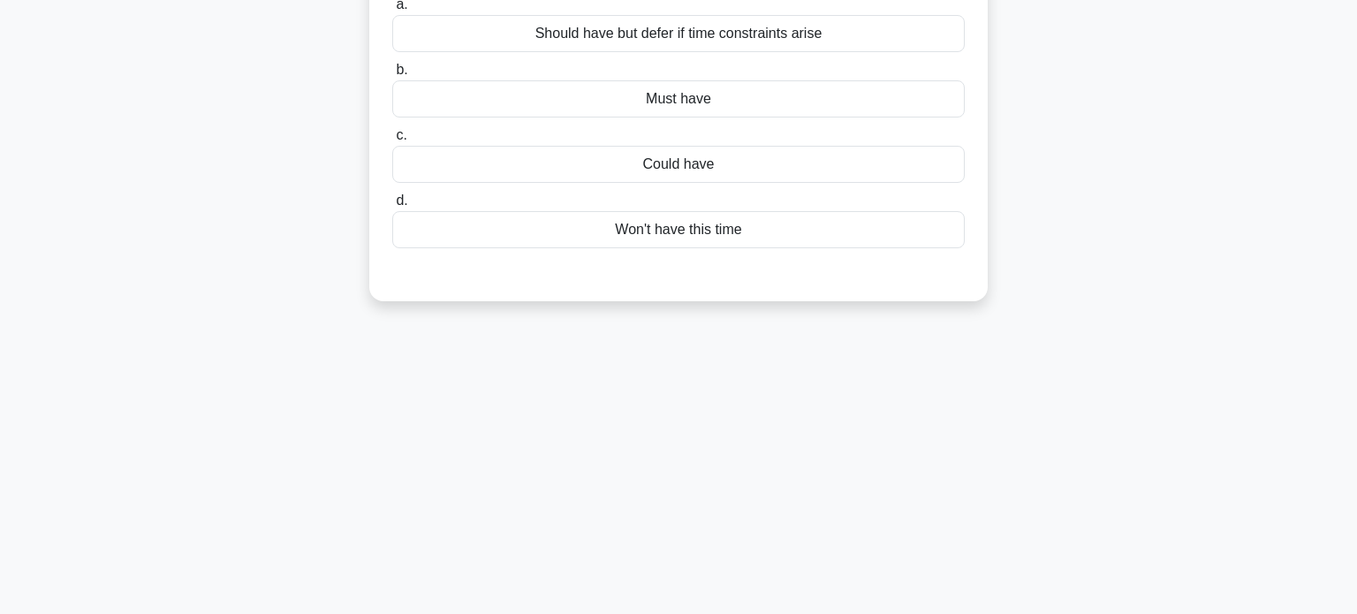
scroll to position [0, 0]
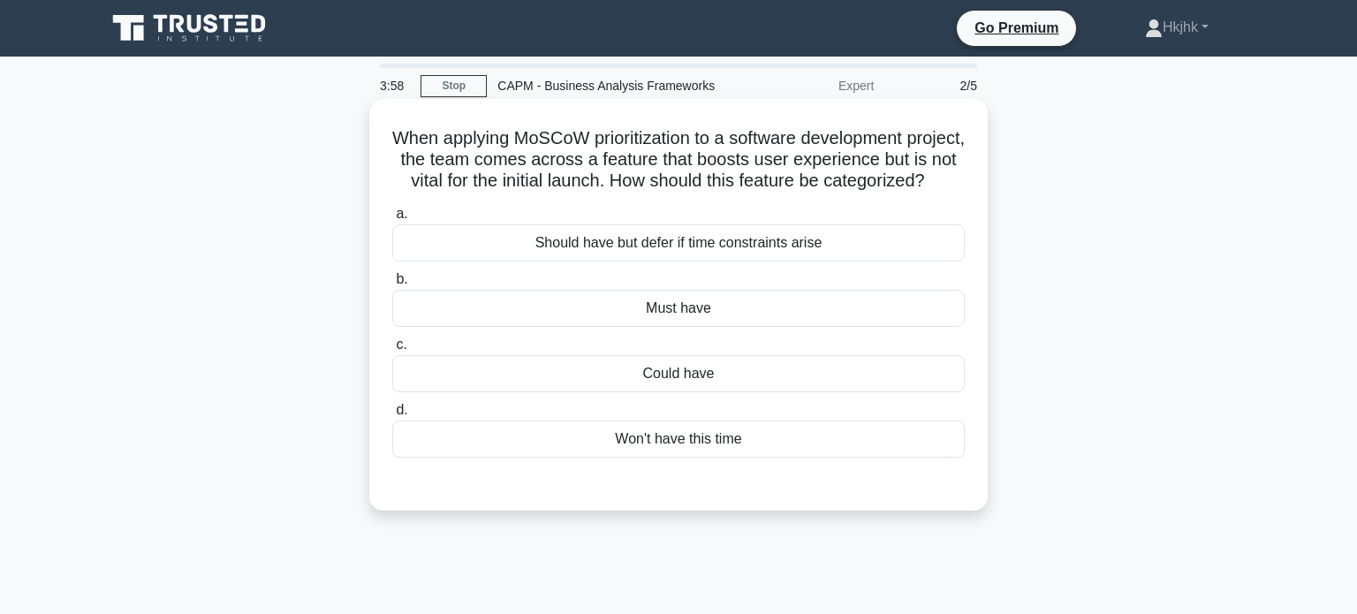
click at [672, 373] on div "Could have" at bounding box center [678, 373] width 573 height 37
click at [392, 351] on input "c. Could have" at bounding box center [392, 344] width 0 height 11
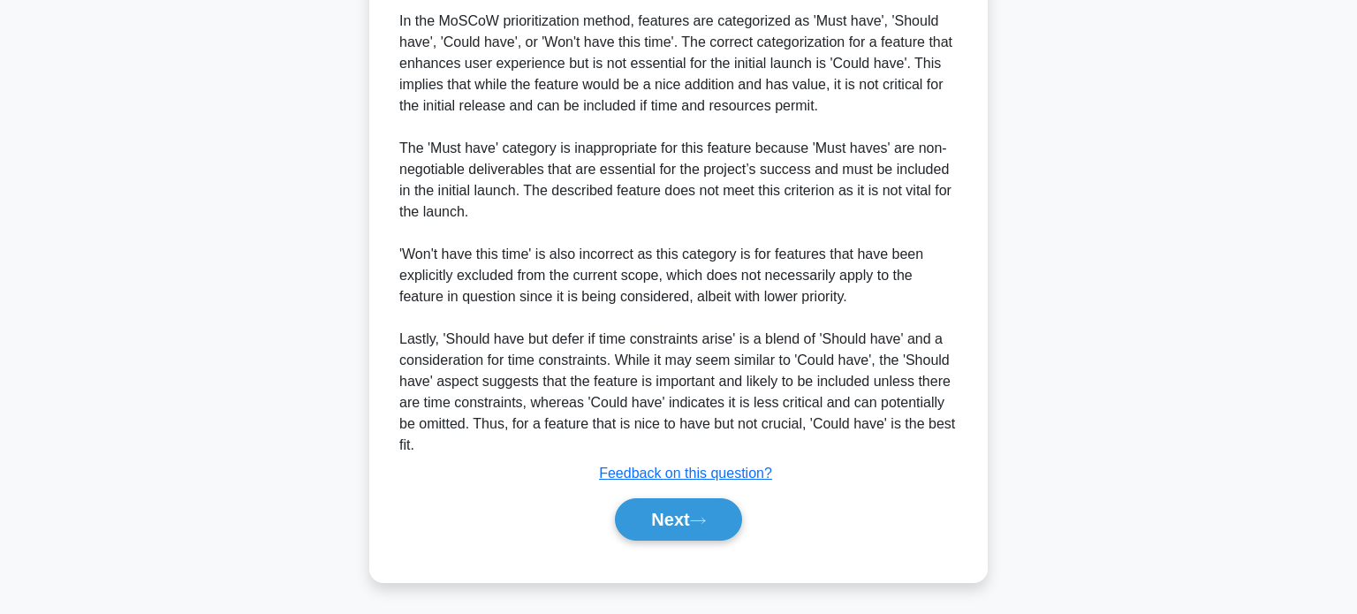
scroll to position [515, 0]
click at [700, 525] on button "Next" at bounding box center [678, 520] width 126 height 42
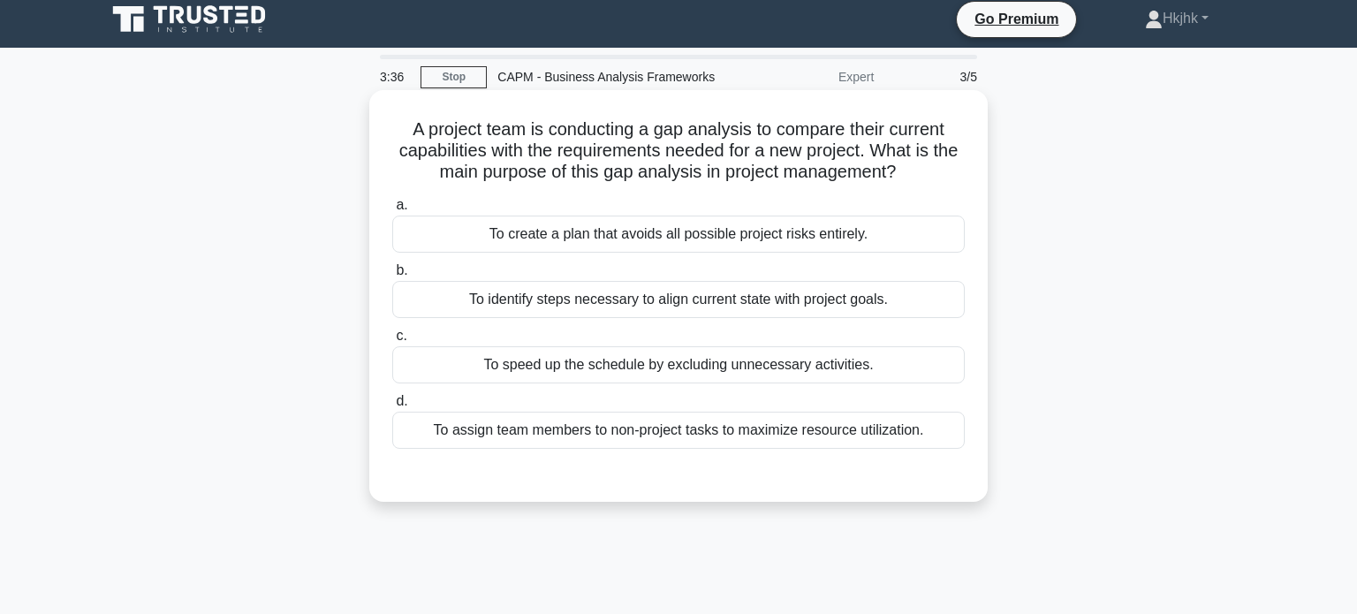
scroll to position [11, 0]
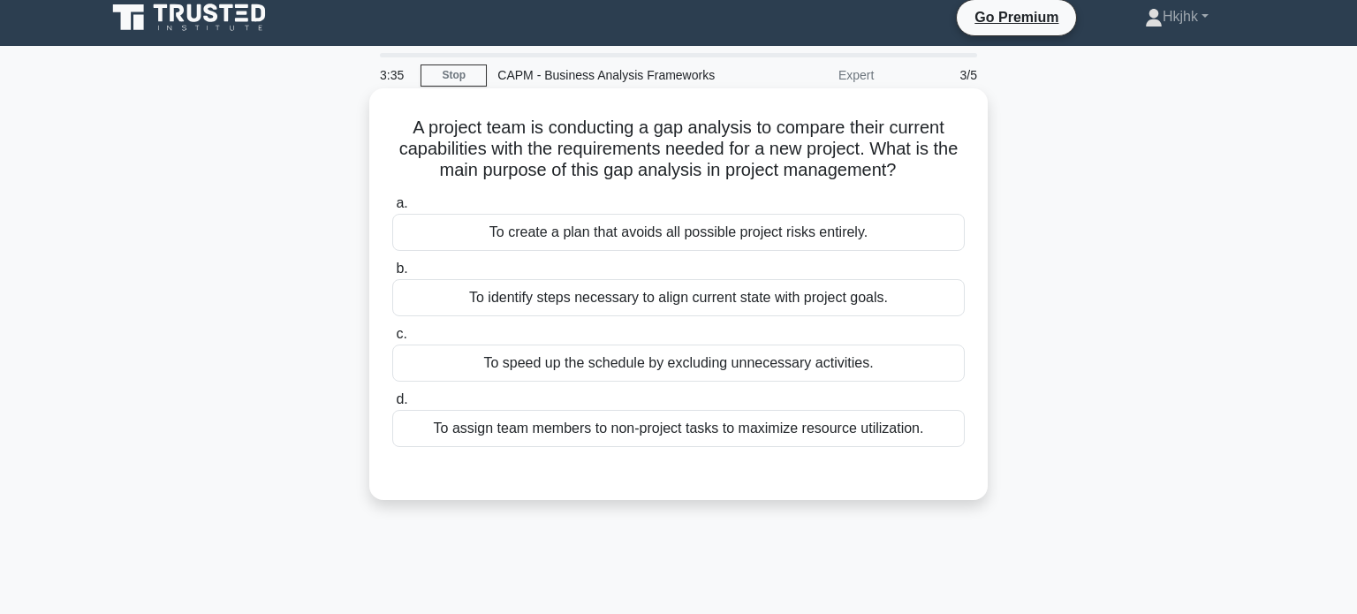
click at [633, 300] on div "To identify steps necessary to align current state with project goals." at bounding box center [678, 297] width 573 height 37
click at [392, 275] on input "b. To identify steps necessary to align current state with project goals." at bounding box center [392, 268] width 0 height 11
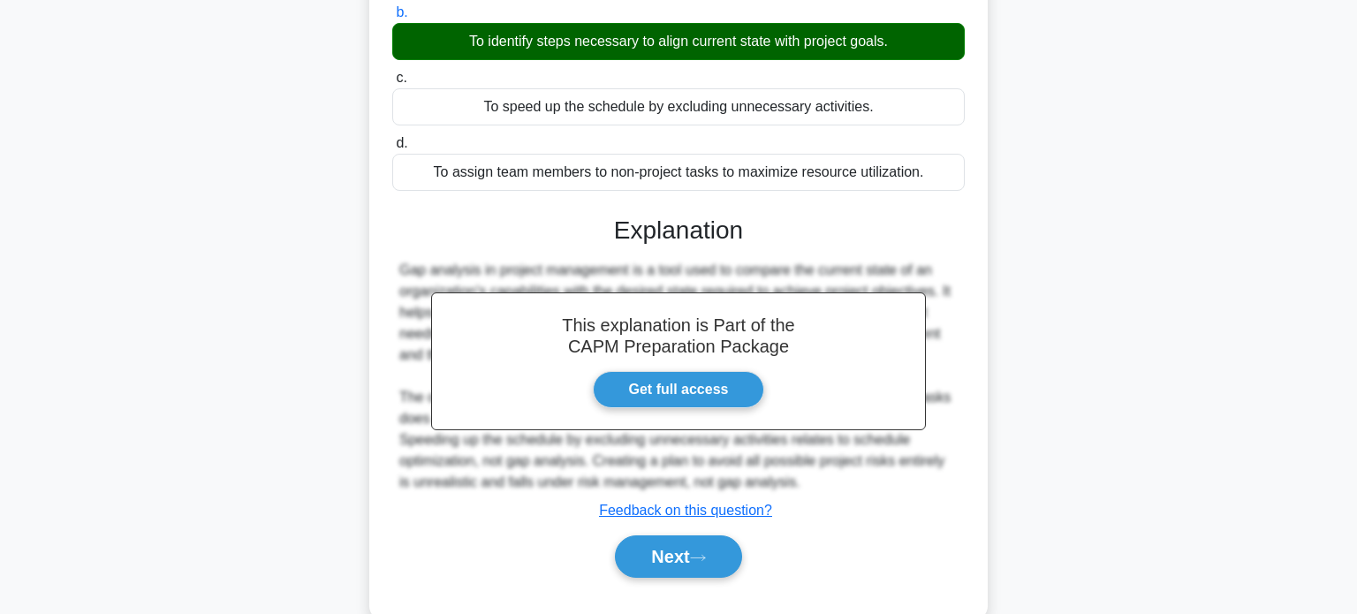
scroll to position [340, 0]
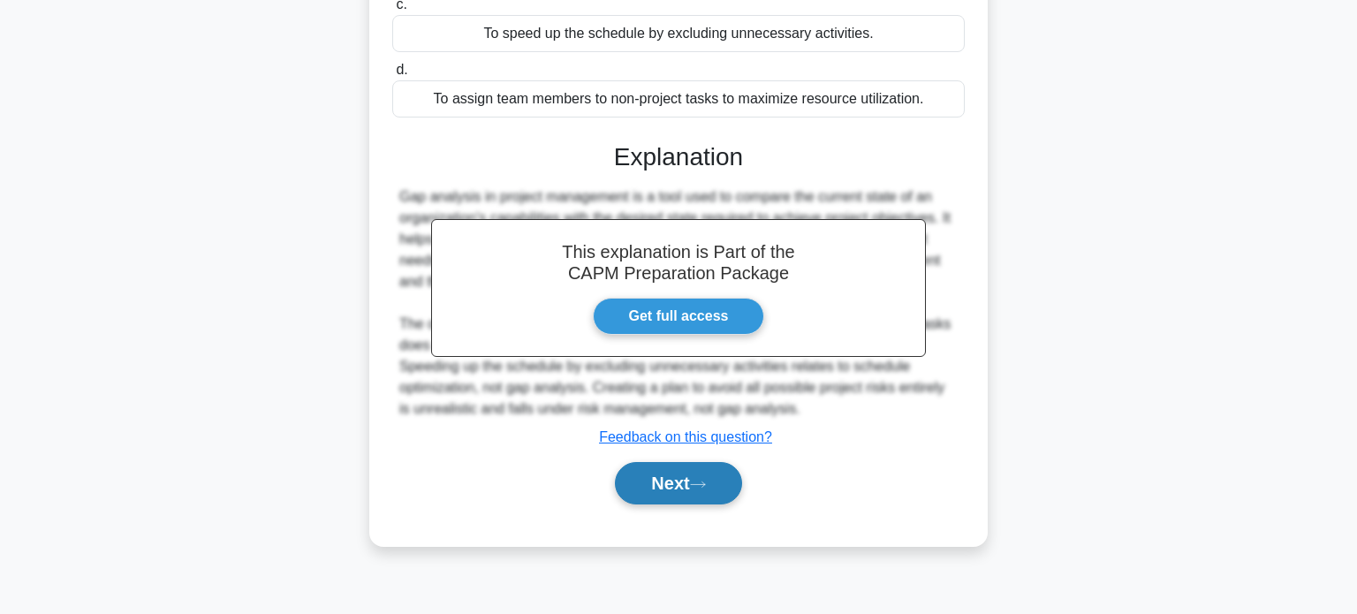
click at [718, 490] on button "Next" at bounding box center [678, 483] width 126 height 42
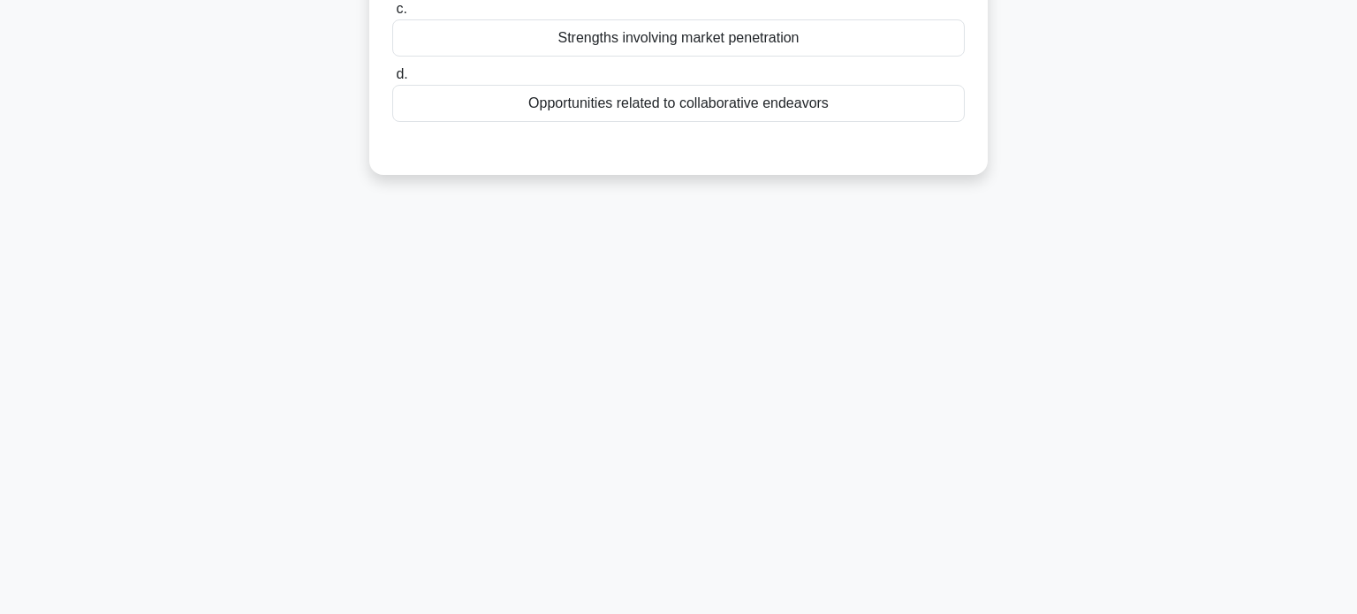
scroll to position [0, 0]
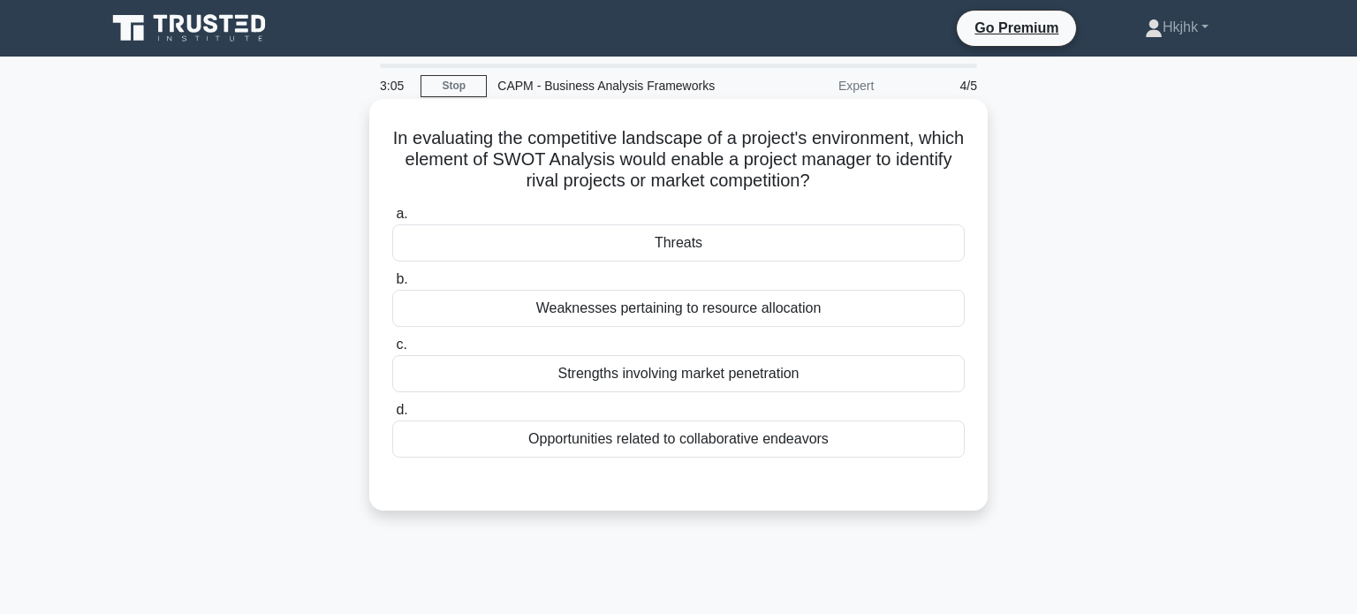
click at [682, 238] on div "Threats" at bounding box center [678, 242] width 573 height 37
click at [392, 220] on input "a. Threats" at bounding box center [392, 214] width 0 height 11
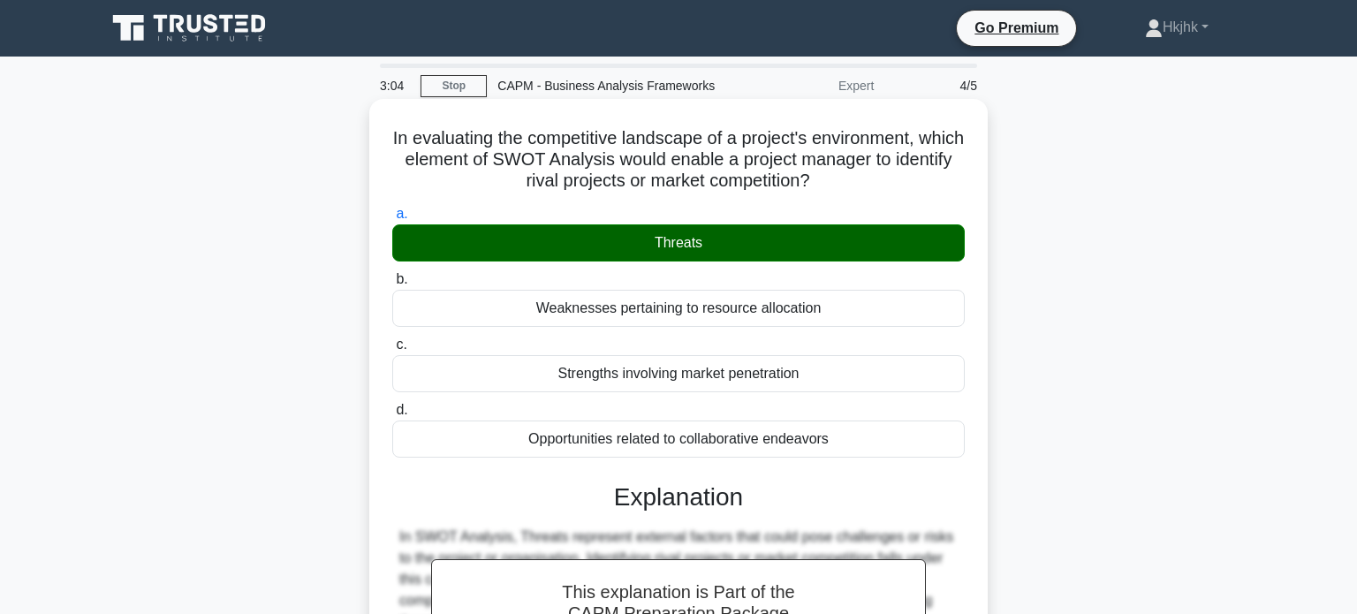
scroll to position [340, 0]
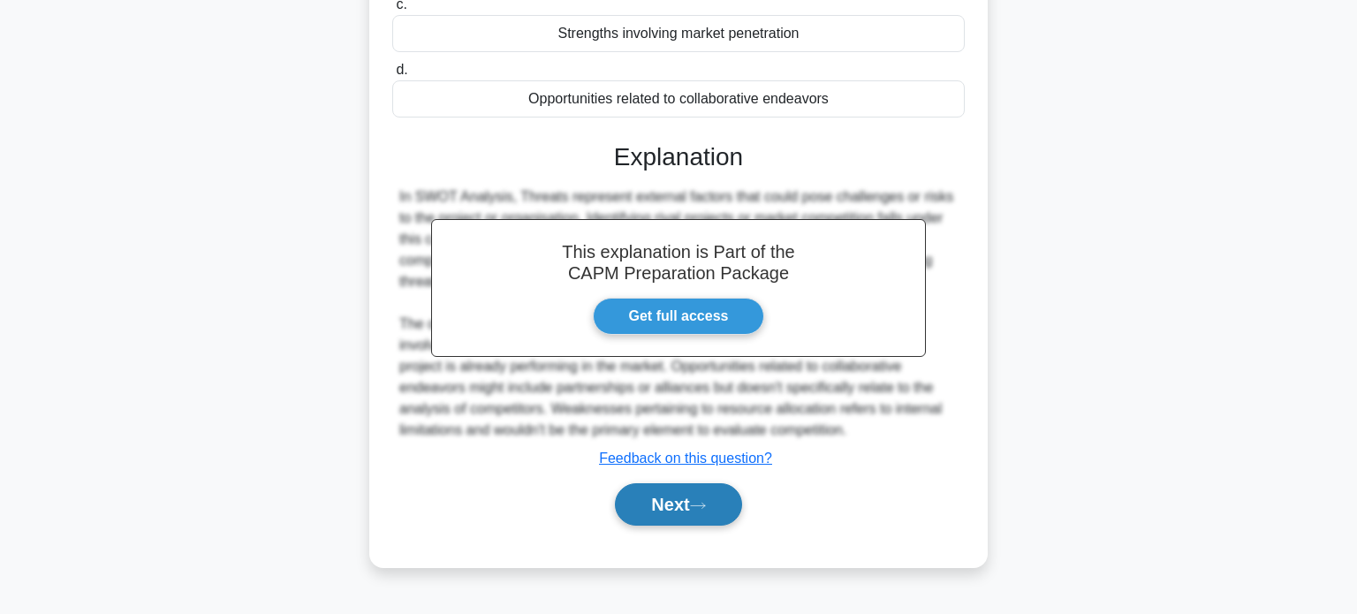
click at [698, 511] on button "Next" at bounding box center [678, 504] width 126 height 42
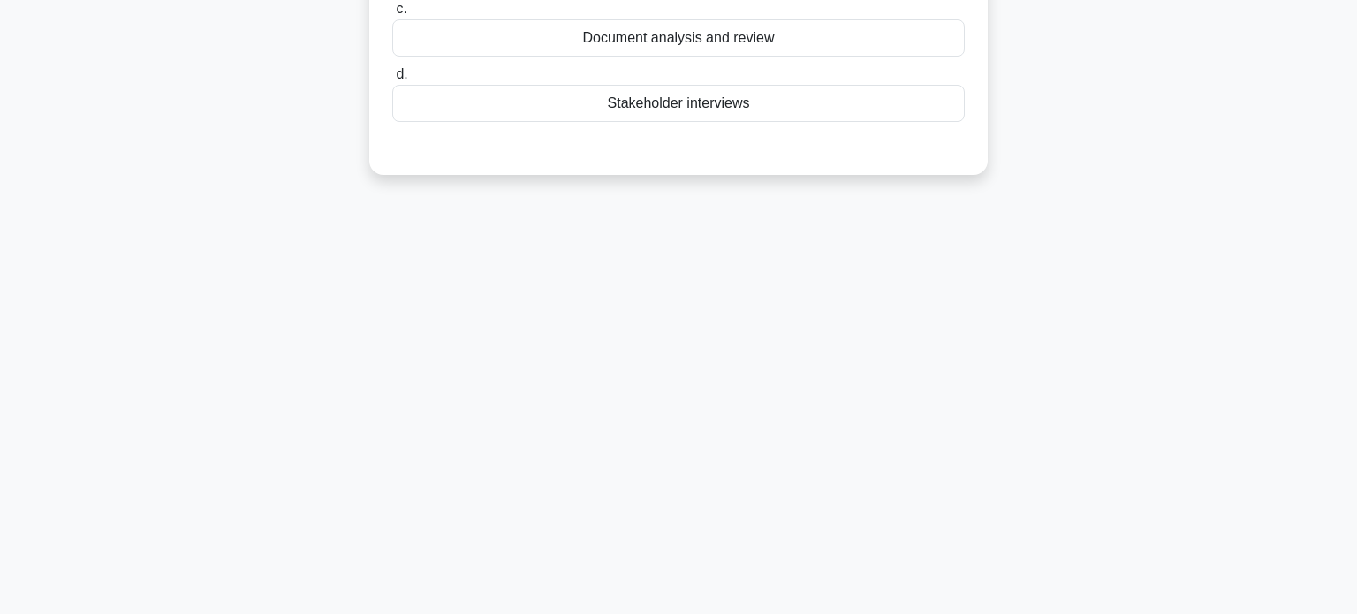
scroll to position [0, 0]
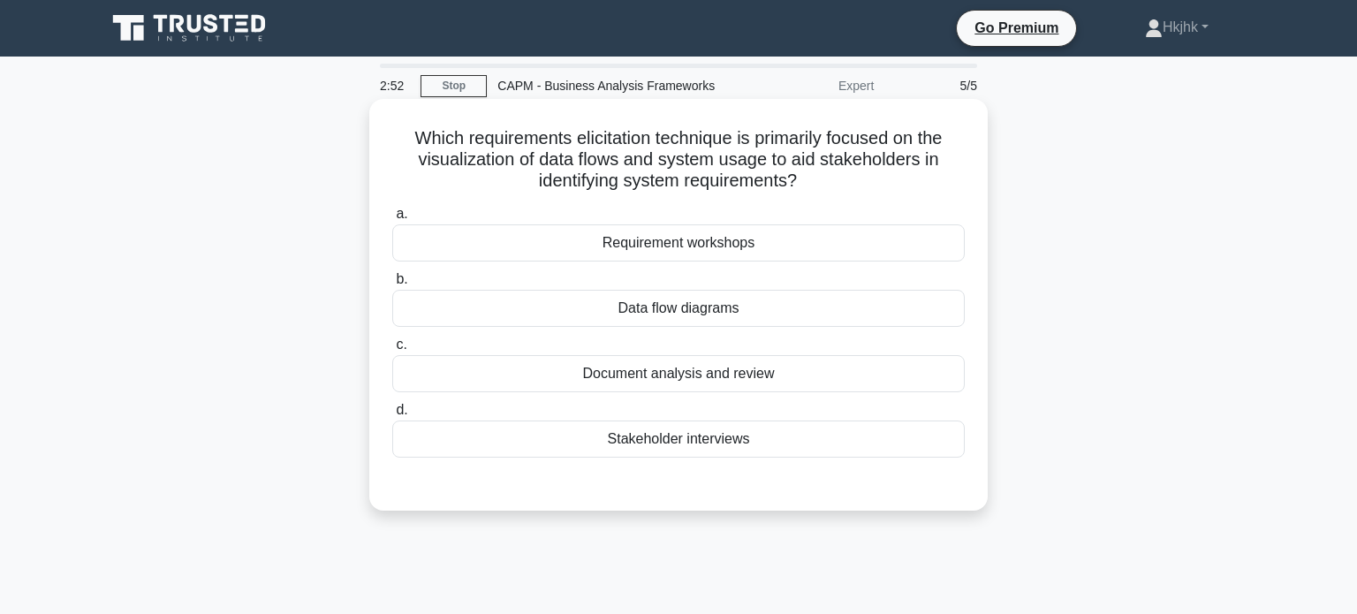
click at [692, 308] on div "Data flow diagrams" at bounding box center [678, 308] width 573 height 37
click at [392, 285] on input "b. Data flow diagrams" at bounding box center [392, 279] width 0 height 11
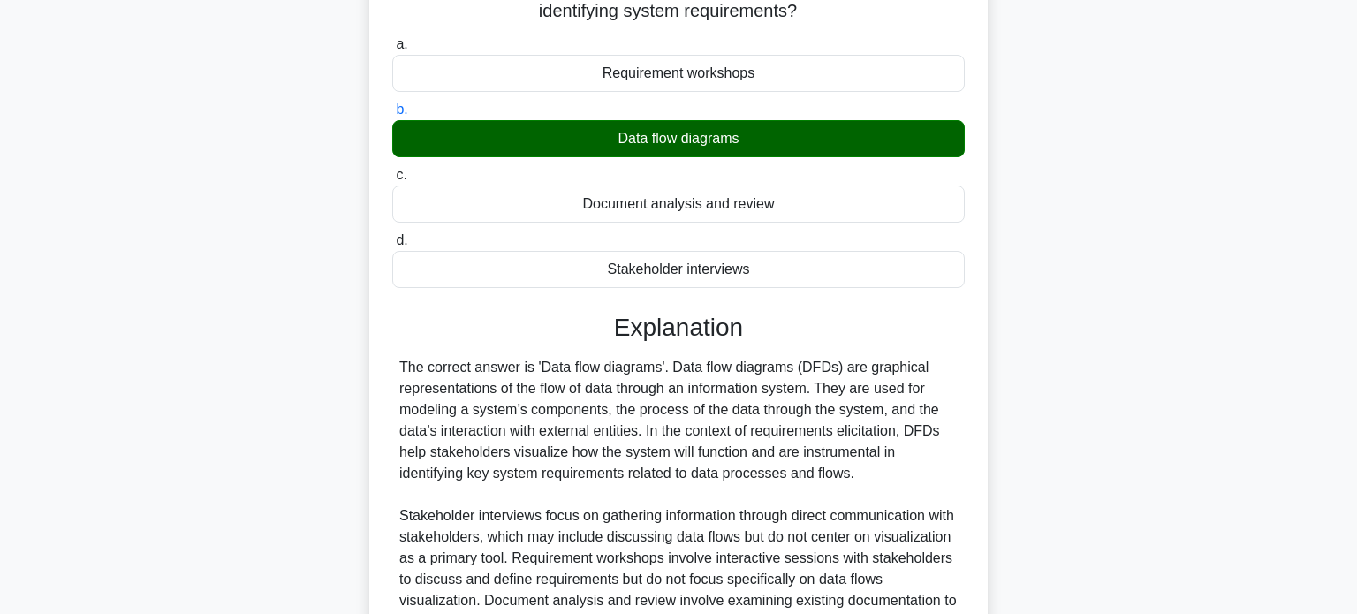
scroll to position [189, 0]
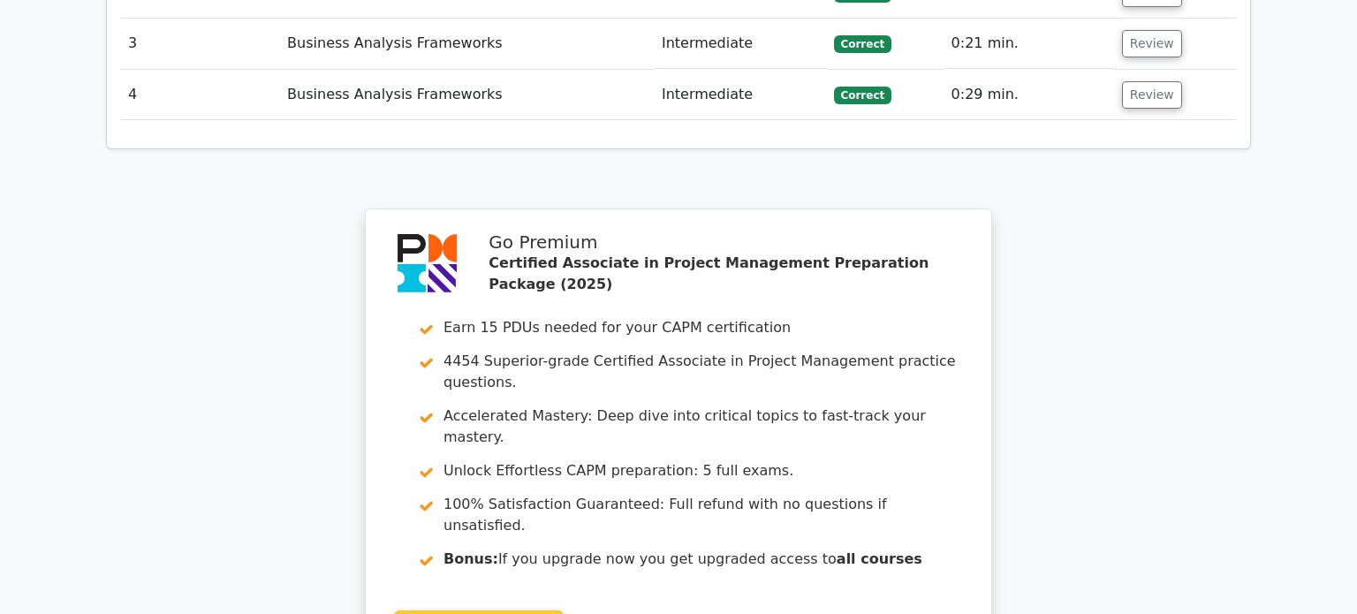
scroll to position [2469, 0]
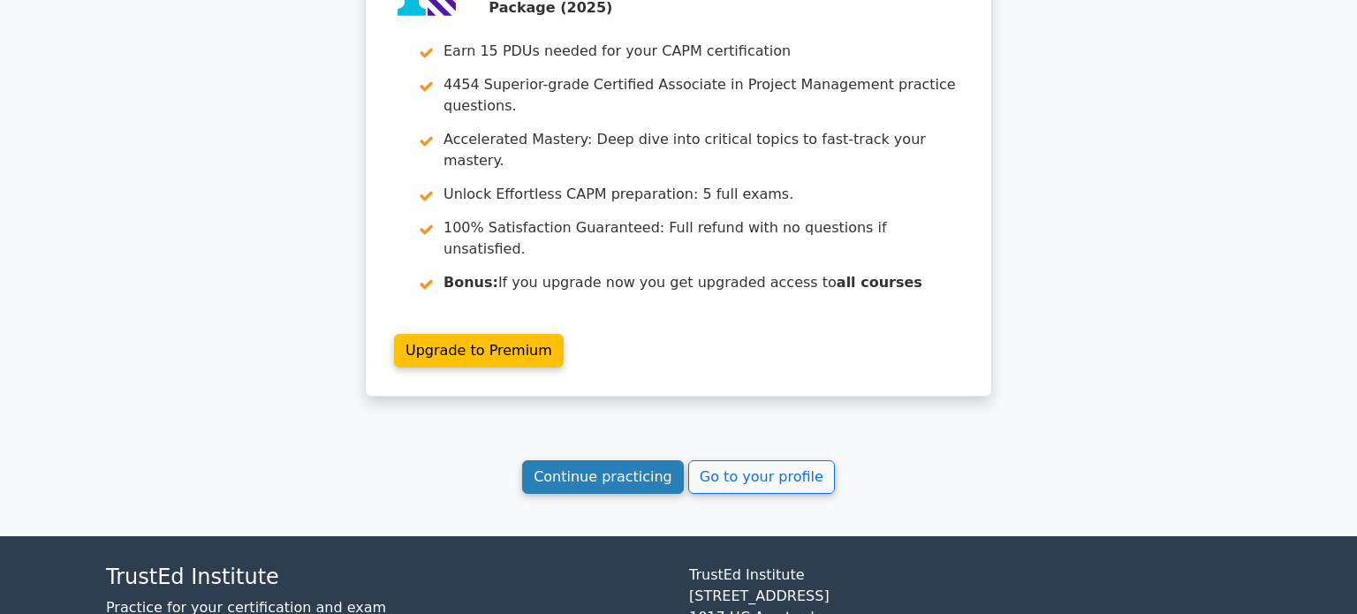
click at [623, 460] on link "Continue practicing" at bounding box center [603, 477] width 162 height 34
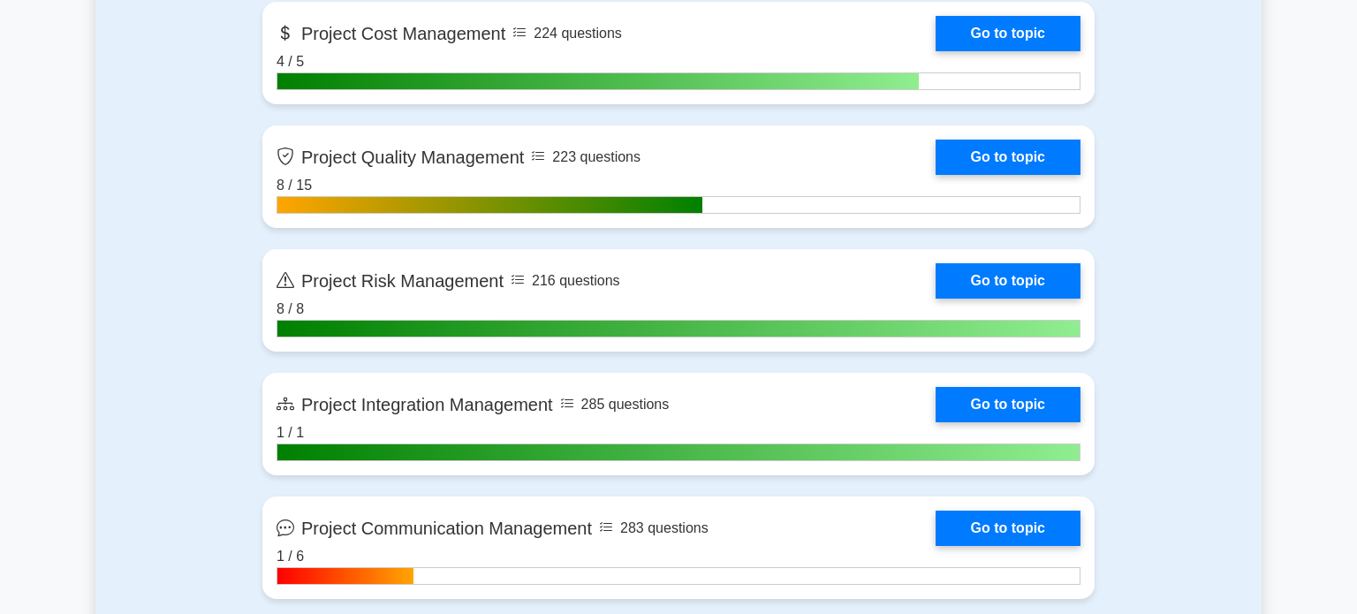
scroll to position [1535, 0]
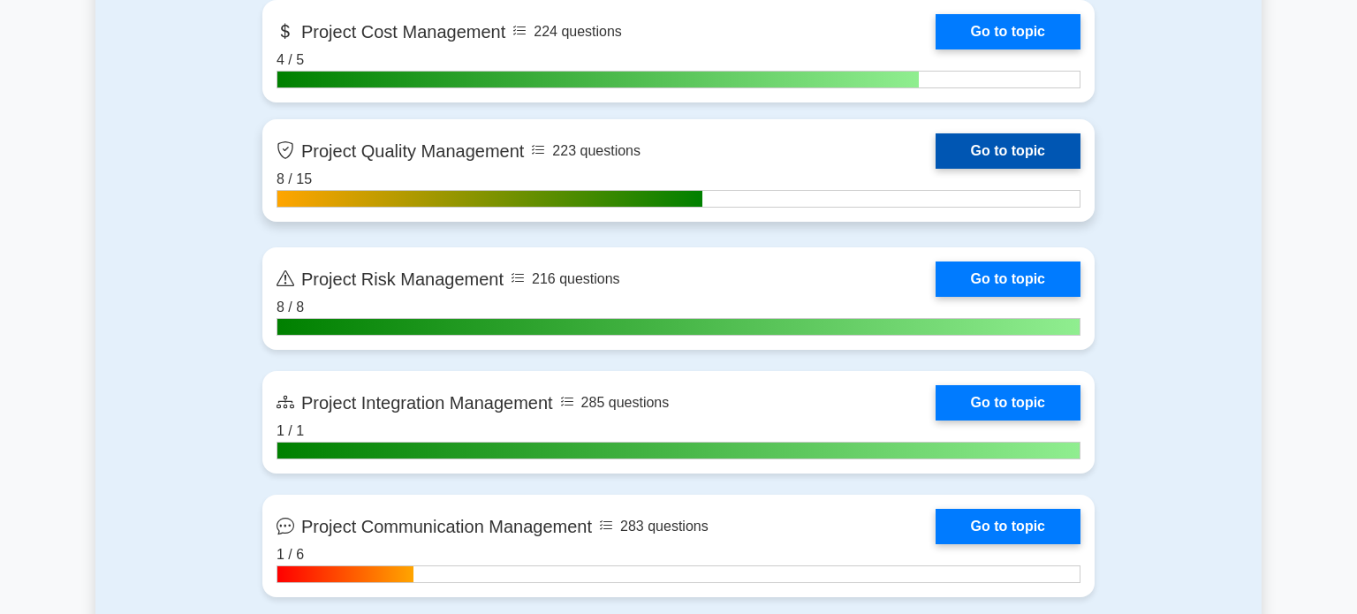
click at [936, 169] on link "Go to topic" at bounding box center [1008, 150] width 145 height 35
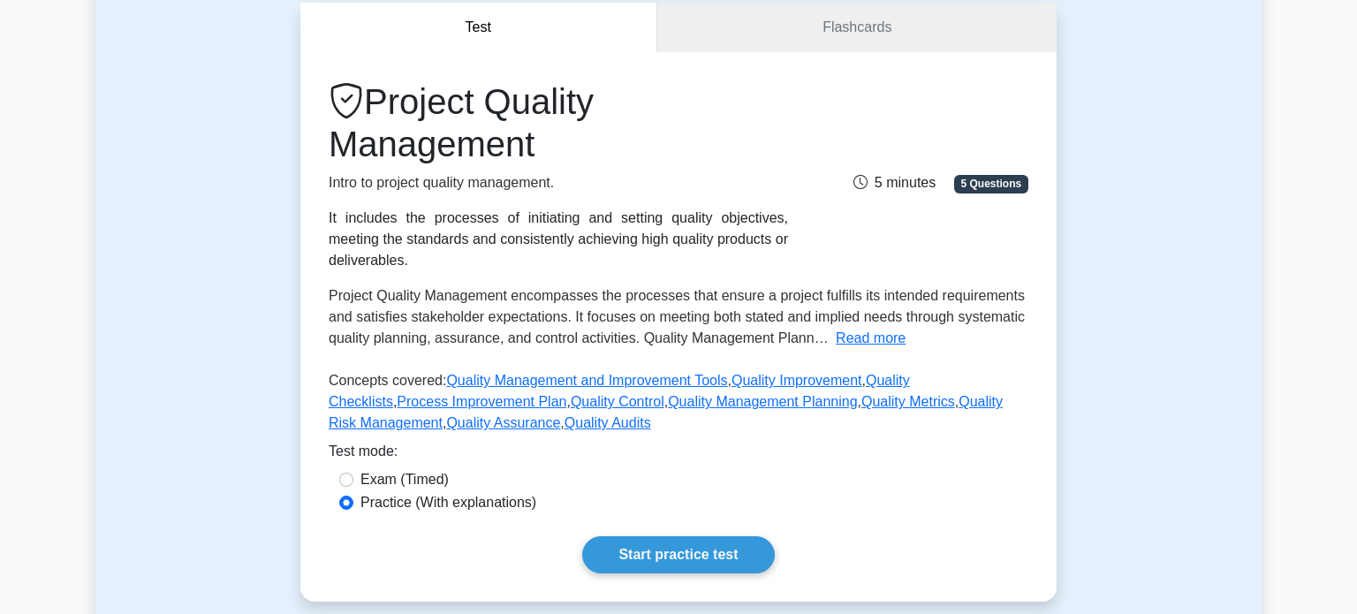
scroll to position [178, 0]
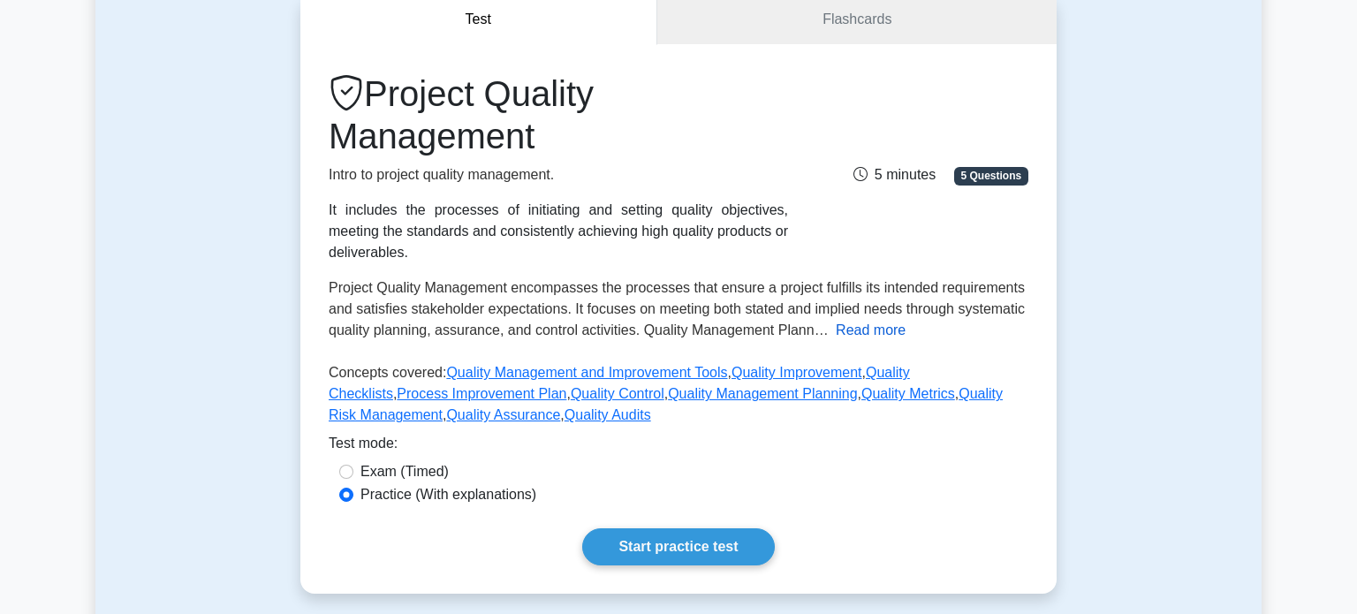
click at [863, 333] on button "Read more" at bounding box center [871, 330] width 70 height 21
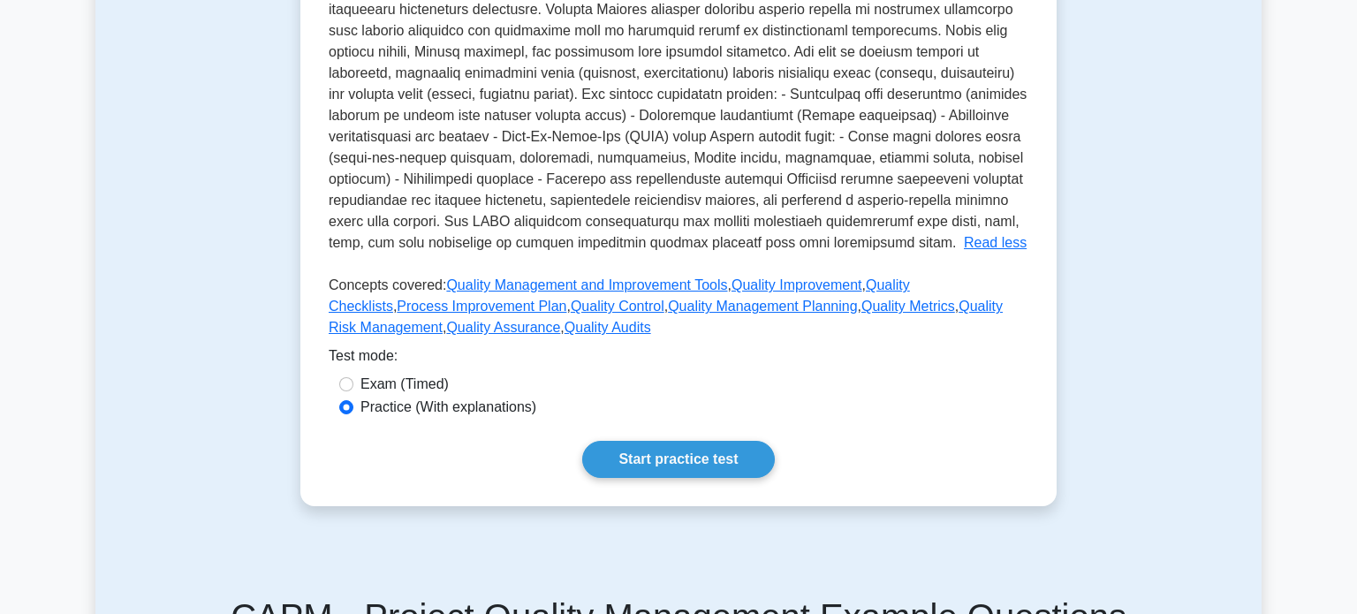
scroll to position [633, 0]
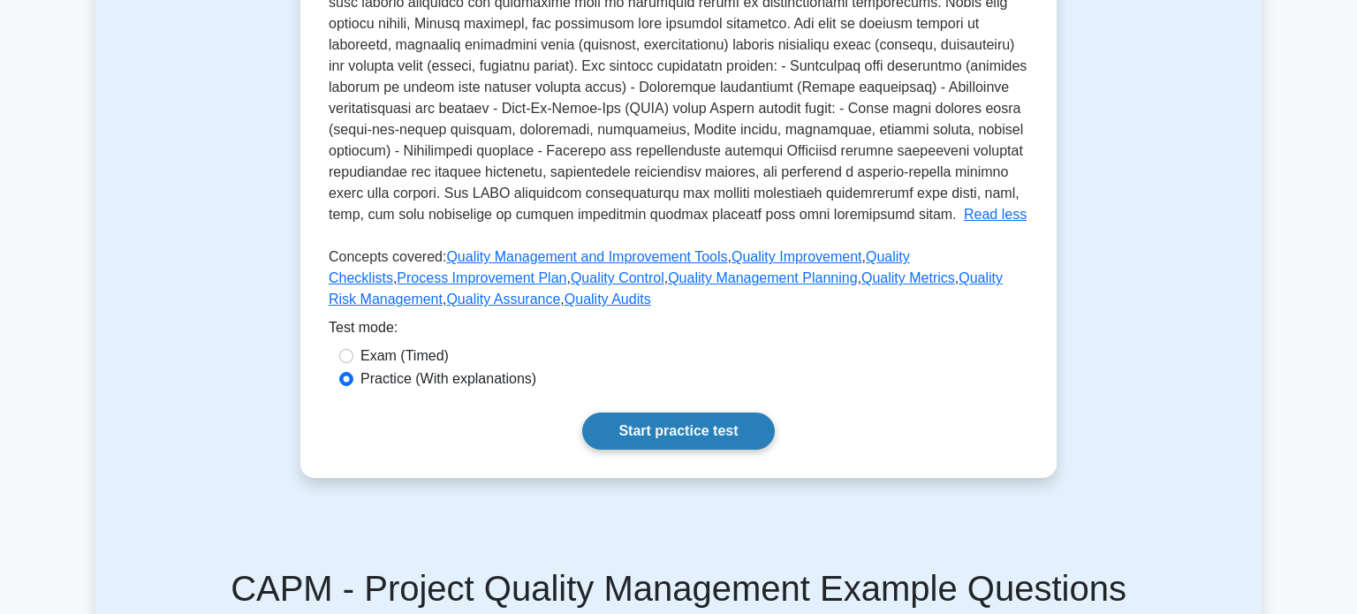
click at [699, 439] on link "Start practice test" at bounding box center [678, 431] width 192 height 37
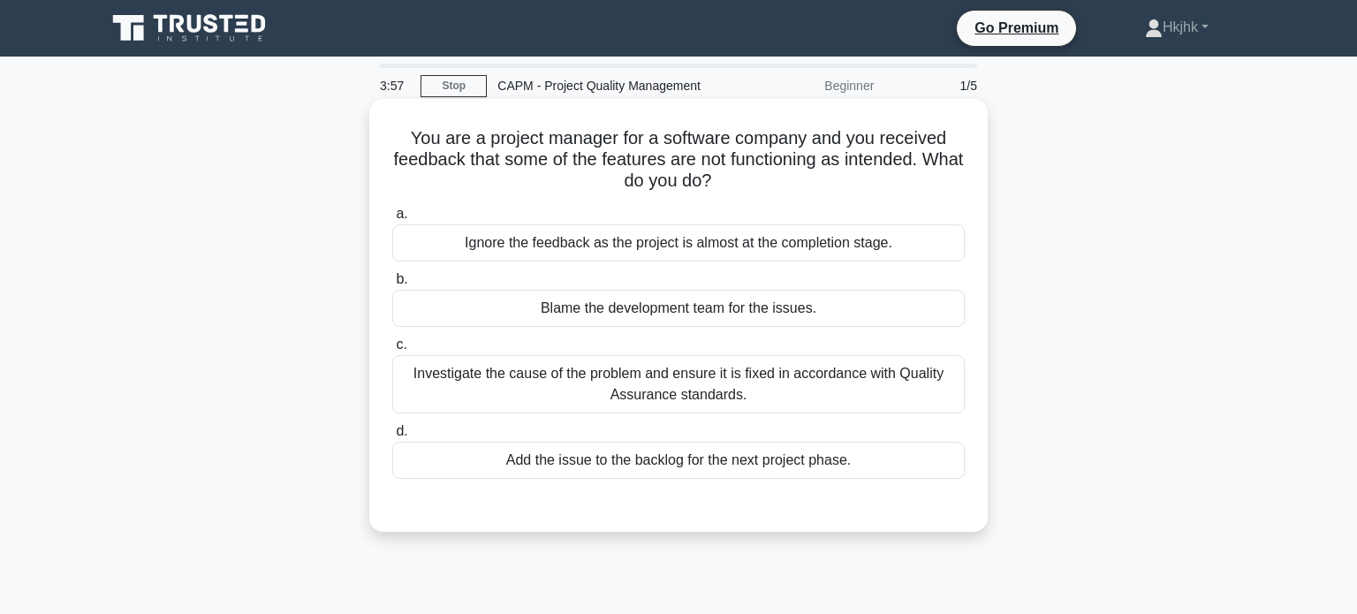
click at [644, 384] on div "Investigate the cause of the problem and ensure it is fixed in accordance with …" at bounding box center [678, 384] width 573 height 58
click at [392, 351] on input "c. Investigate the cause of the problem and ensure it is fixed in accordance wi…" at bounding box center [392, 344] width 0 height 11
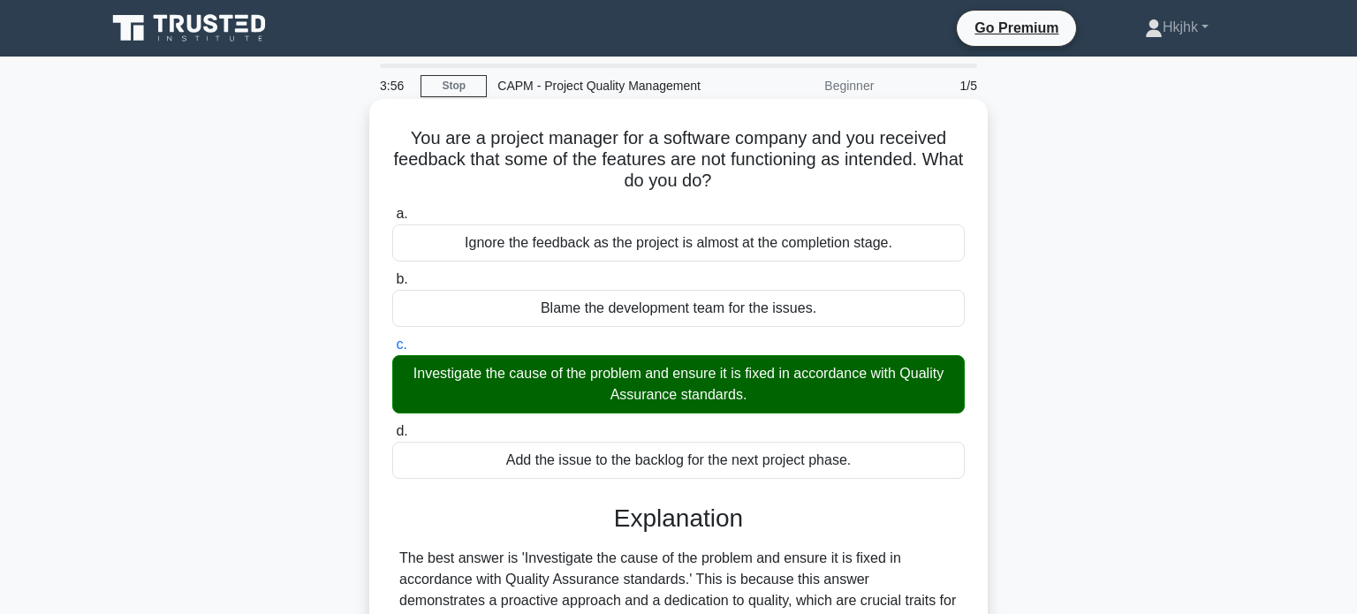
scroll to position [340, 0]
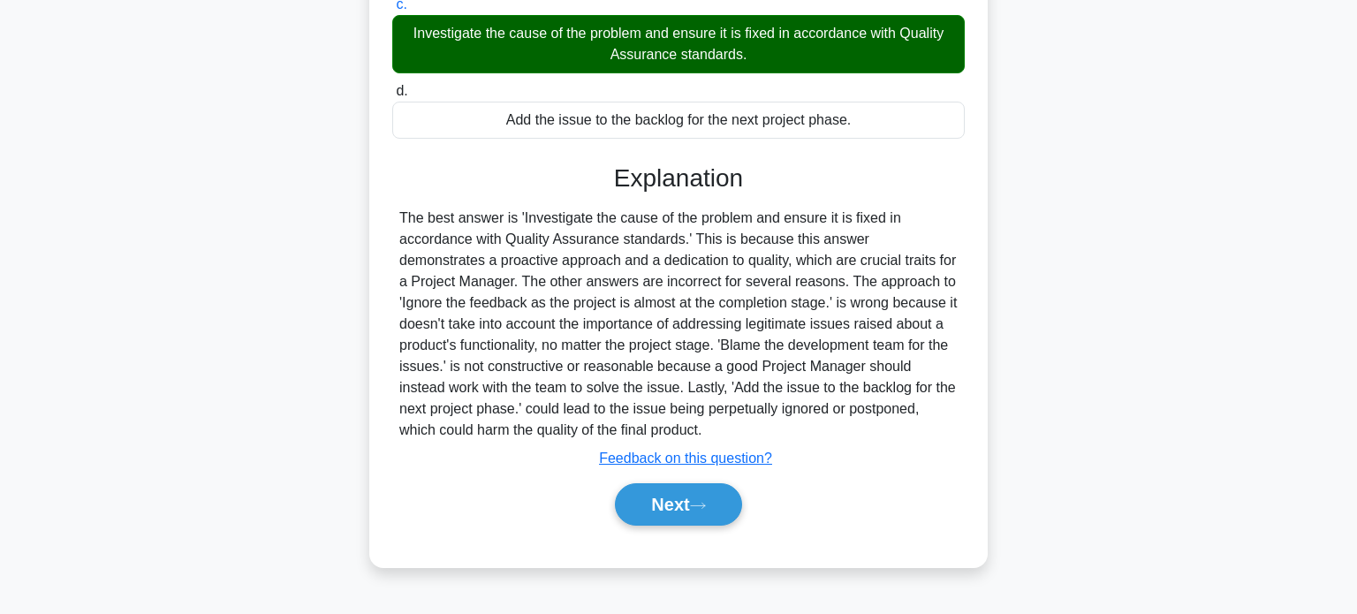
click at [677, 523] on div "Next" at bounding box center [678, 504] width 573 height 57
click at [680, 511] on button "Next" at bounding box center [678, 504] width 126 height 42
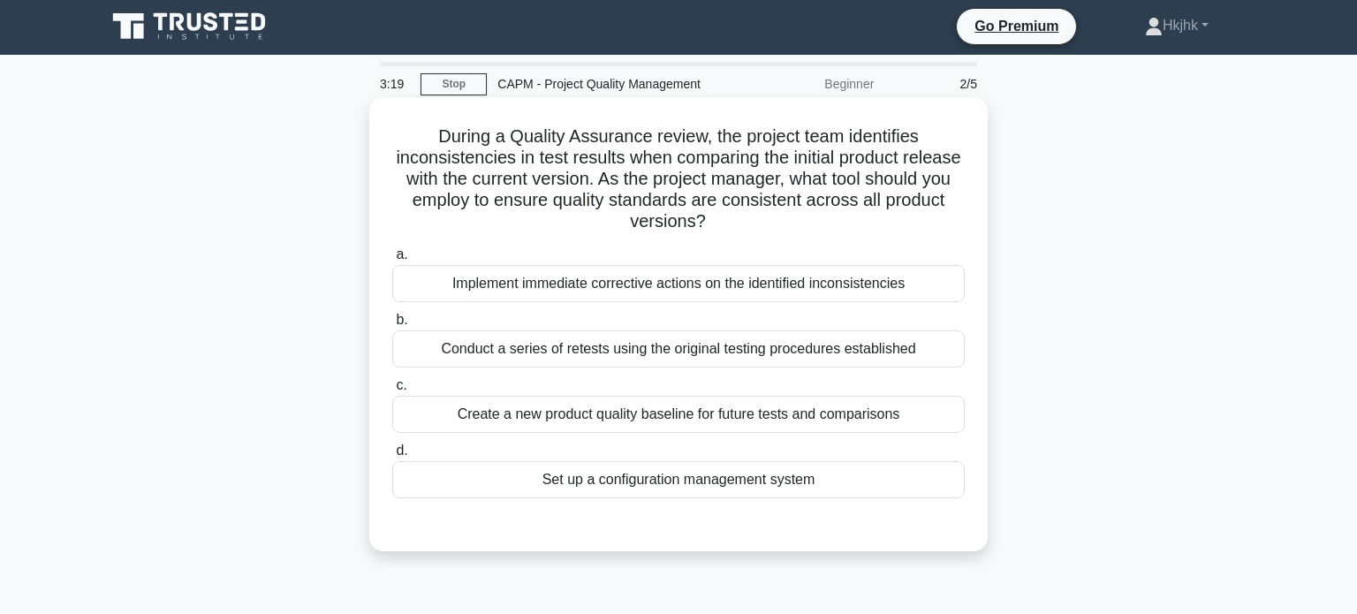
scroll to position [0, 0]
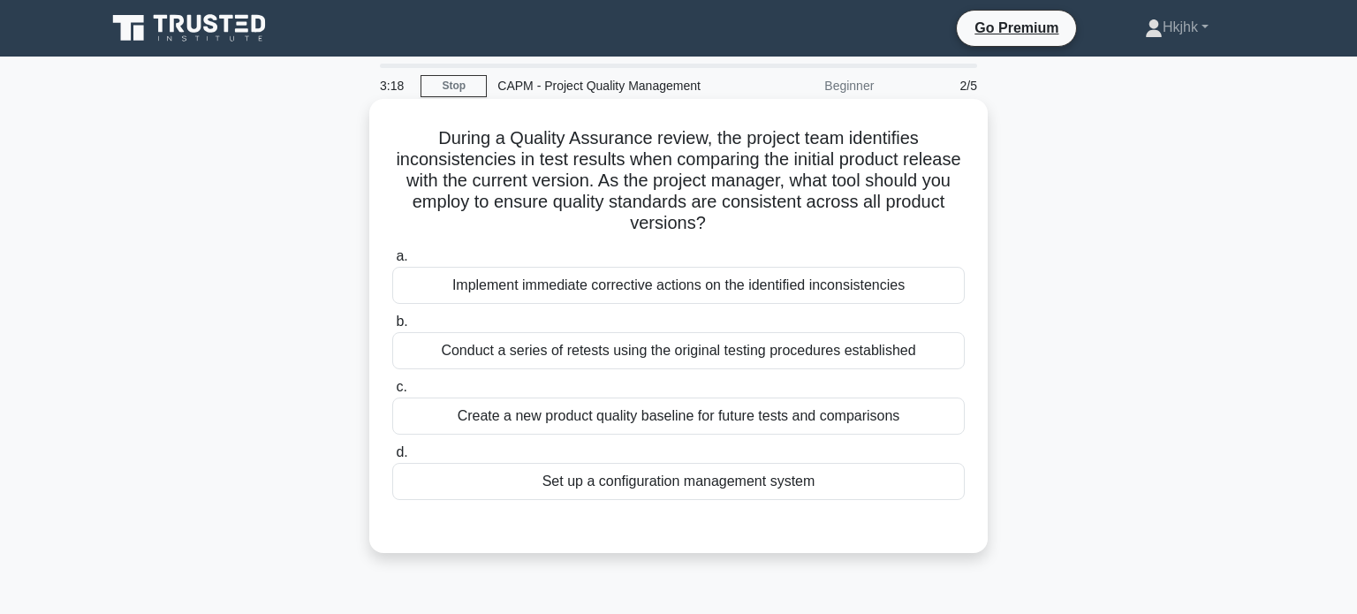
click at [700, 283] on div "Implement immediate corrective actions on the identified inconsistencies" at bounding box center [678, 285] width 573 height 37
click at [392, 262] on input "a. Implement immediate corrective actions on the identified inconsistencies" at bounding box center [392, 256] width 0 height 11
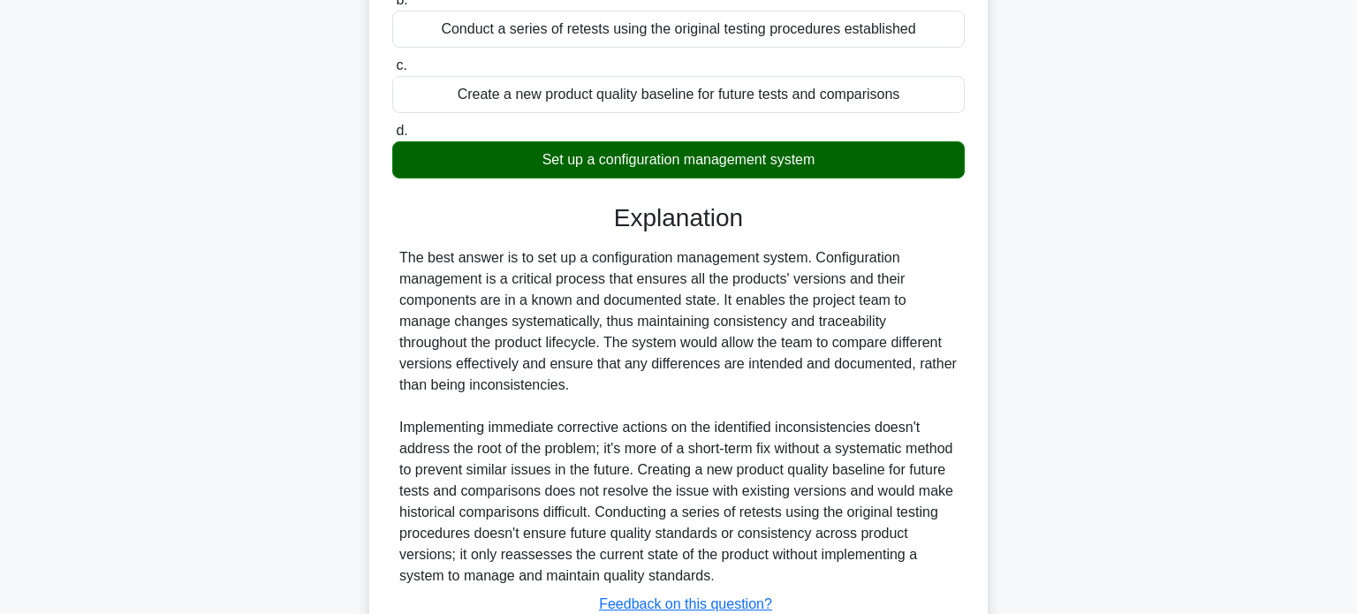
scroll to position [453, 0]
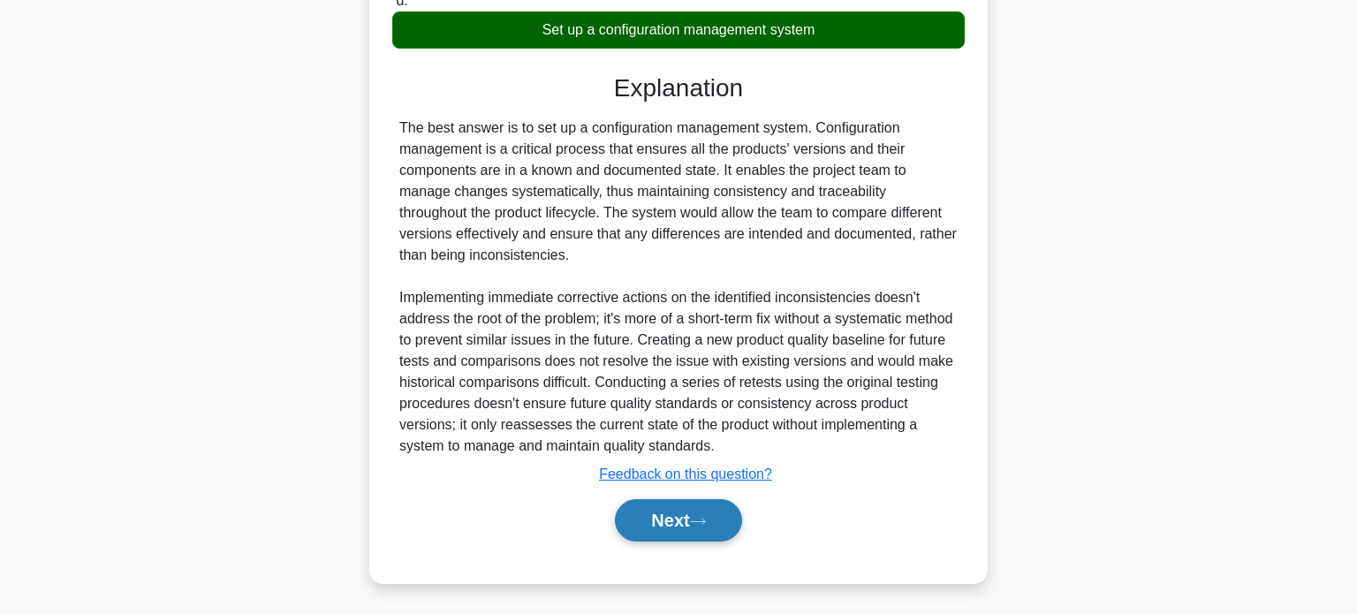
click at [648, 517] on button "Next" at bounding box center [678, 520] width 126 height 42
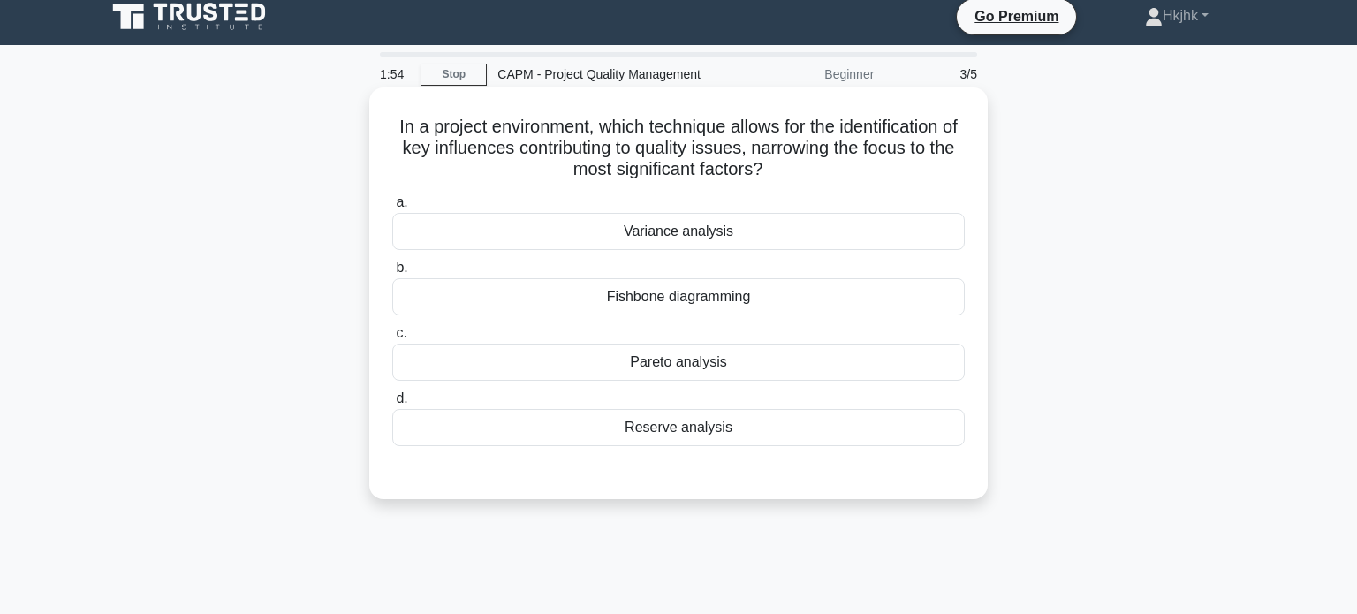
scroll to position [8, 0]
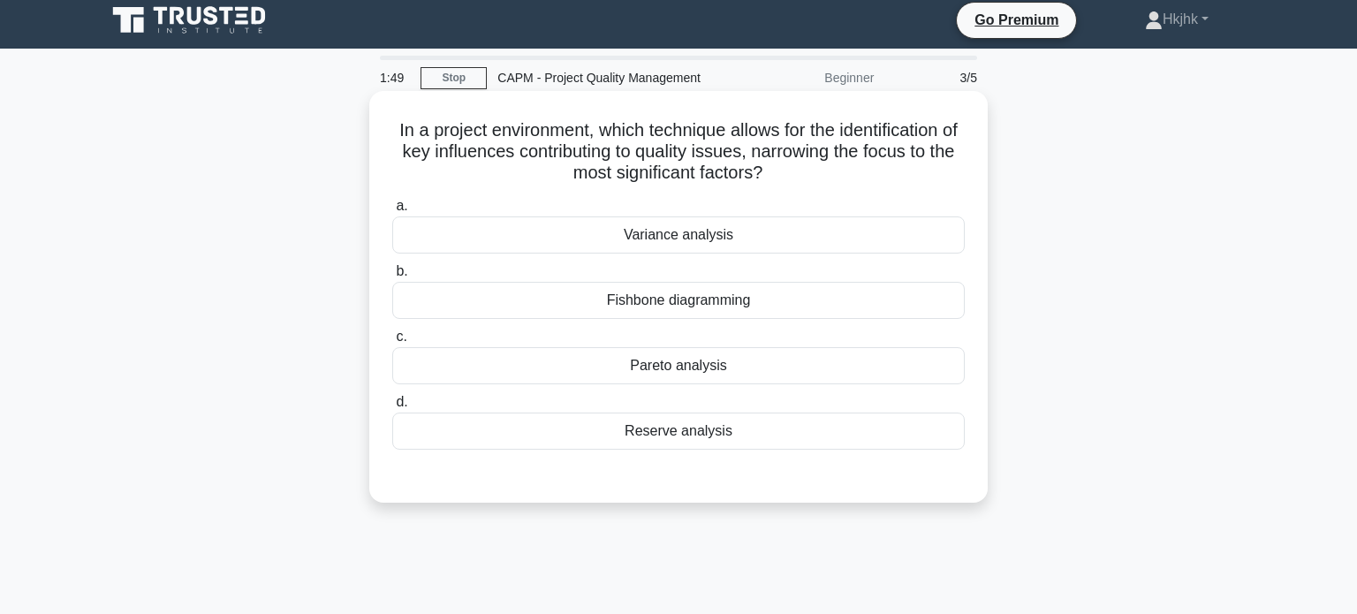
click at [732, 308] on div "Fishbone diagramming" at bounding box center [678, 300] width 573 height 37
click at [392, 277] on input "b. Fishbone diagramming" at bounding box center [392, 271] width 0 height 11
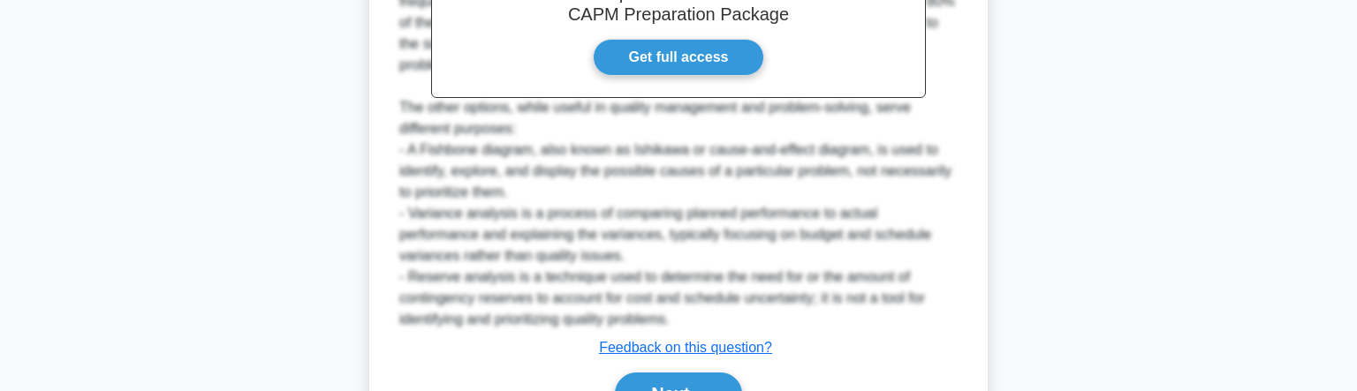
scroll to position [697, 0]
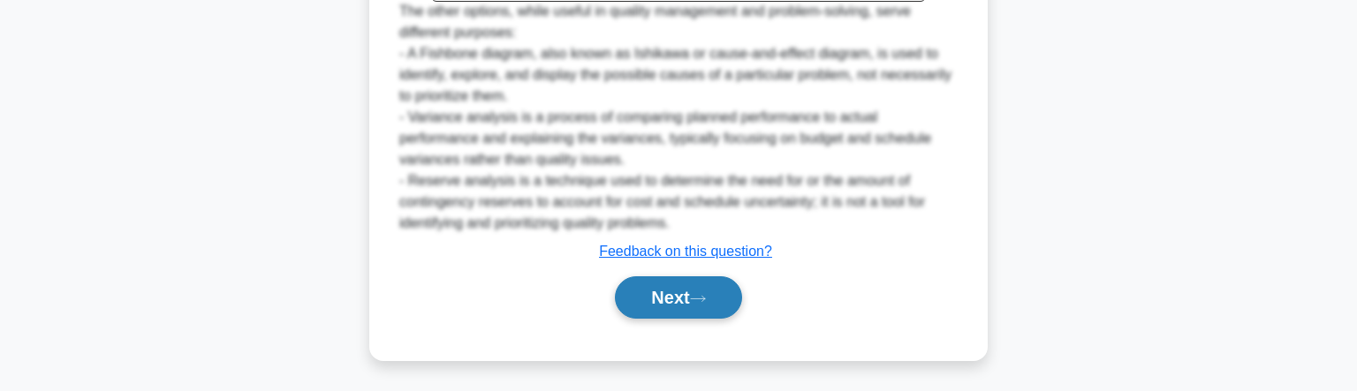
click at [649, 292] on button "Next" at bounding box center [678, 298] width 126 height 42
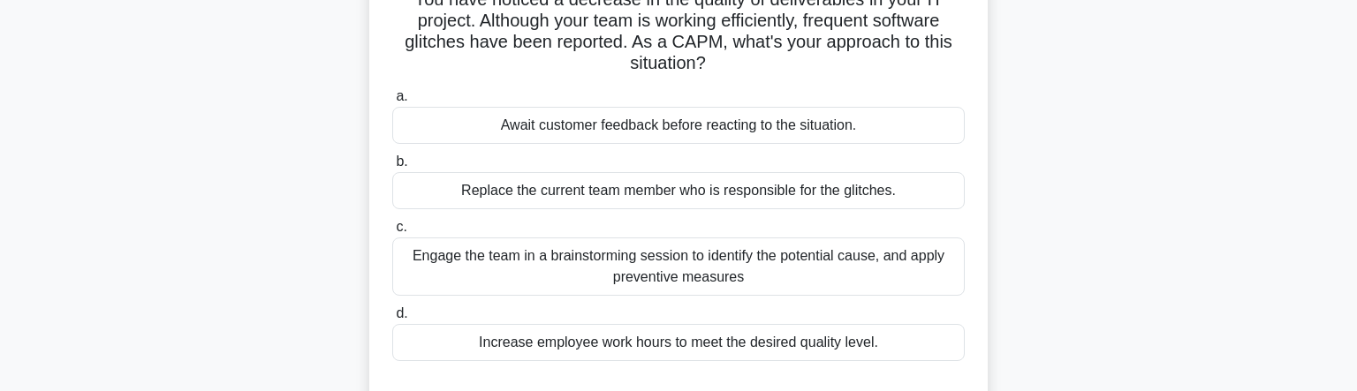
scroll to position [144, 0]
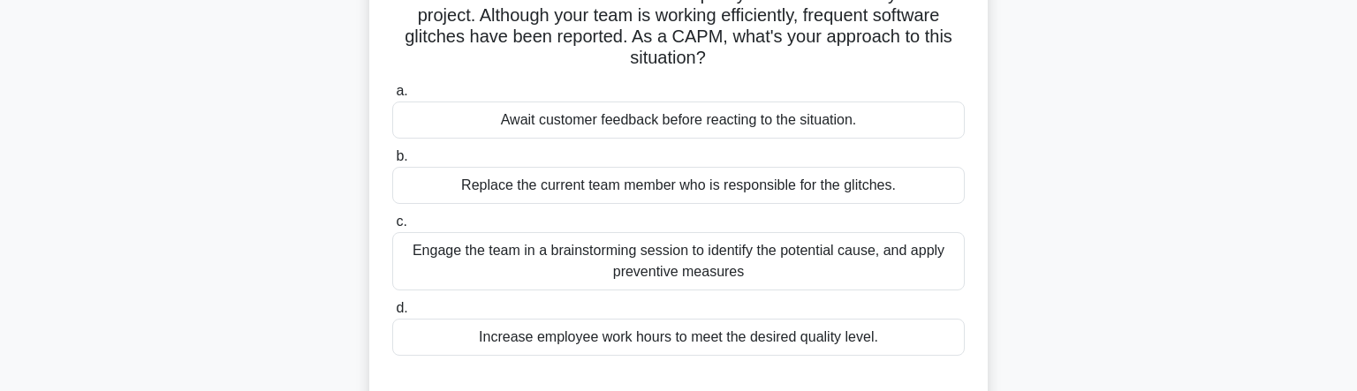
click at [658, 272] on div "Engage the team in a brainstorming session to identify the potential cause, and…" at bounding box center [678, 261] width 573 height 58
click at [392, 228] on input "c. Engage the team in a brainstorming session to identify the potential cause, …" at bounding box center [392, 221] width 0 height 11
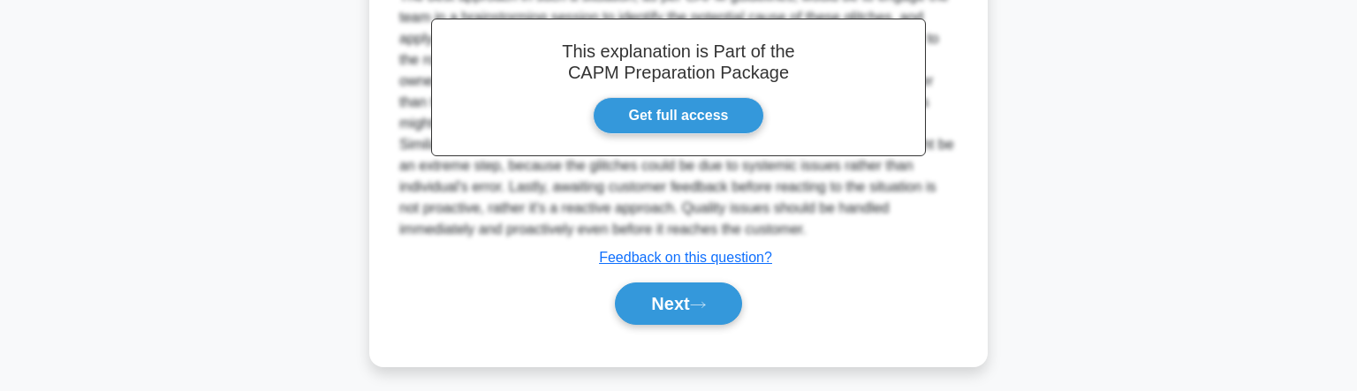
scroll to position [590, 0]
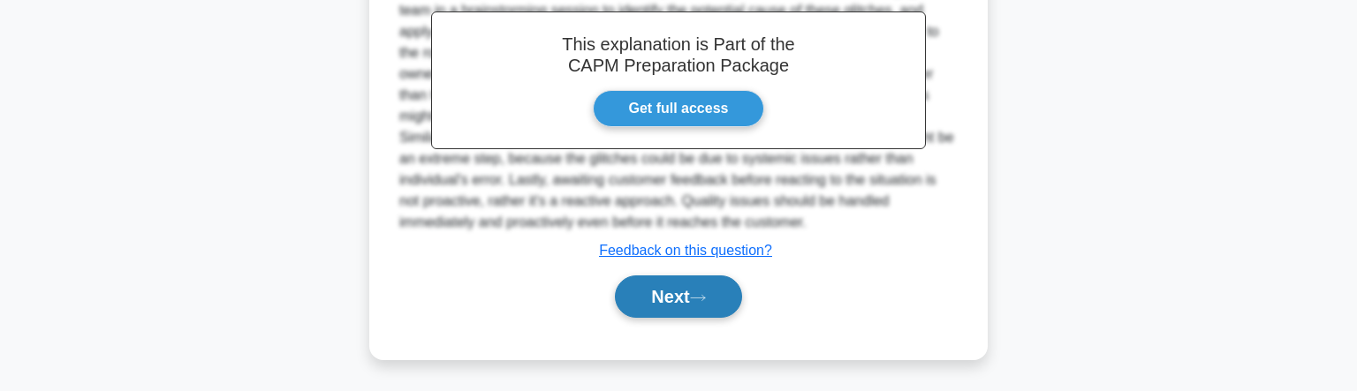
click at [664, 293] on button "Next" at bounding box center [678, 297] width 126 height 42
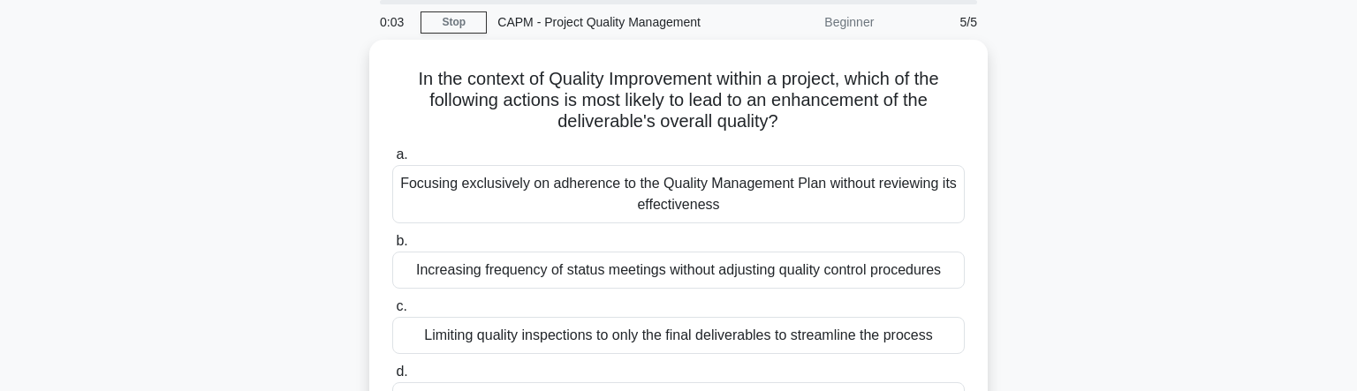
scroll to position [64, 0]
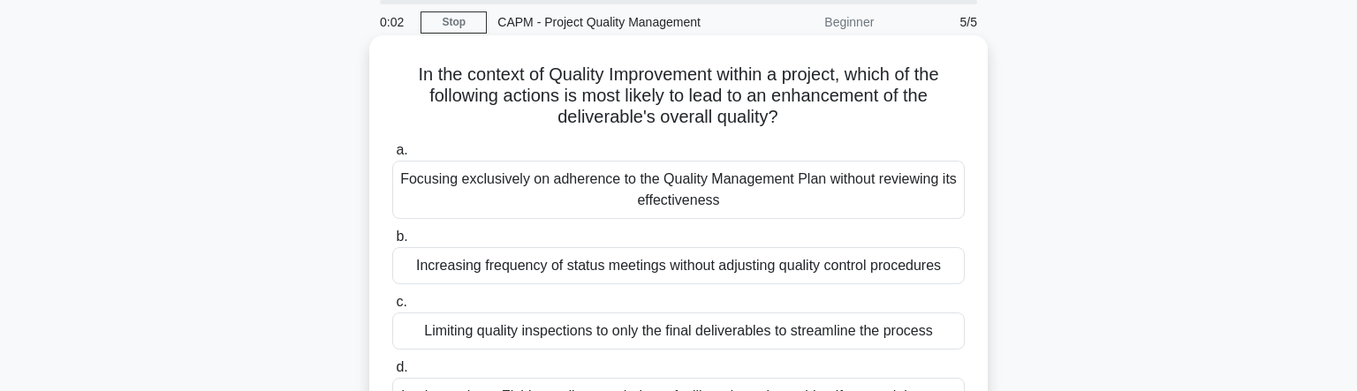
click at [629, 192] on div "Focusing exclusively on adherence to the Quality Management Plan without review…" at bounding box center [678, 190] width 573 height 58
click at [392, 156] on input "a. Focusing exclusively on adherence to the Quality Management Plan without rev…" at bounding box center [392, 150] width 0 height 11
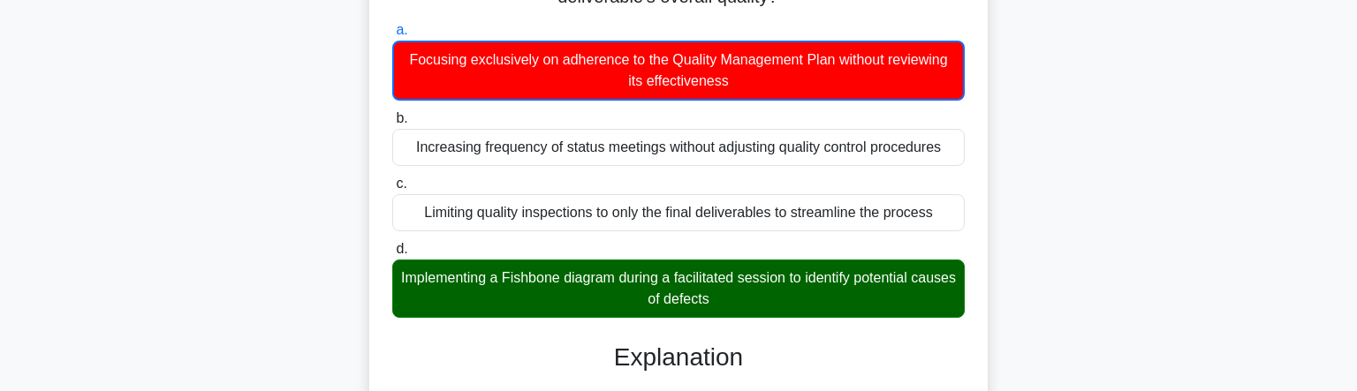
scroll to position [0, 0]
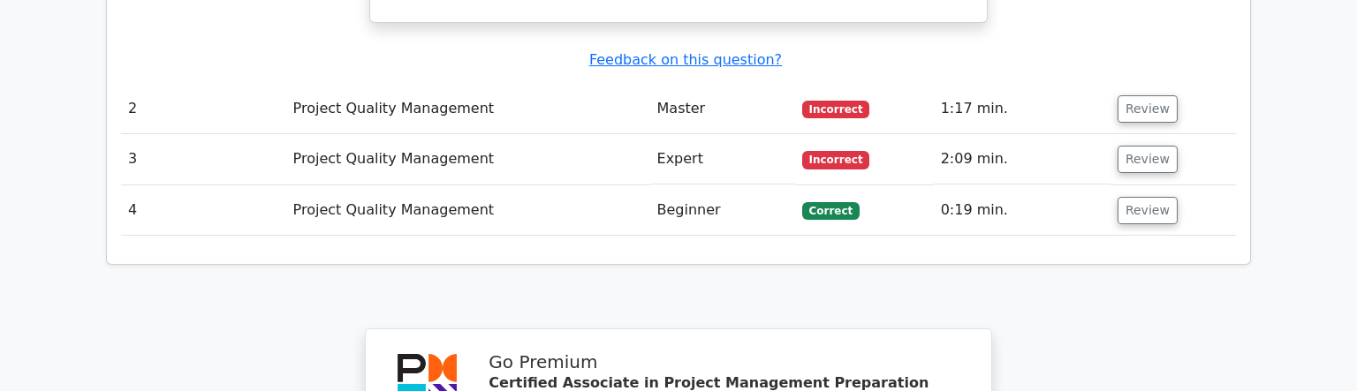
scroll to position [2796, 0]
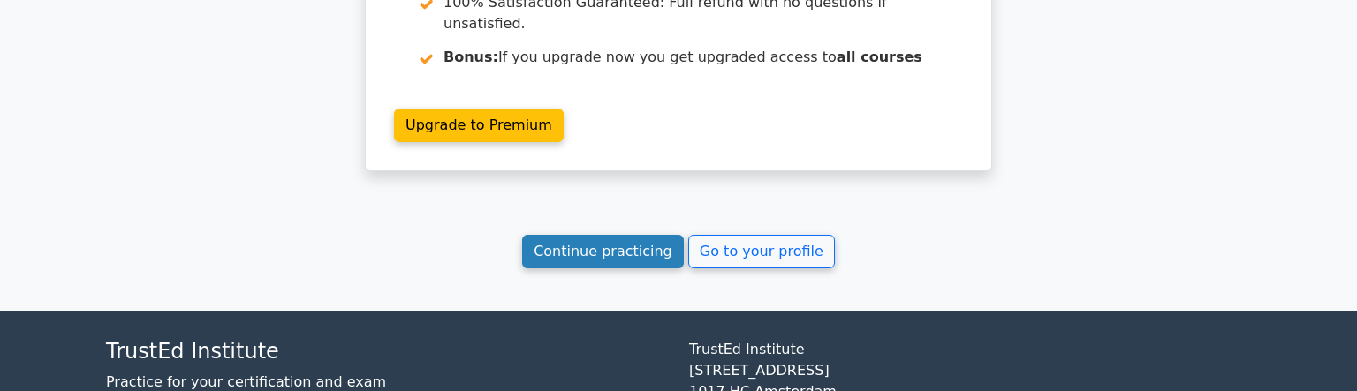
click at [627, 235] on link "Continue practicing" at bounding box center [603, 252] width 162 height 34
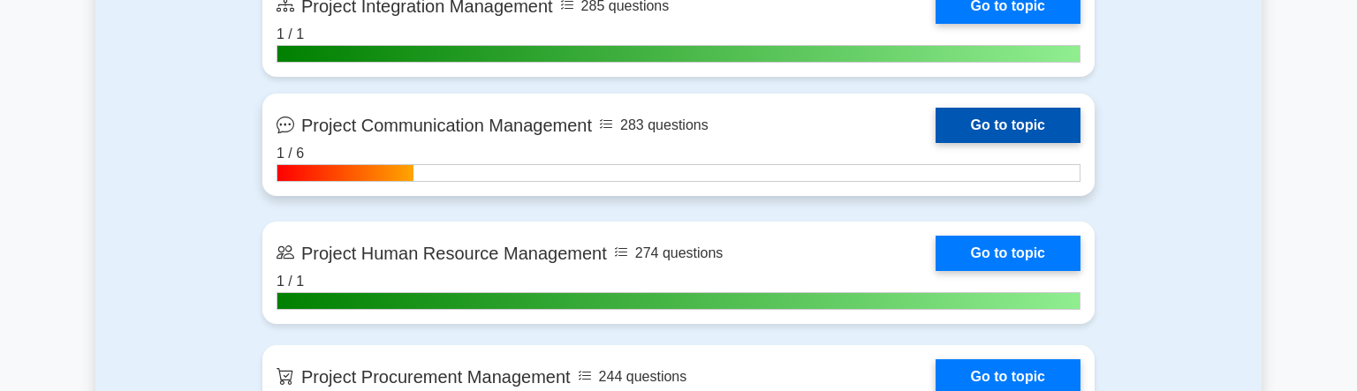
scroll to position [1930, 0]
